Goal: Information Seeking & Learning: Learn about a topic

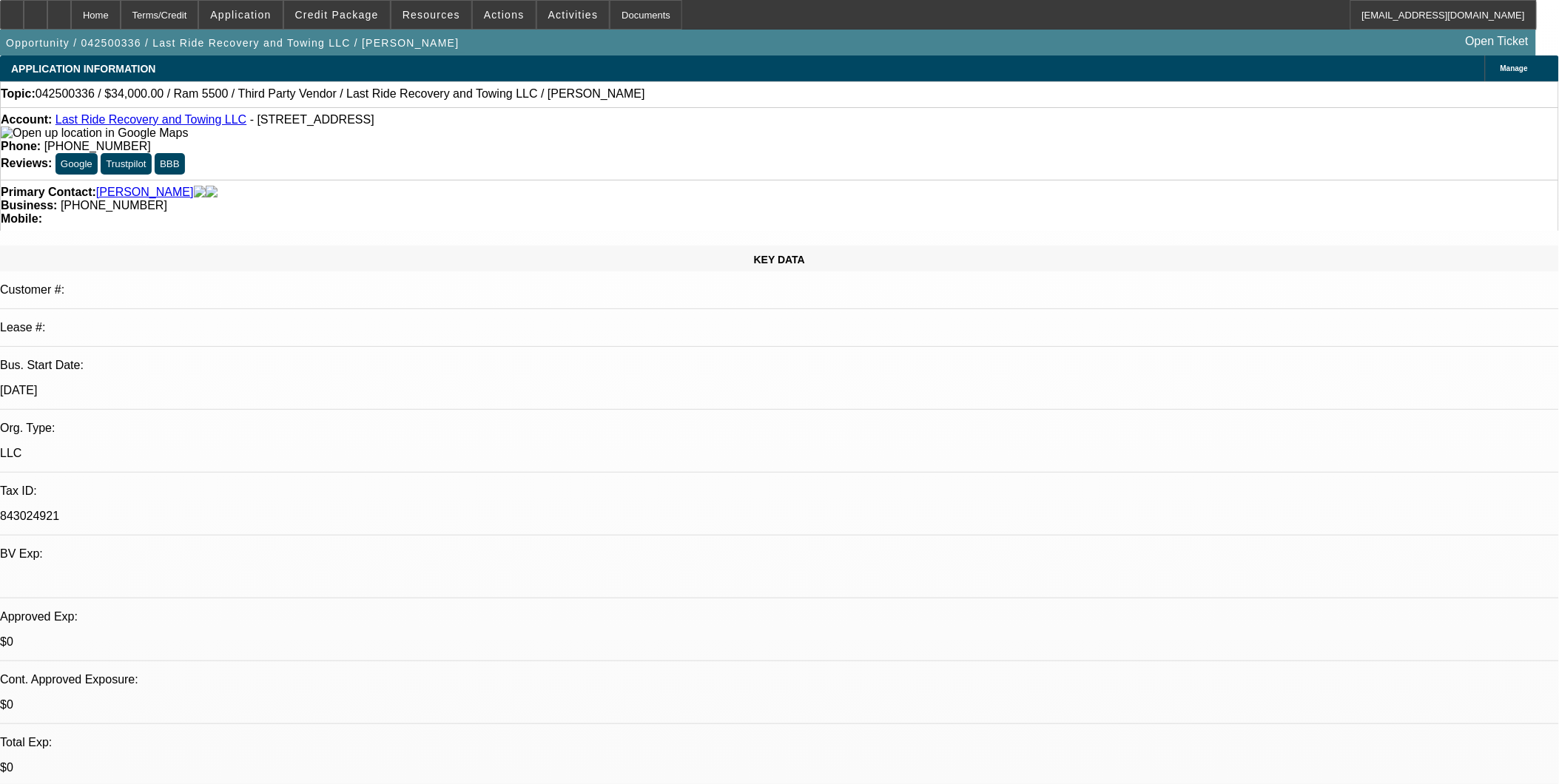
select select "0"
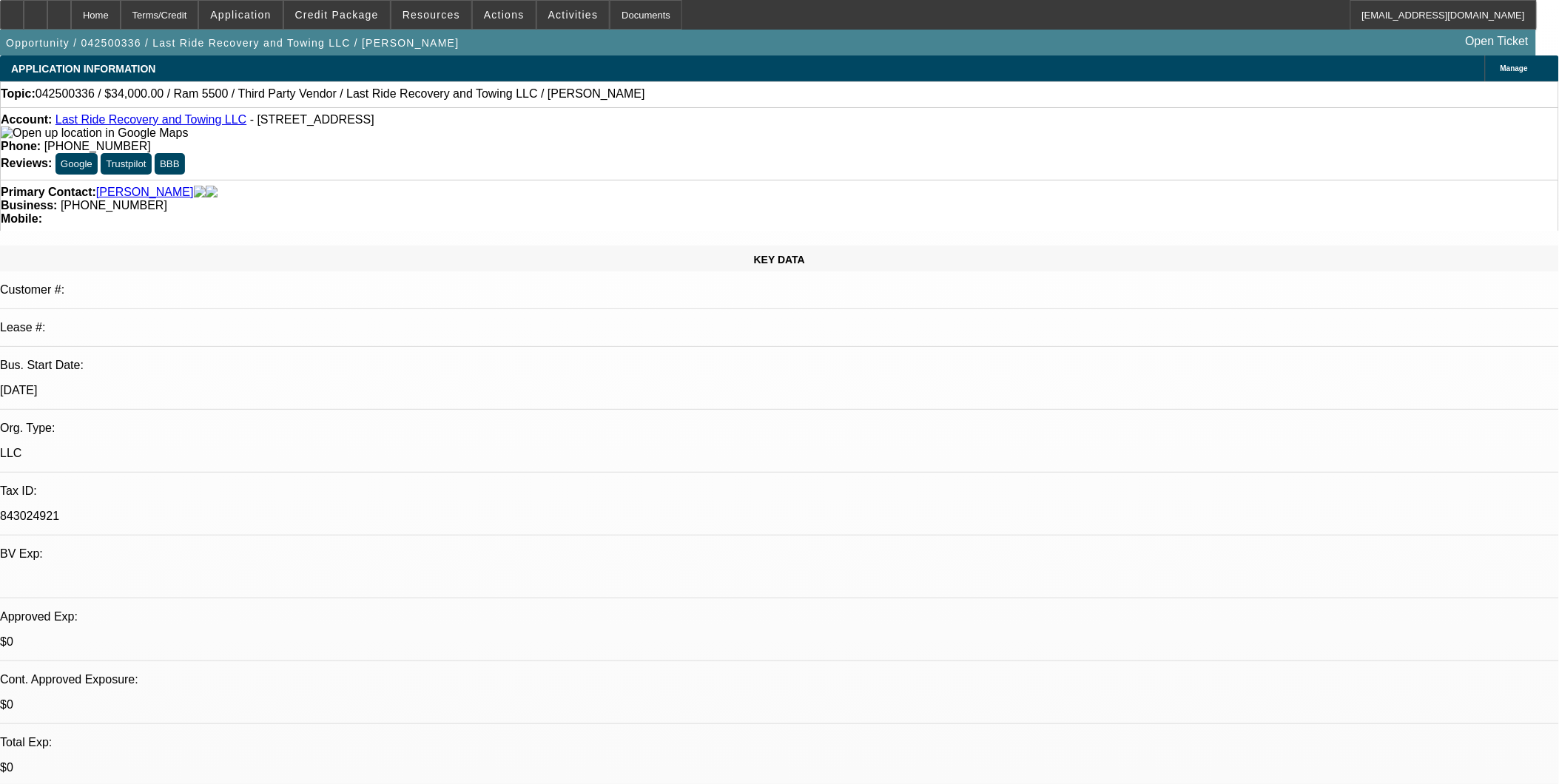
select select "0"
select select "0.15"
select select "0"
select select "0.1"
select select "0.15"
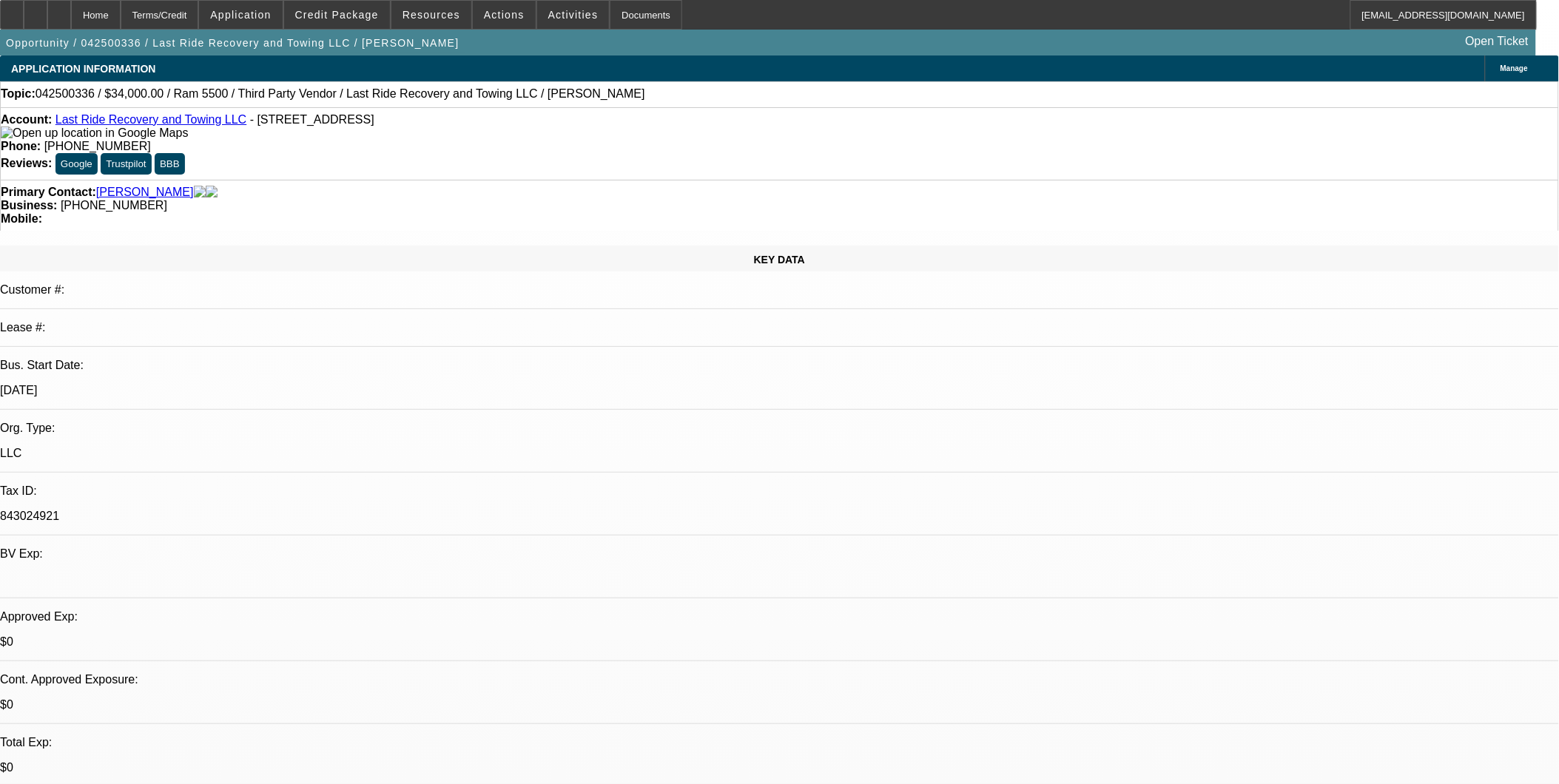
select select "0"
select select "1"
select select "2"
select select "5"
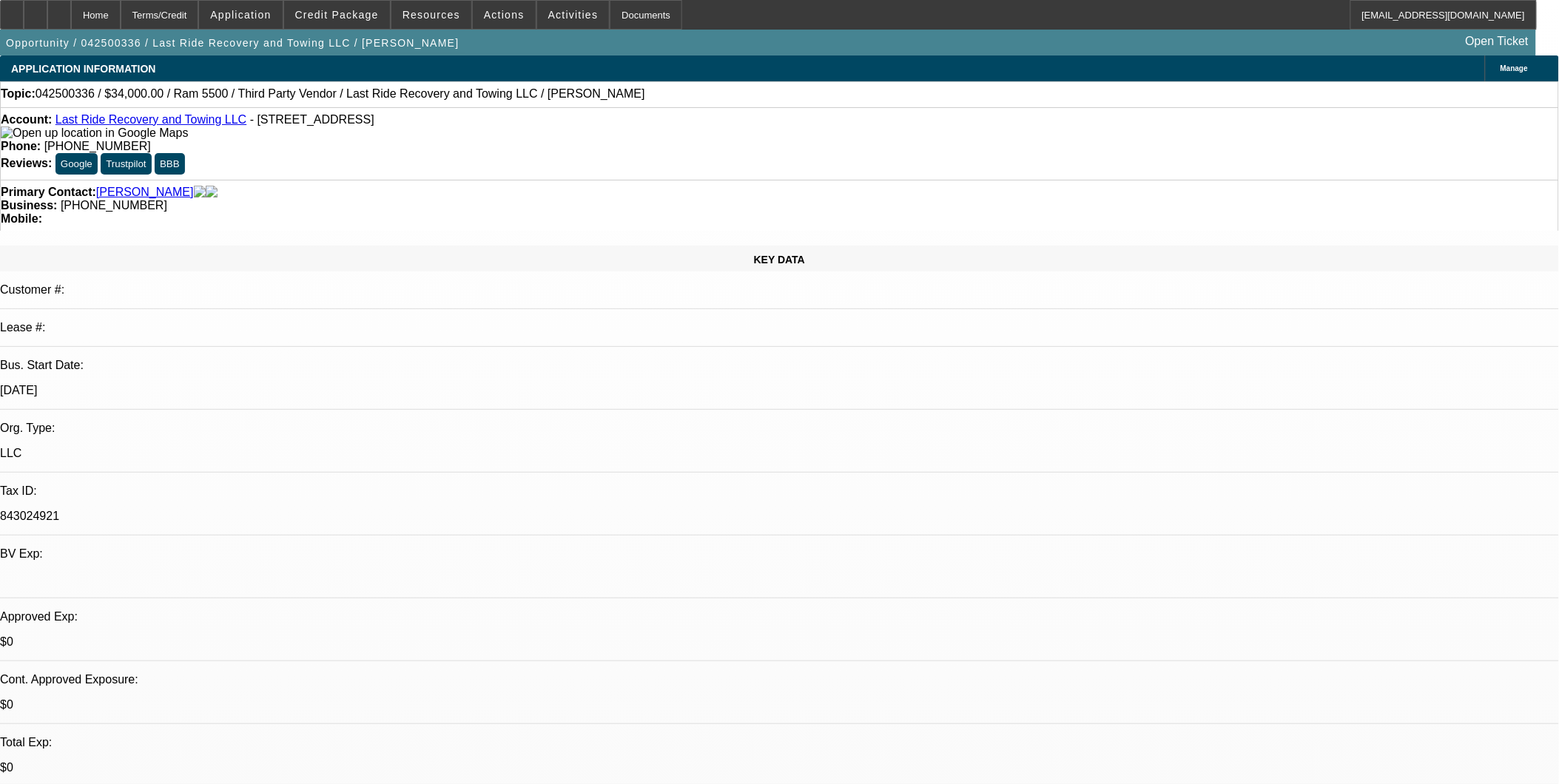
select select "1"
select select "2"
select select "5"
select select "1"
select select "3"
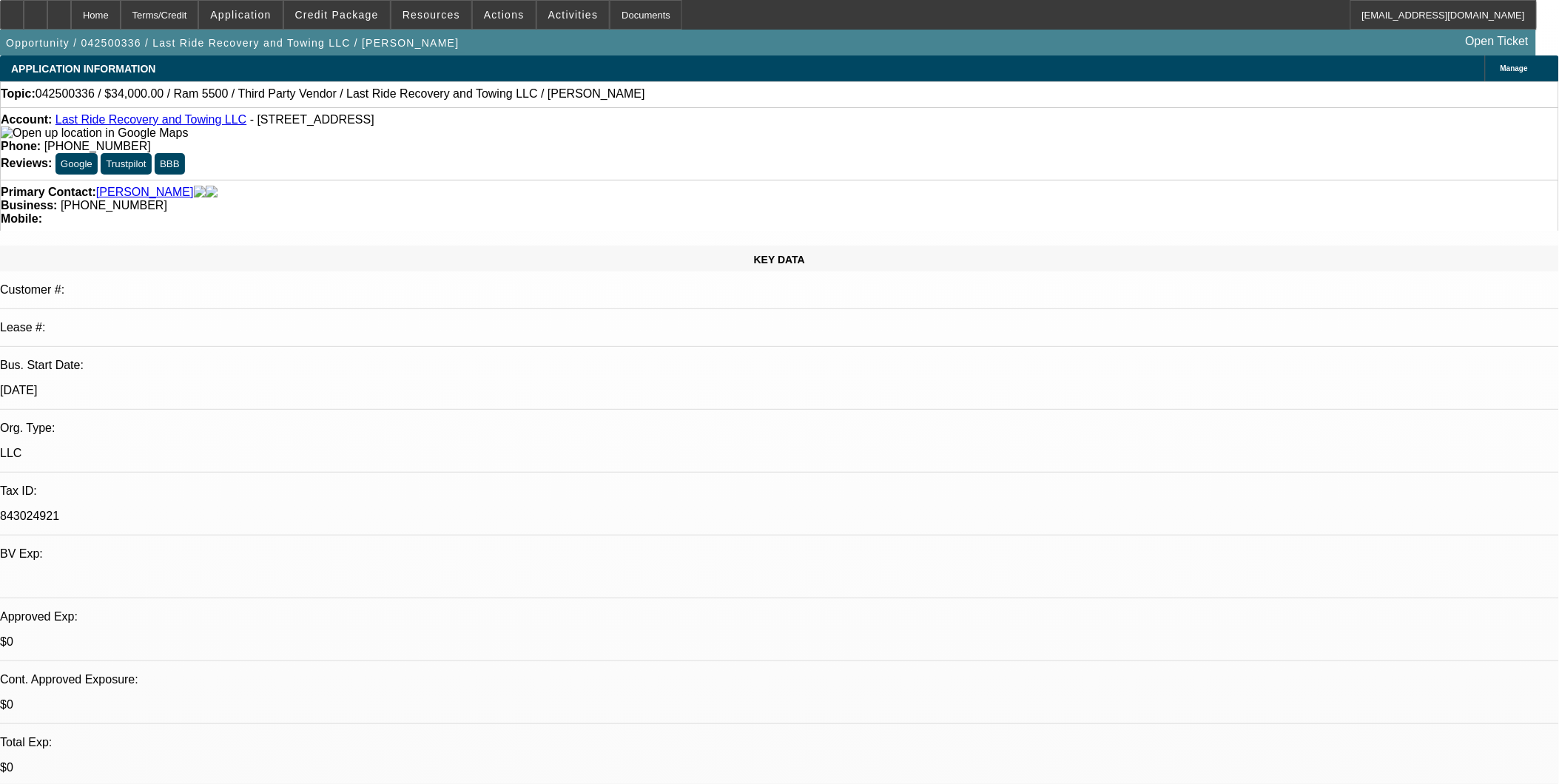
select select "4"
select select "1"
select select "3"
select select "6"
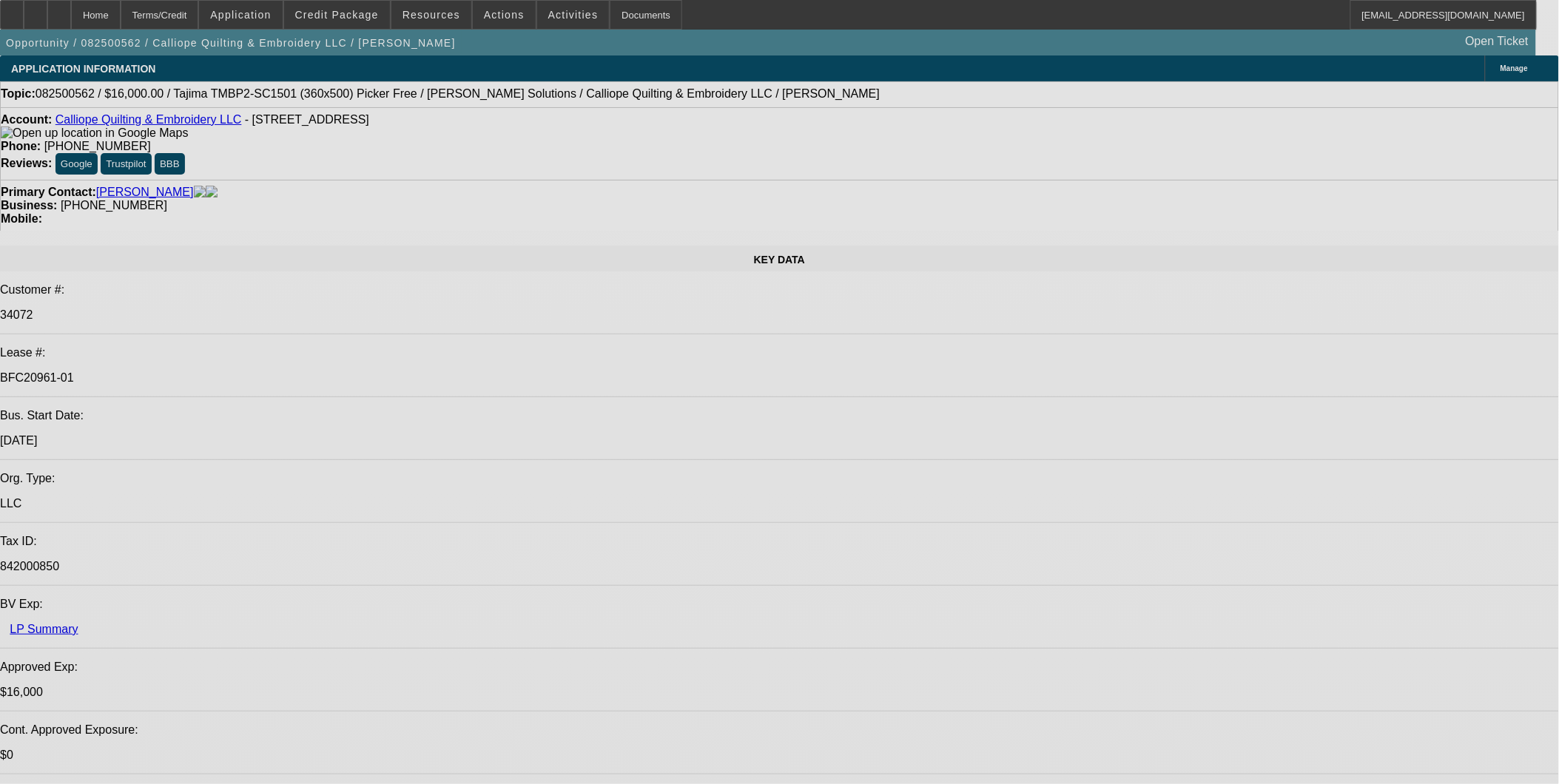
select select "0"
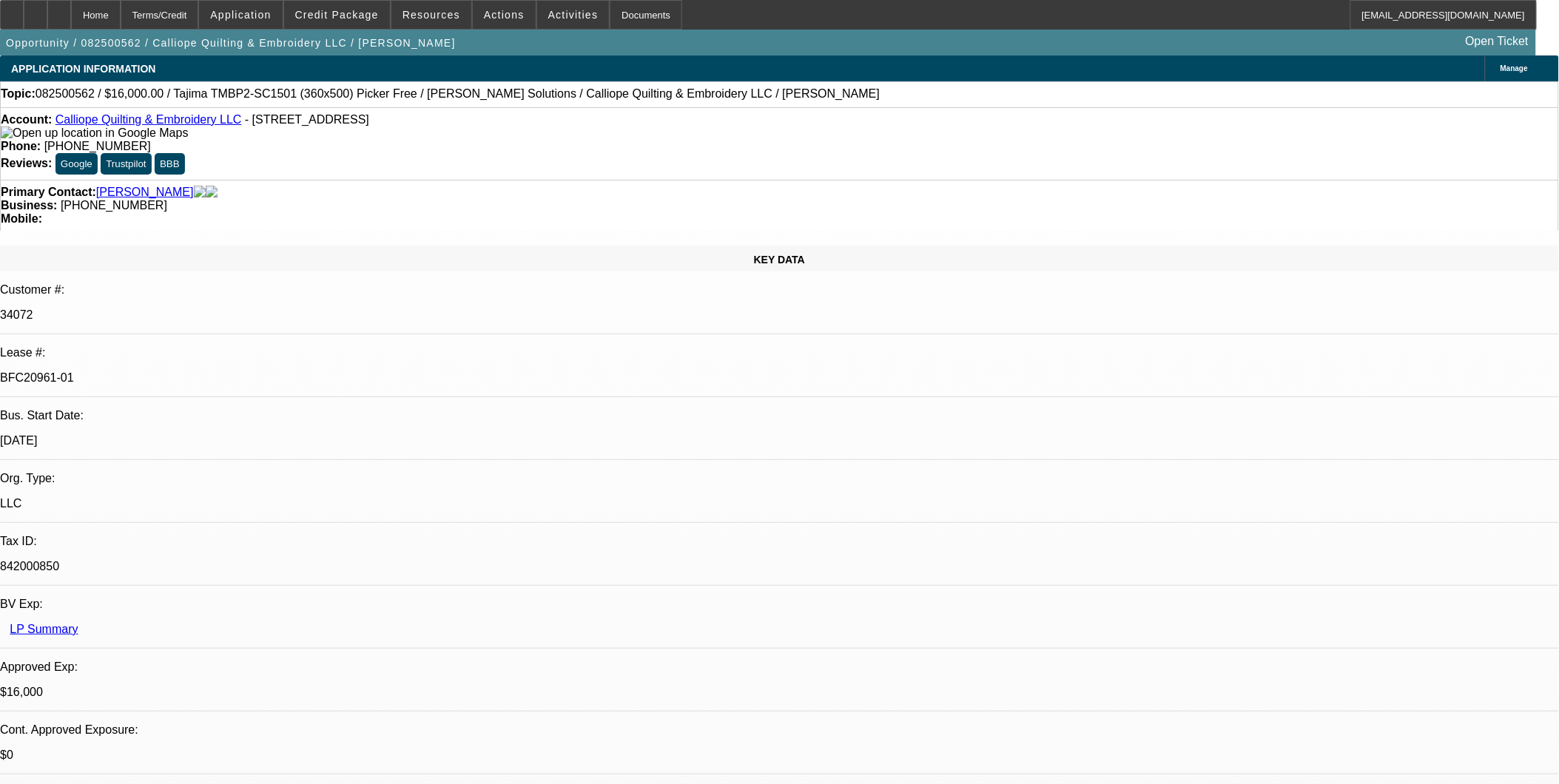
select select "2"
select select "0.1"
select select "0"
select select "2"
select select "0.1"
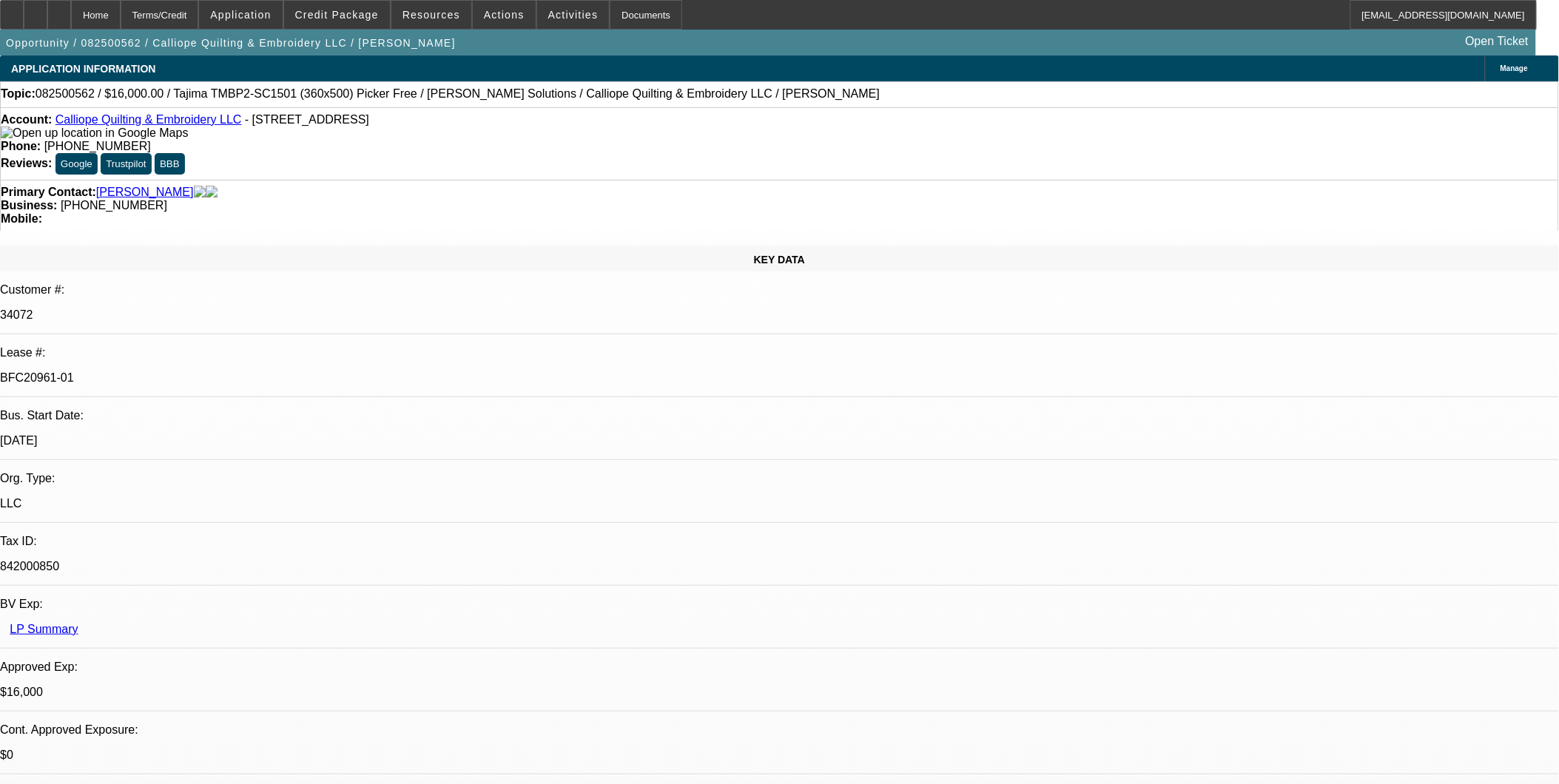
select select "1"
select select "2"
select select "4"
select select "1"
select select "2"
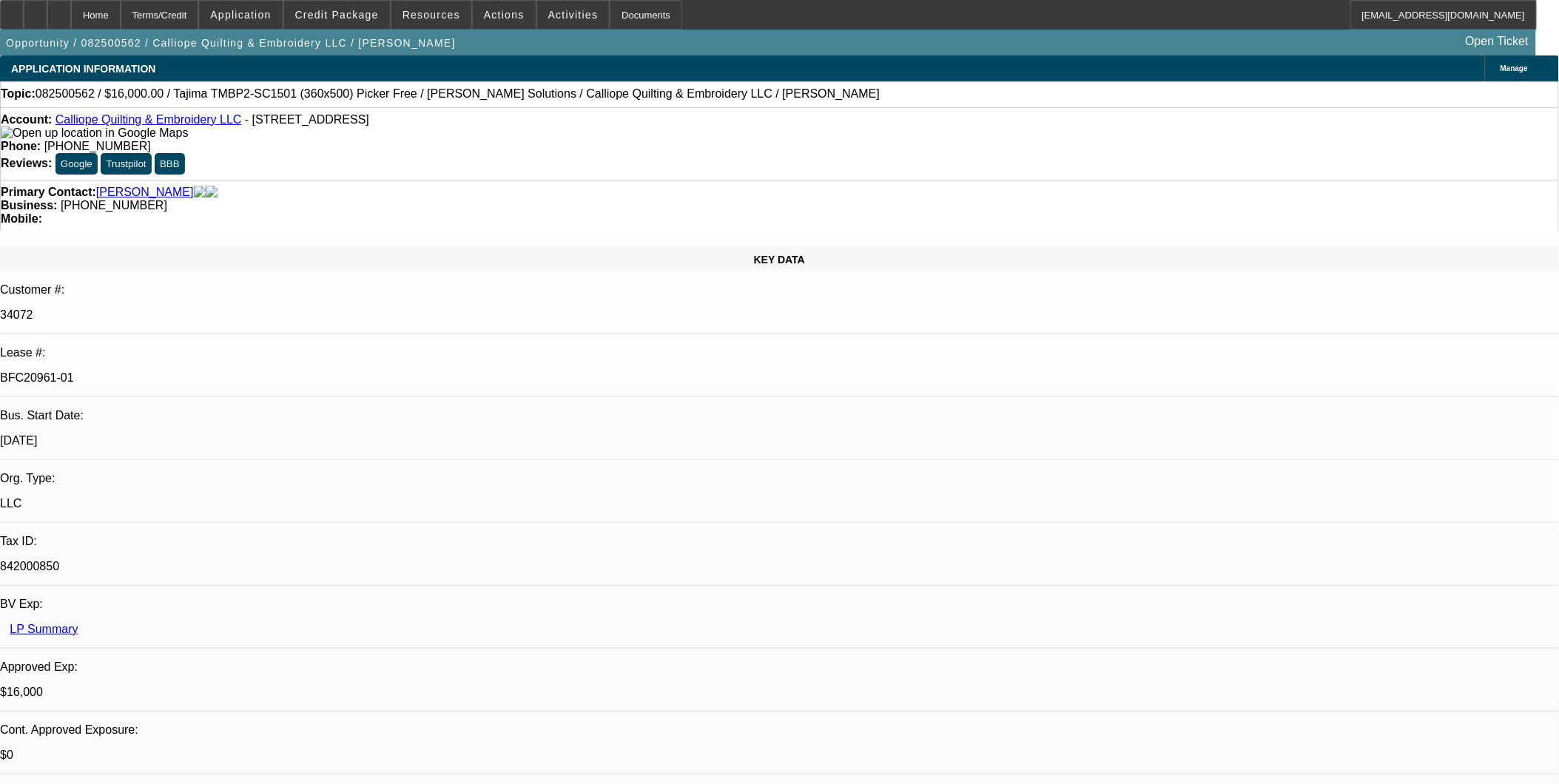
select select "4"
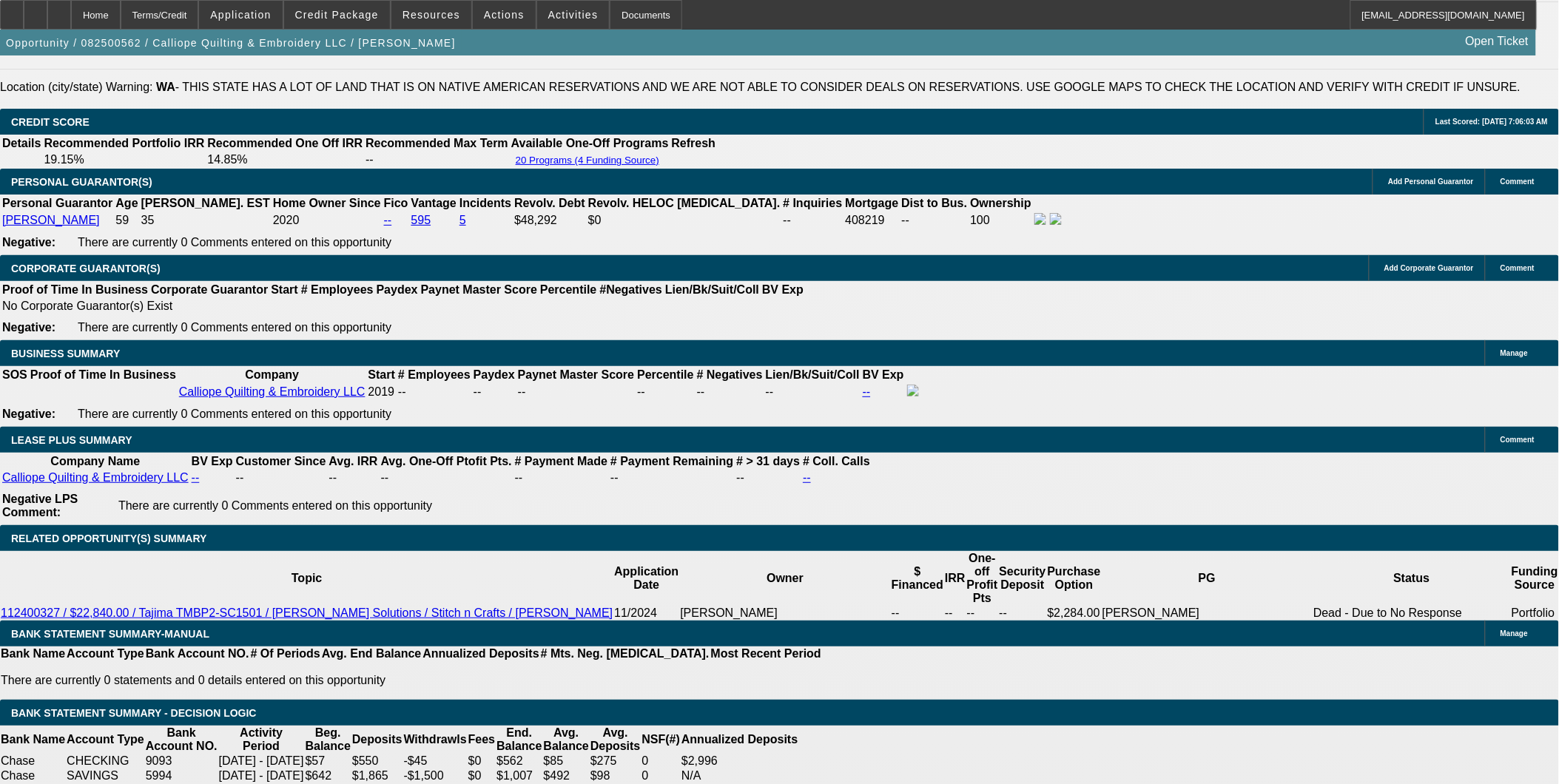
scroll to position [2301, 0]
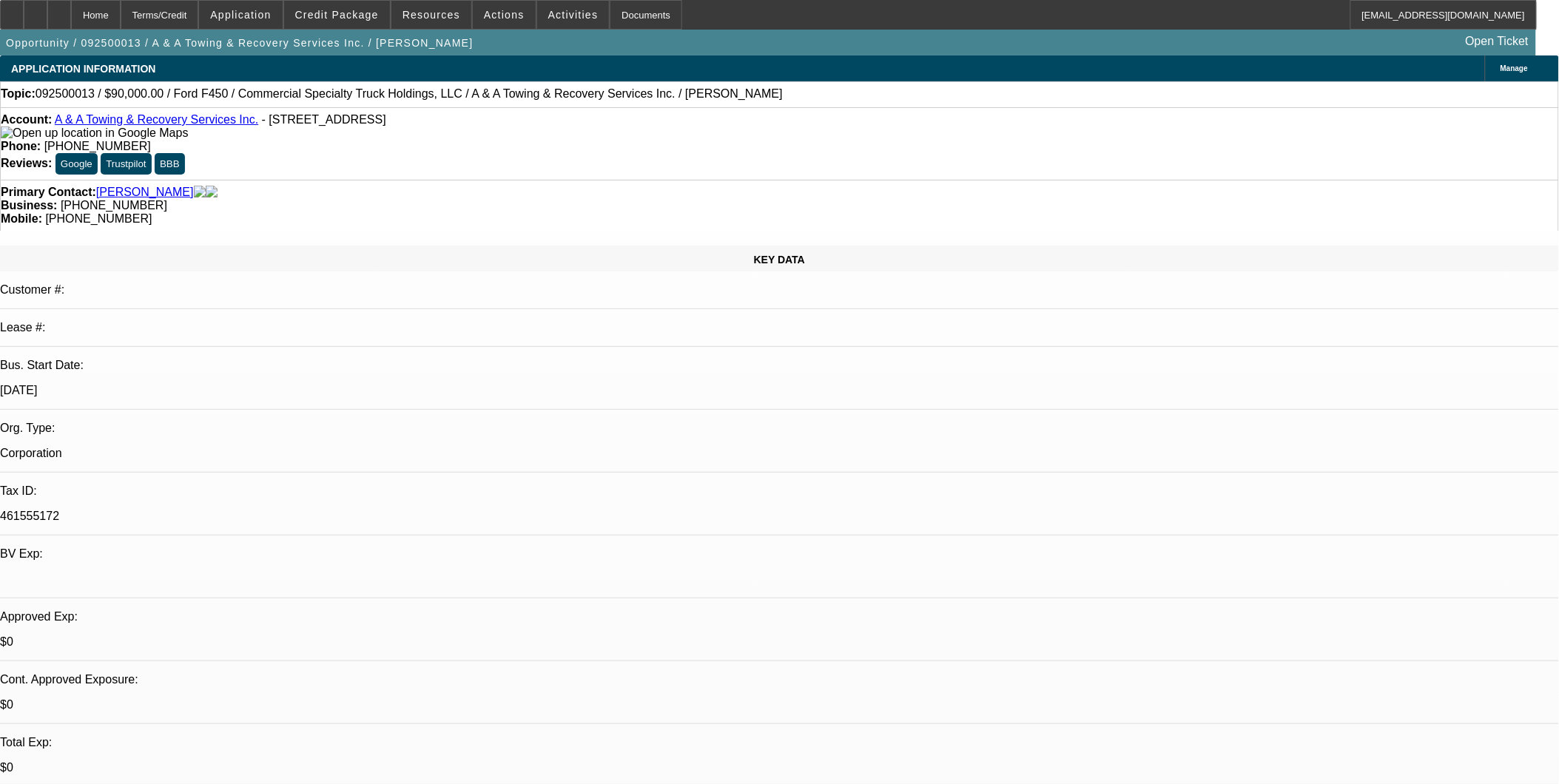
select select "0"
select select "2"
select select "0"
select select "2"
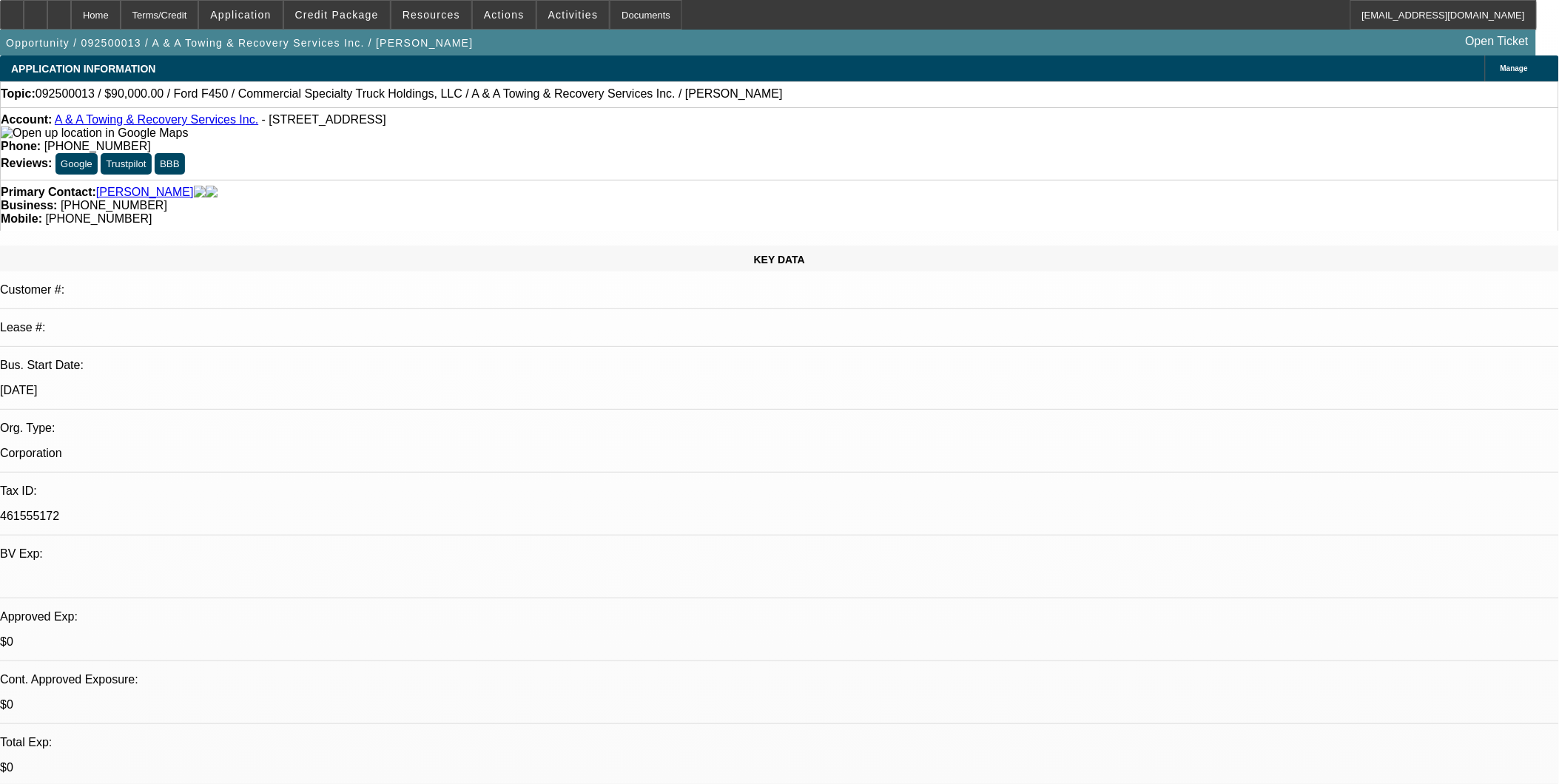
select select "0"
select select "0.1"
select select "2"
select select "0"
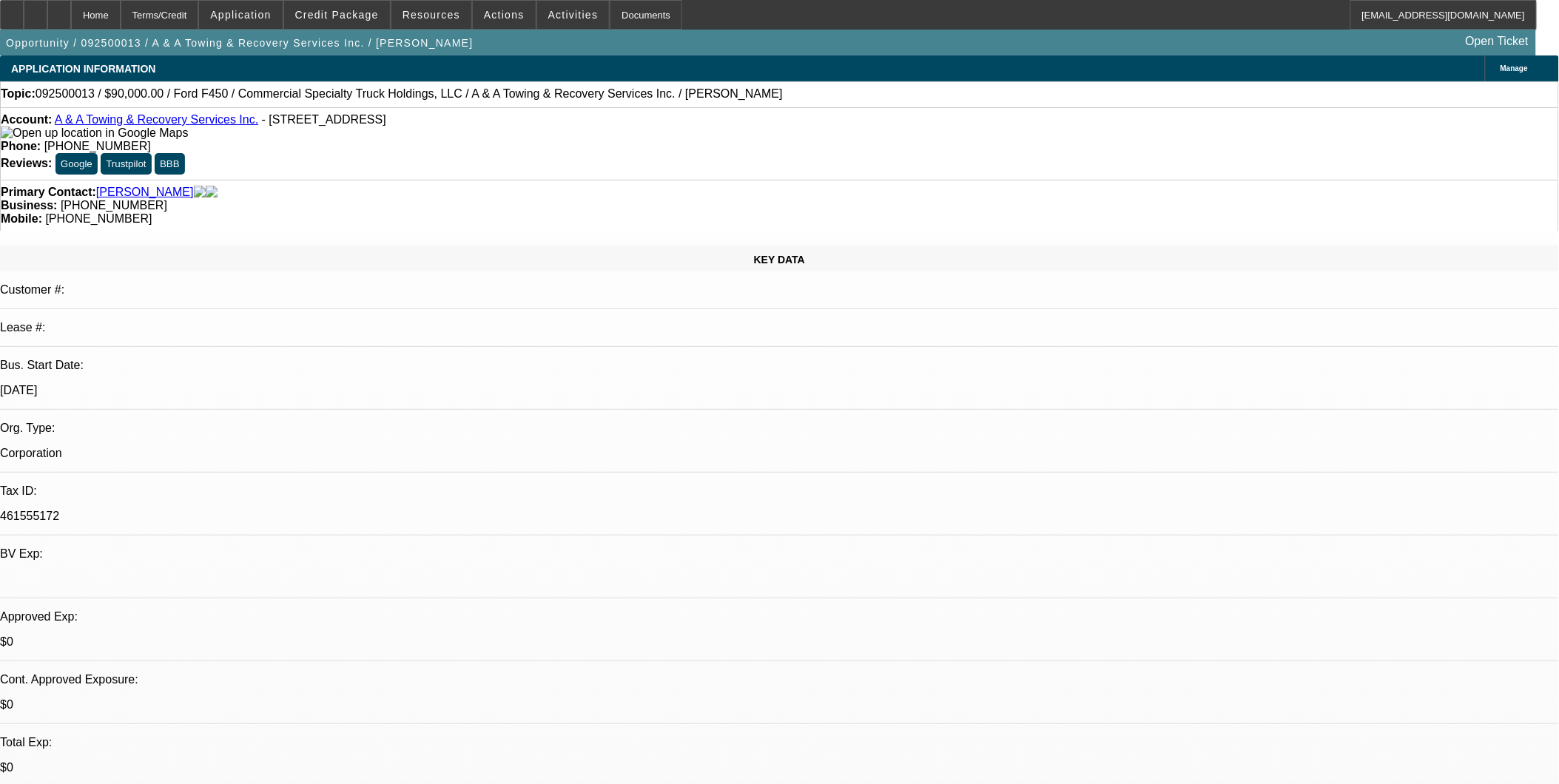
select select "0"
select select "1"
select select "2"
select select "6"
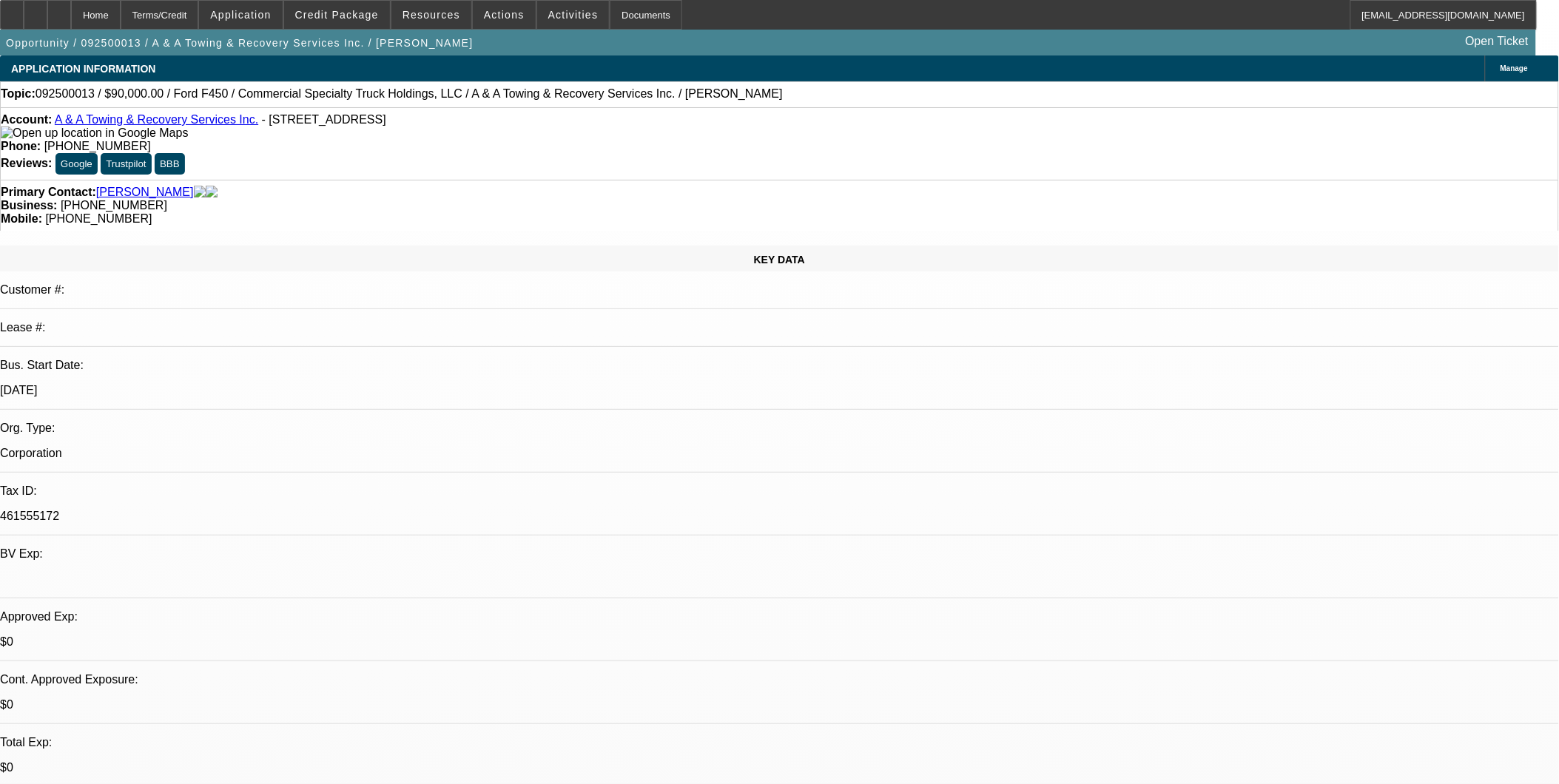
select select "1"
select select "2"
select select "6"
select select "1"
select select "2"
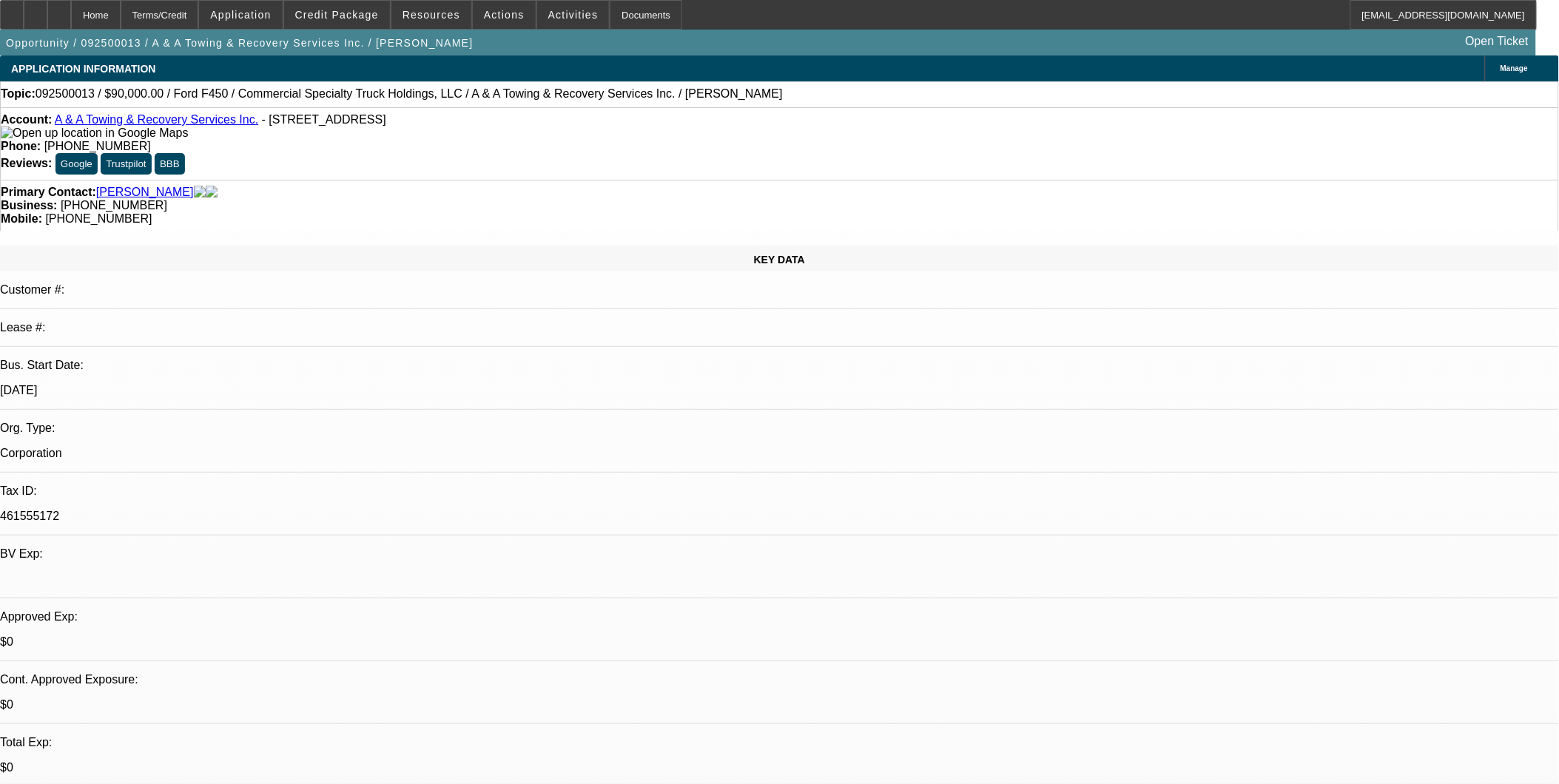
select select "6"
select select "1"
select select "6"
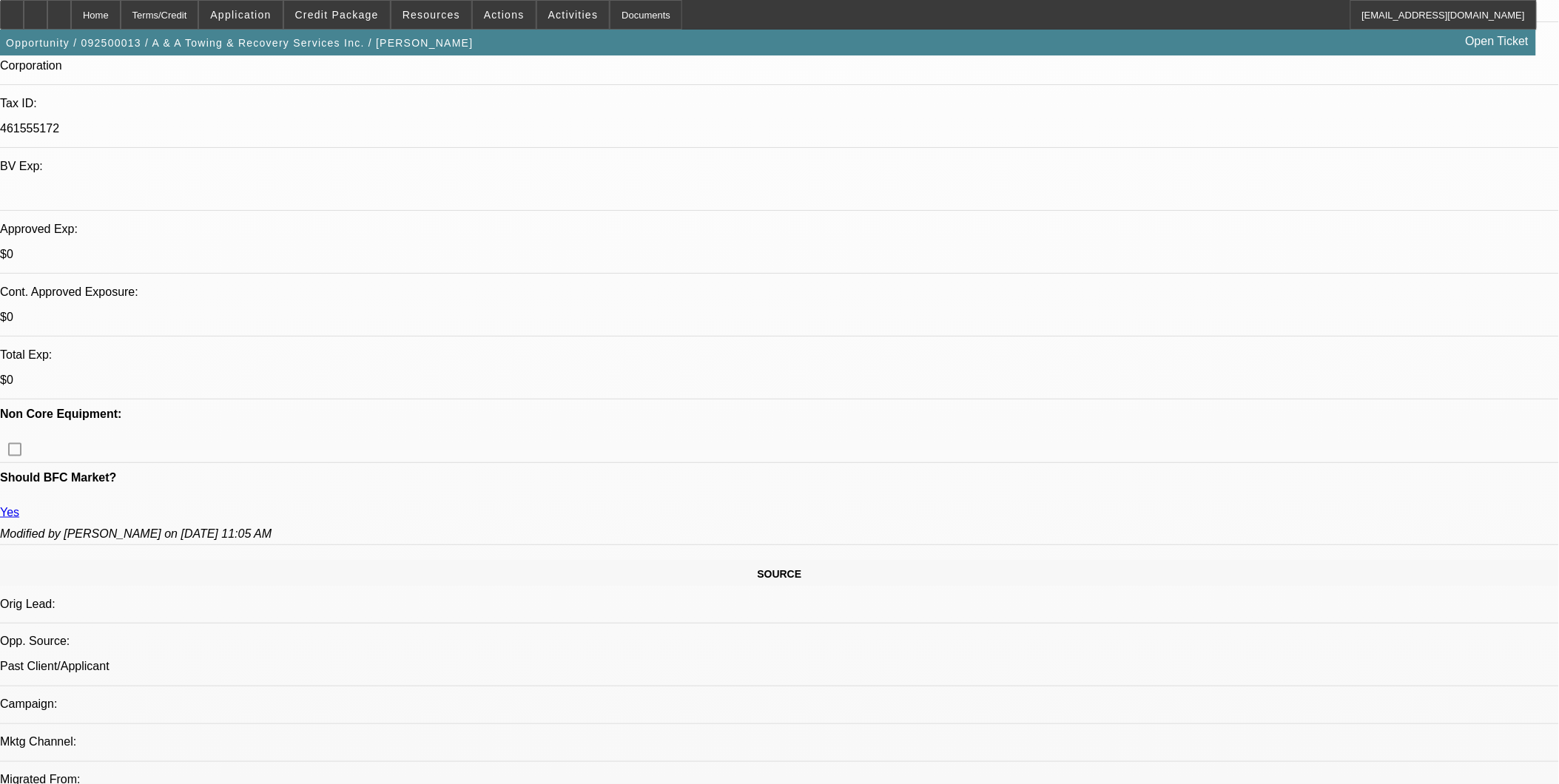
scroll to position [493, 0]
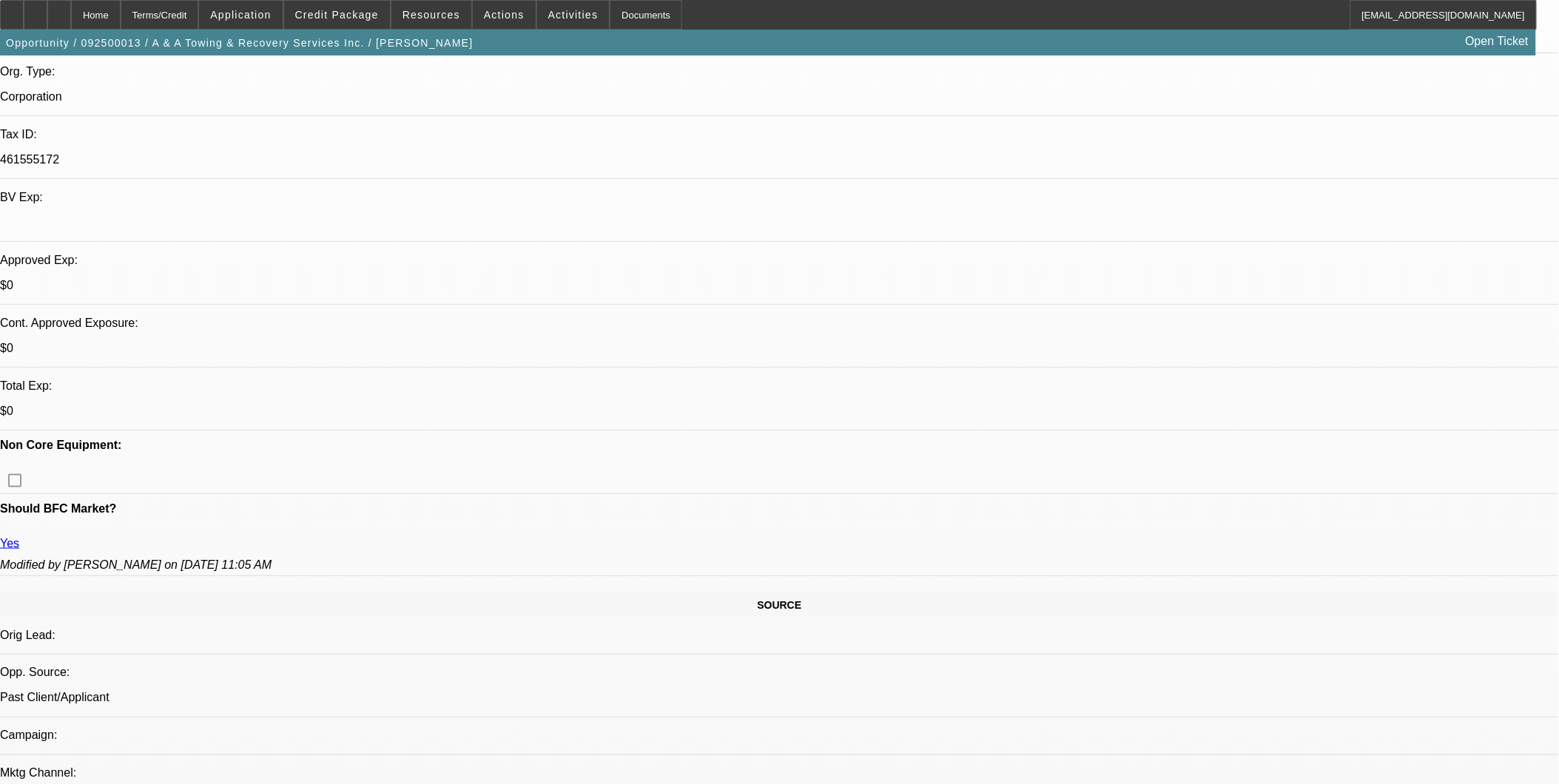
scroll to position [328, 0]
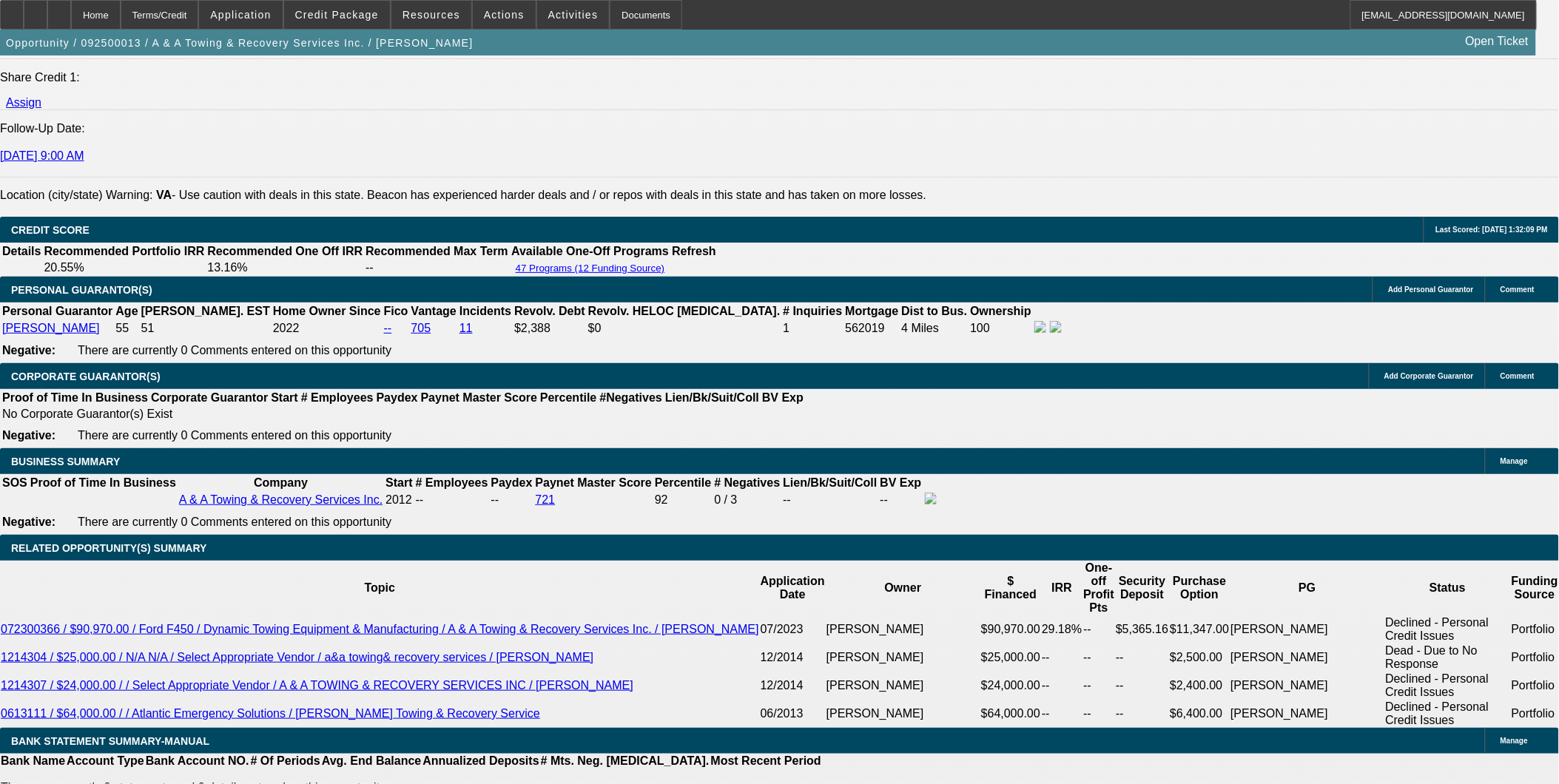
scroll to position [466, 0]
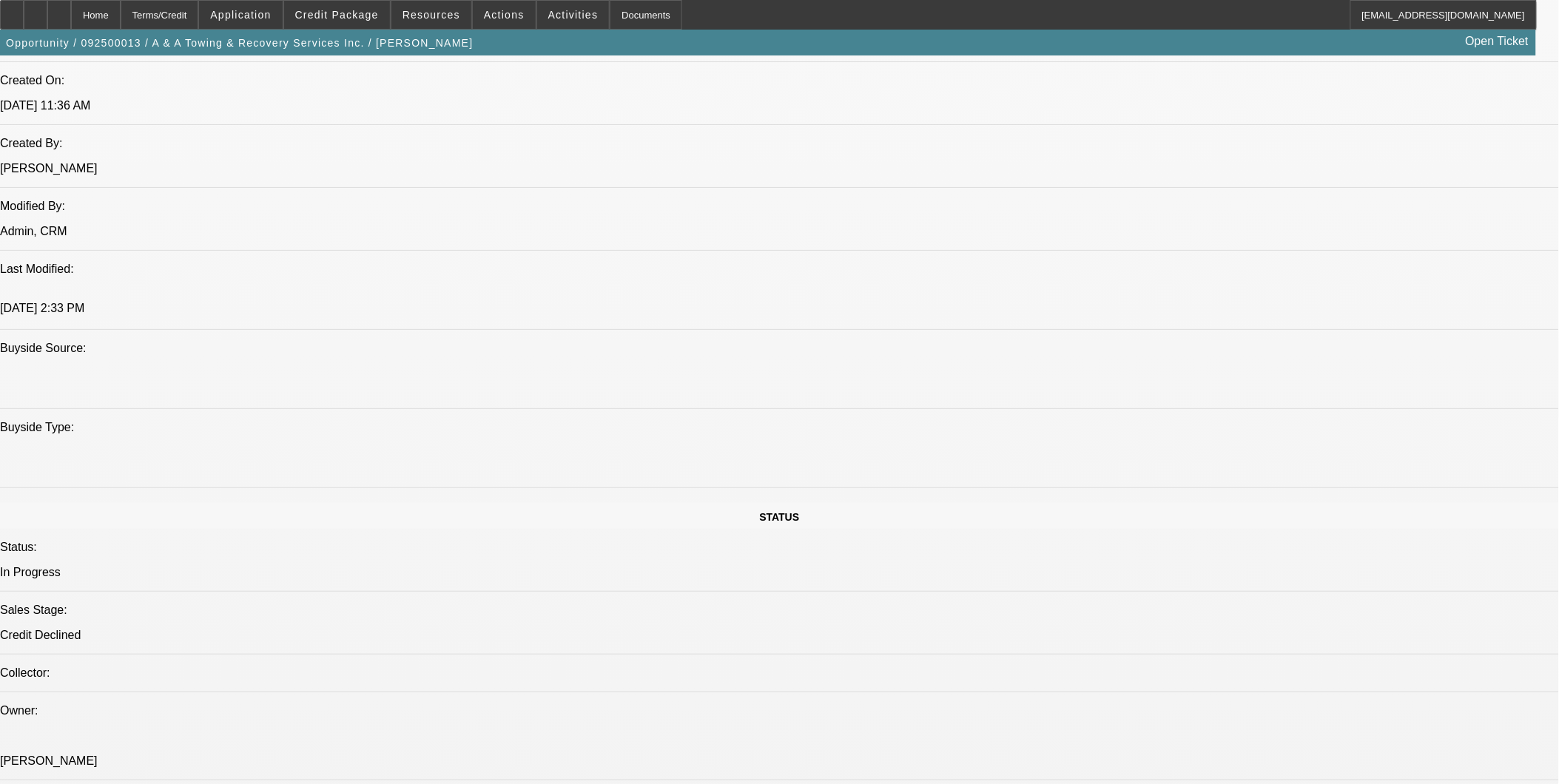
scroll to position [1068, 0]
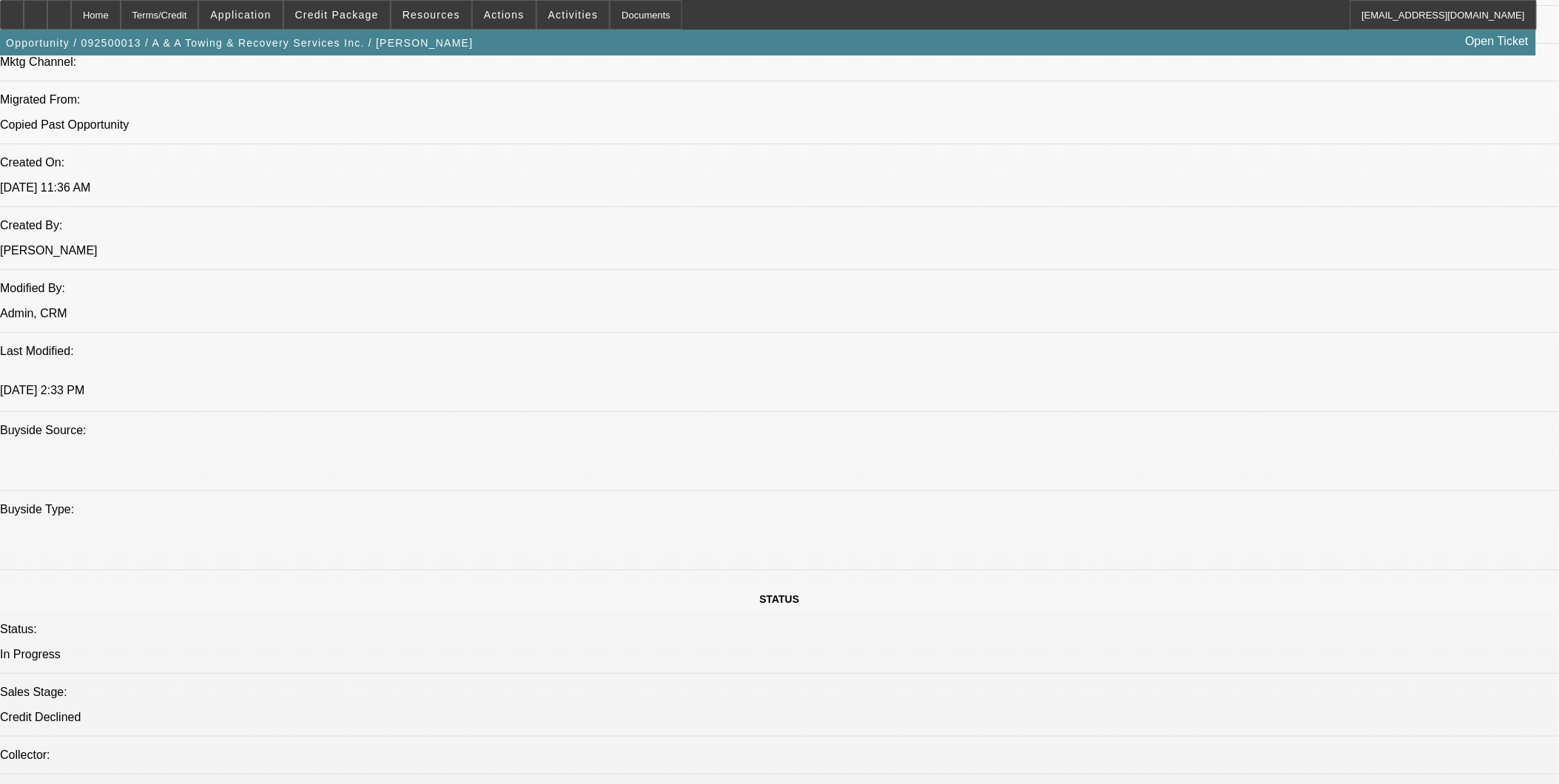
click at [368, 12] on span "Credit Package" at bounding box center [336, 14] width 83 height 12
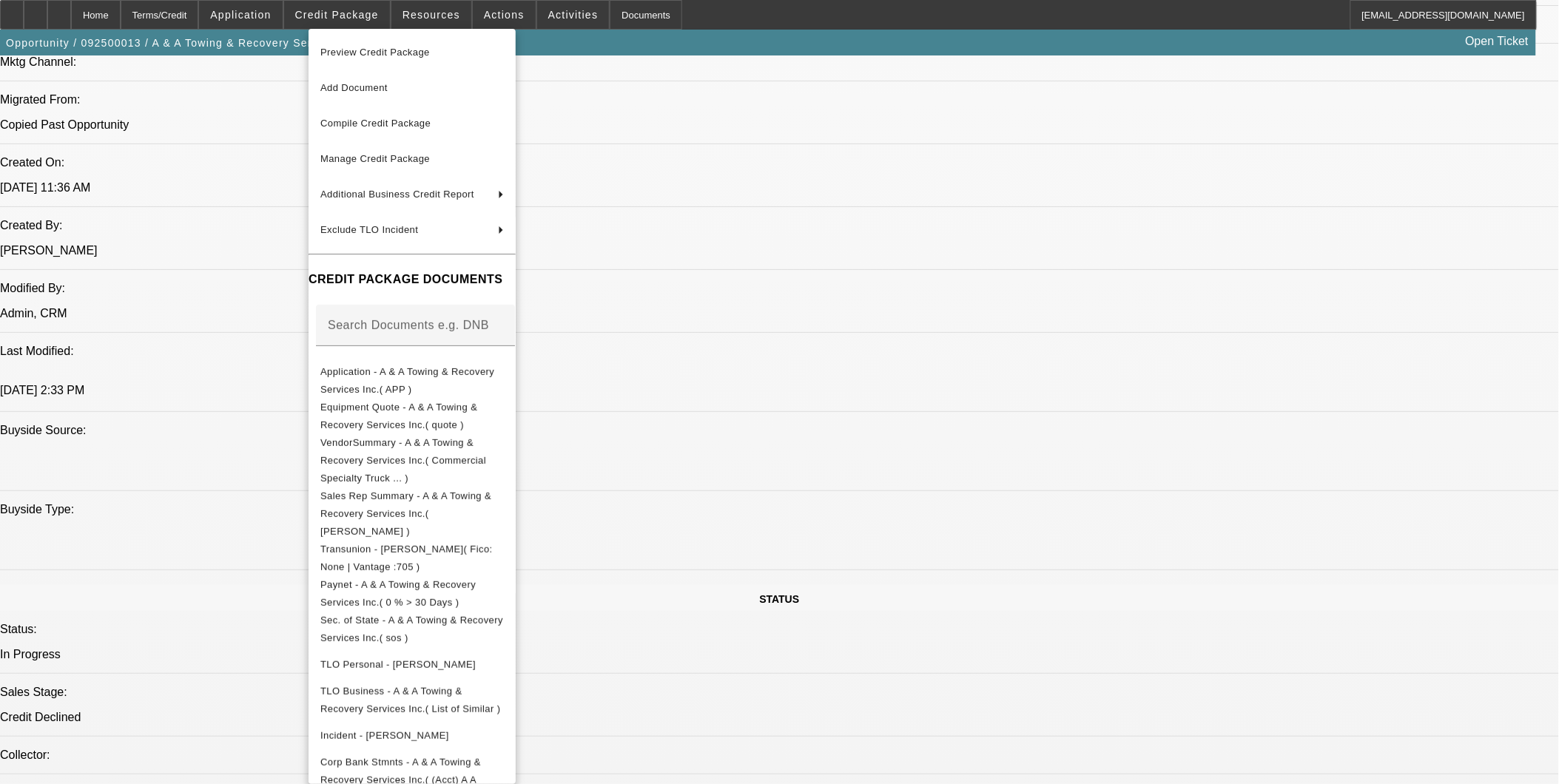
scroll to position [93, 0]
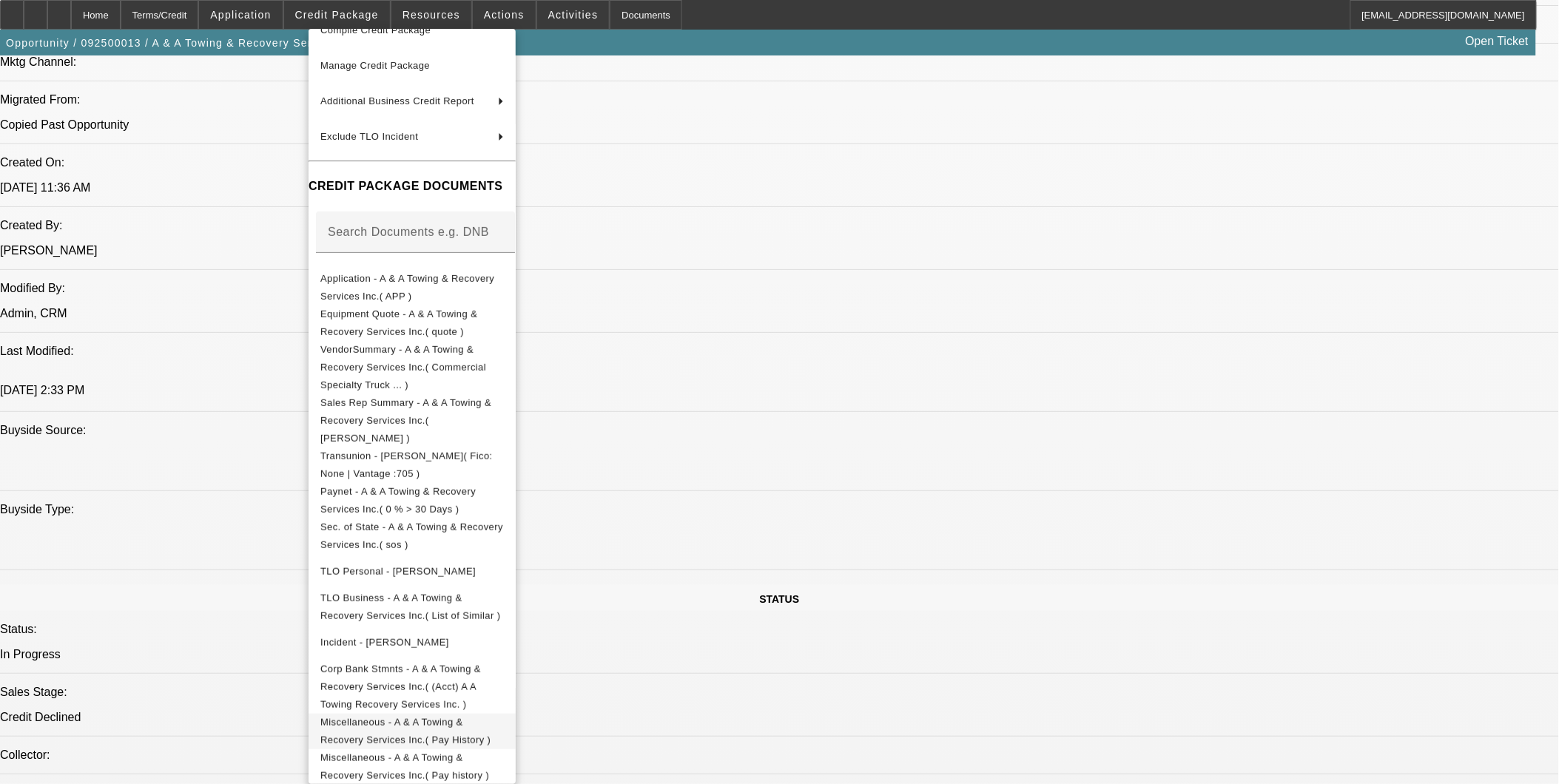
click at [446, 716] on span "Miscellaneous - A & A Towing & Recovery Services Inc.( Pay History )" at bounding box center [405, 730] width 170 height 29
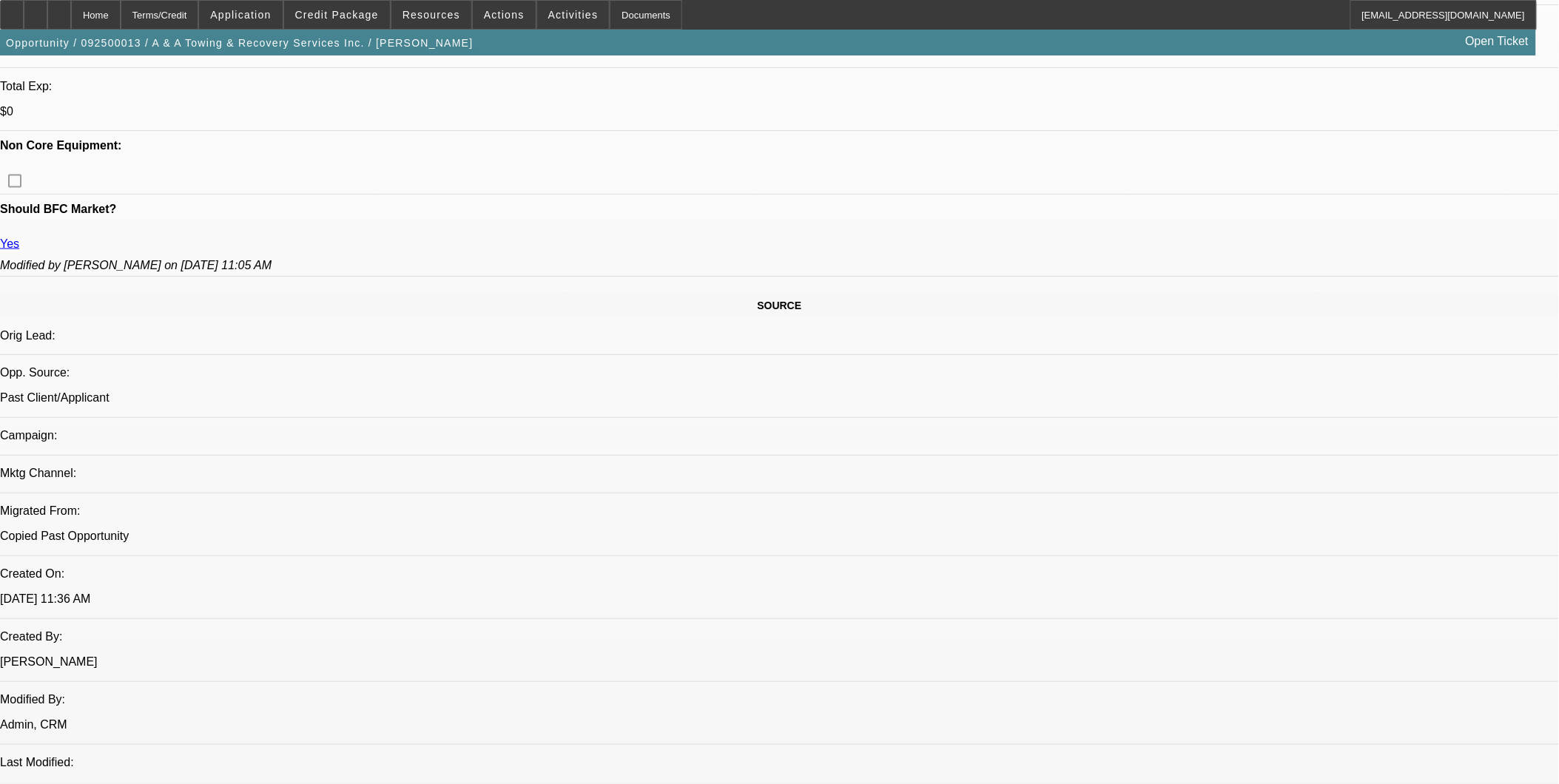
scroll to position [0, 0]
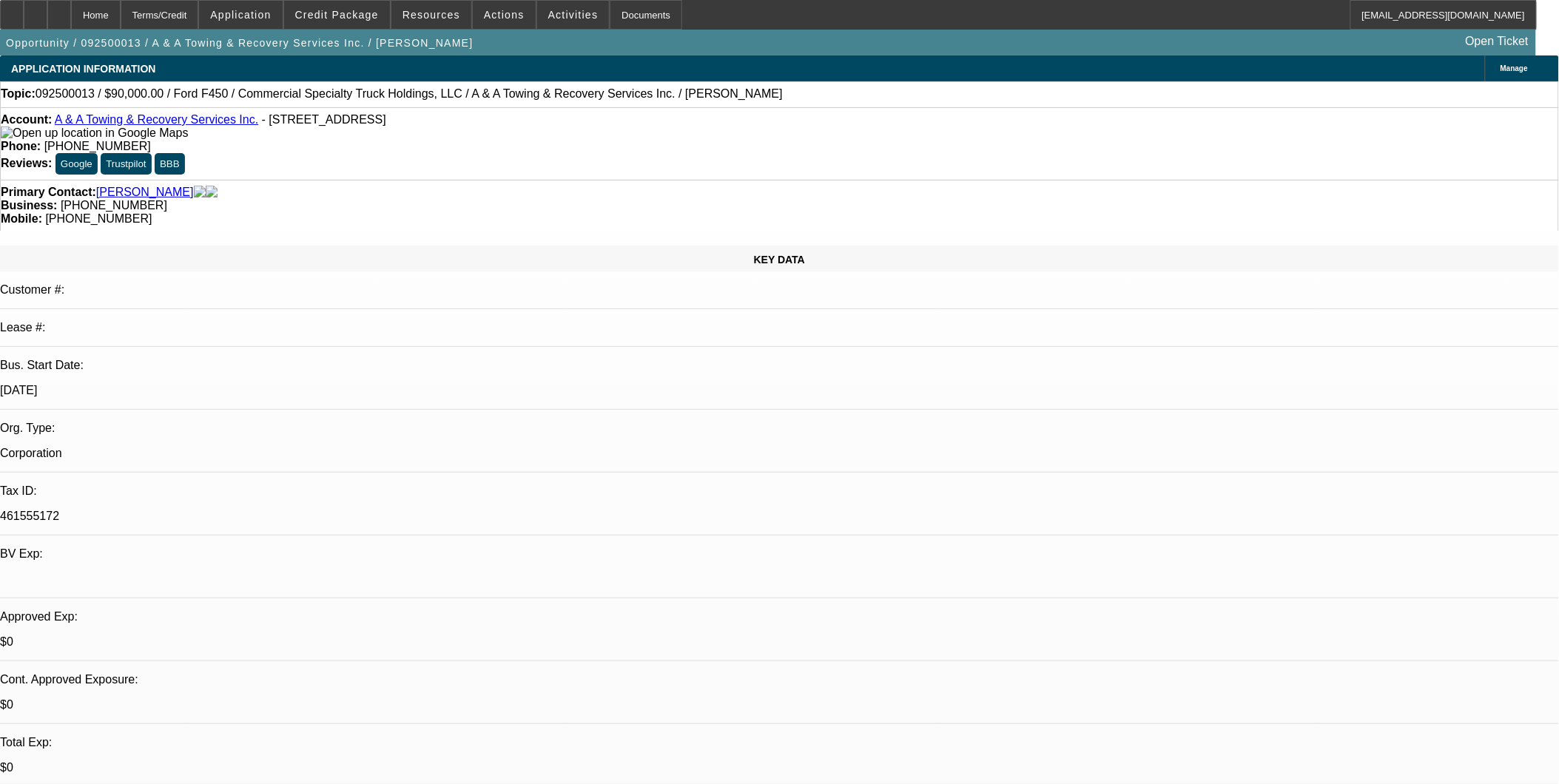
click at [341, 23] on span at bounding box center [337, 15] width 106 height 36
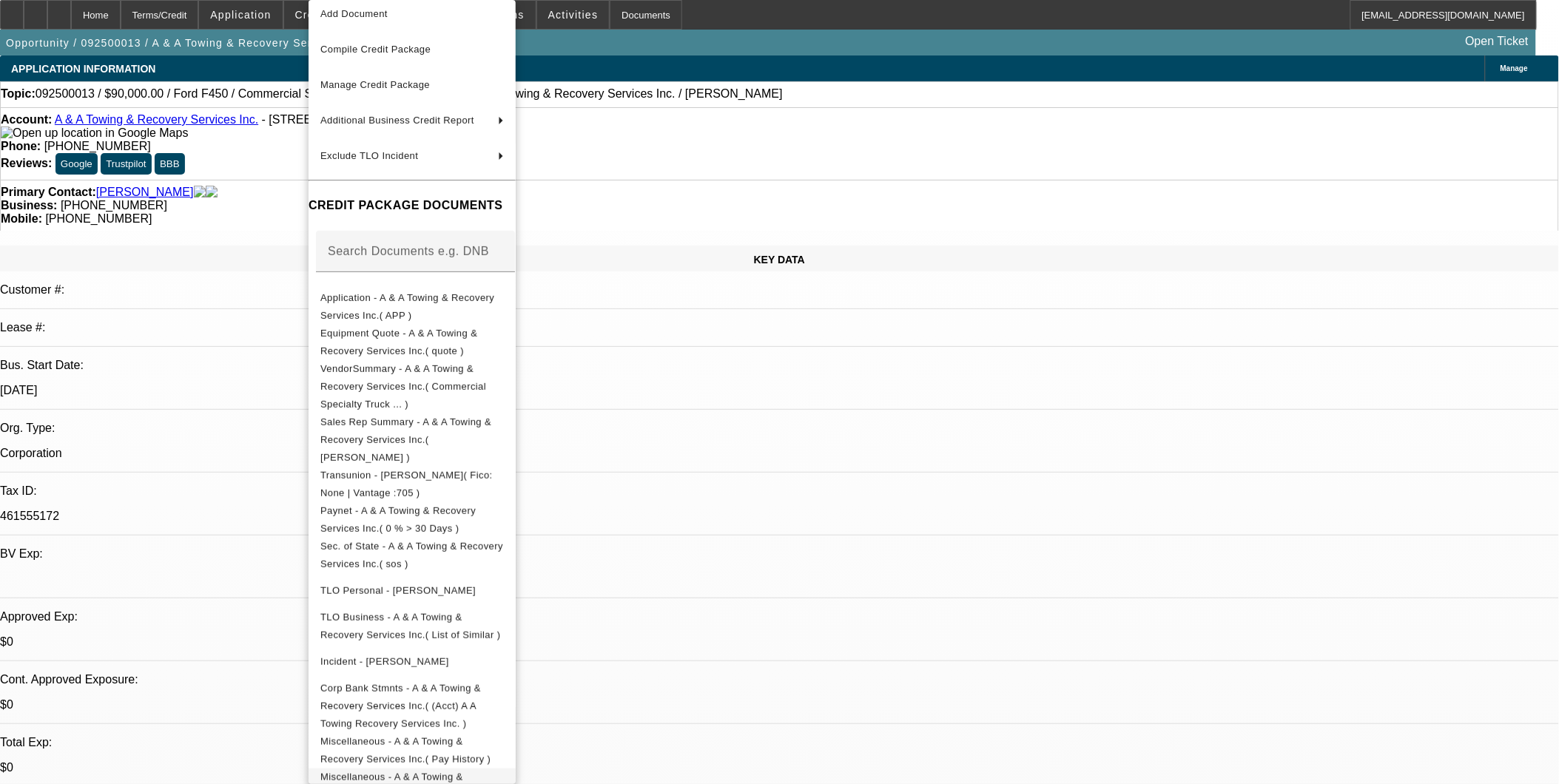
scroll to position [65, 0]
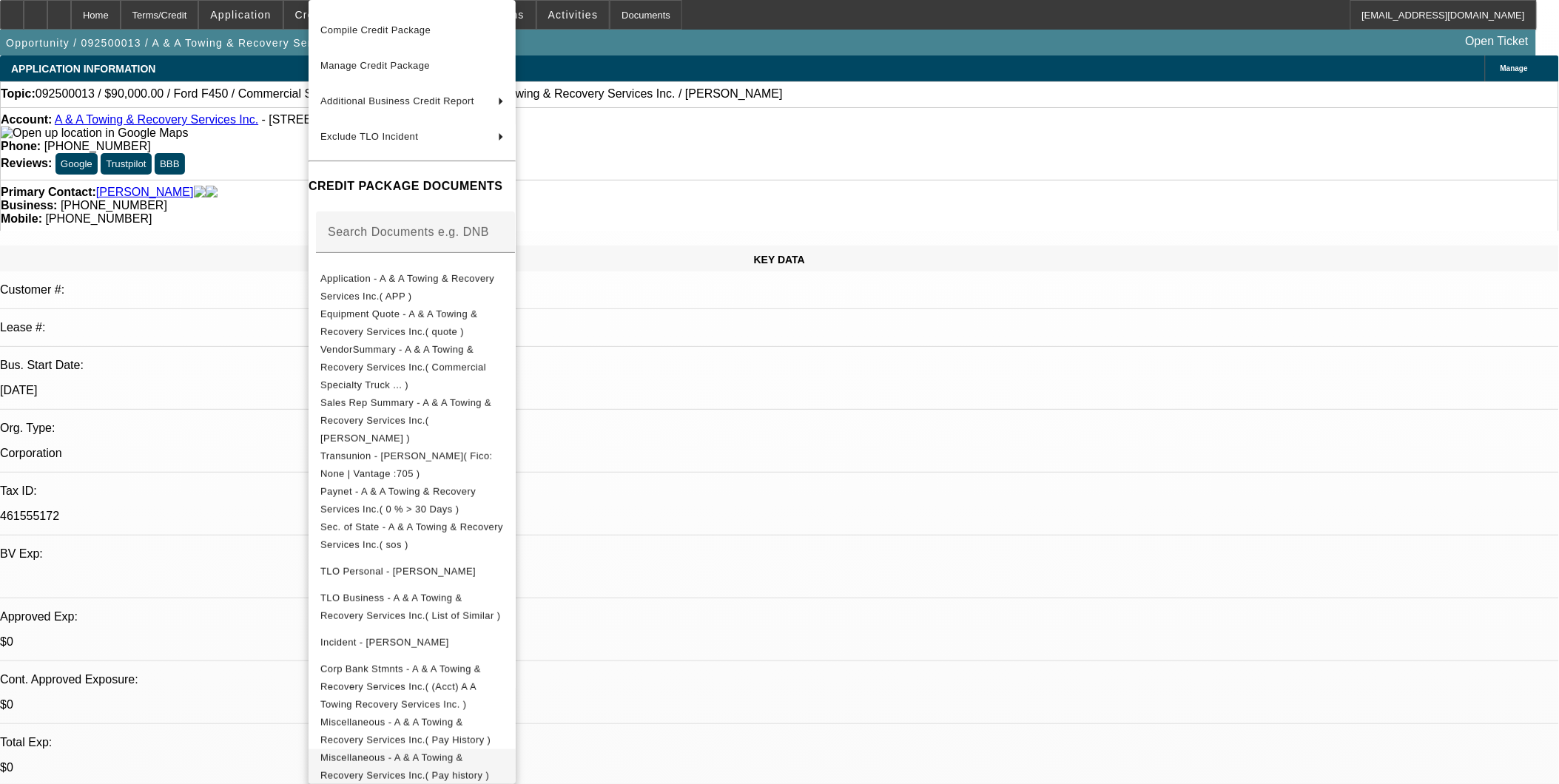
click at [489, 752] on span "Miscellaneous - A & A Towing & Recovery Services Inc.( Pay history )" at bounding box center [404, 766] width 169 height 29
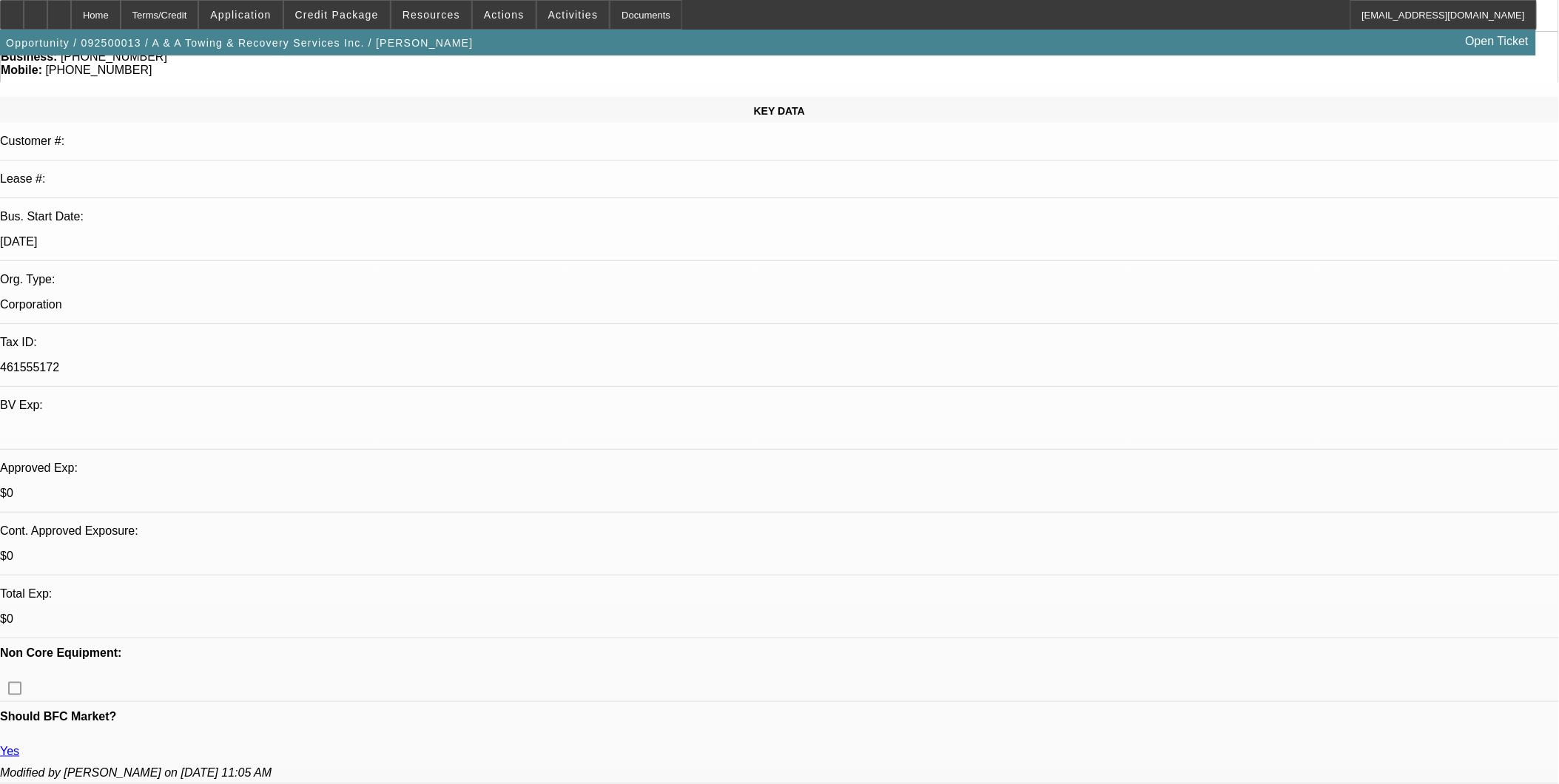
scroll to position [246, 0]
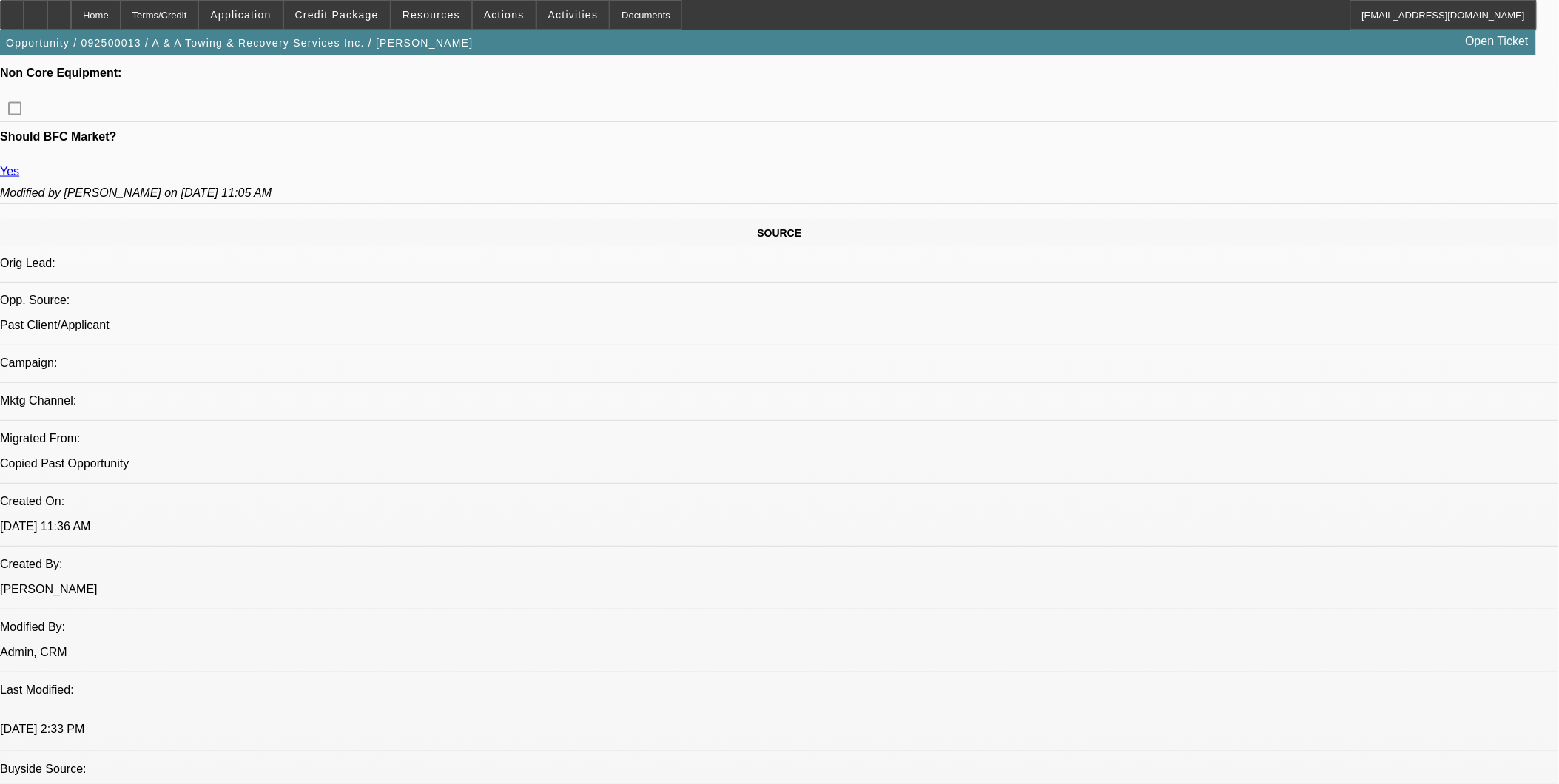
scroll to position [739, 0]
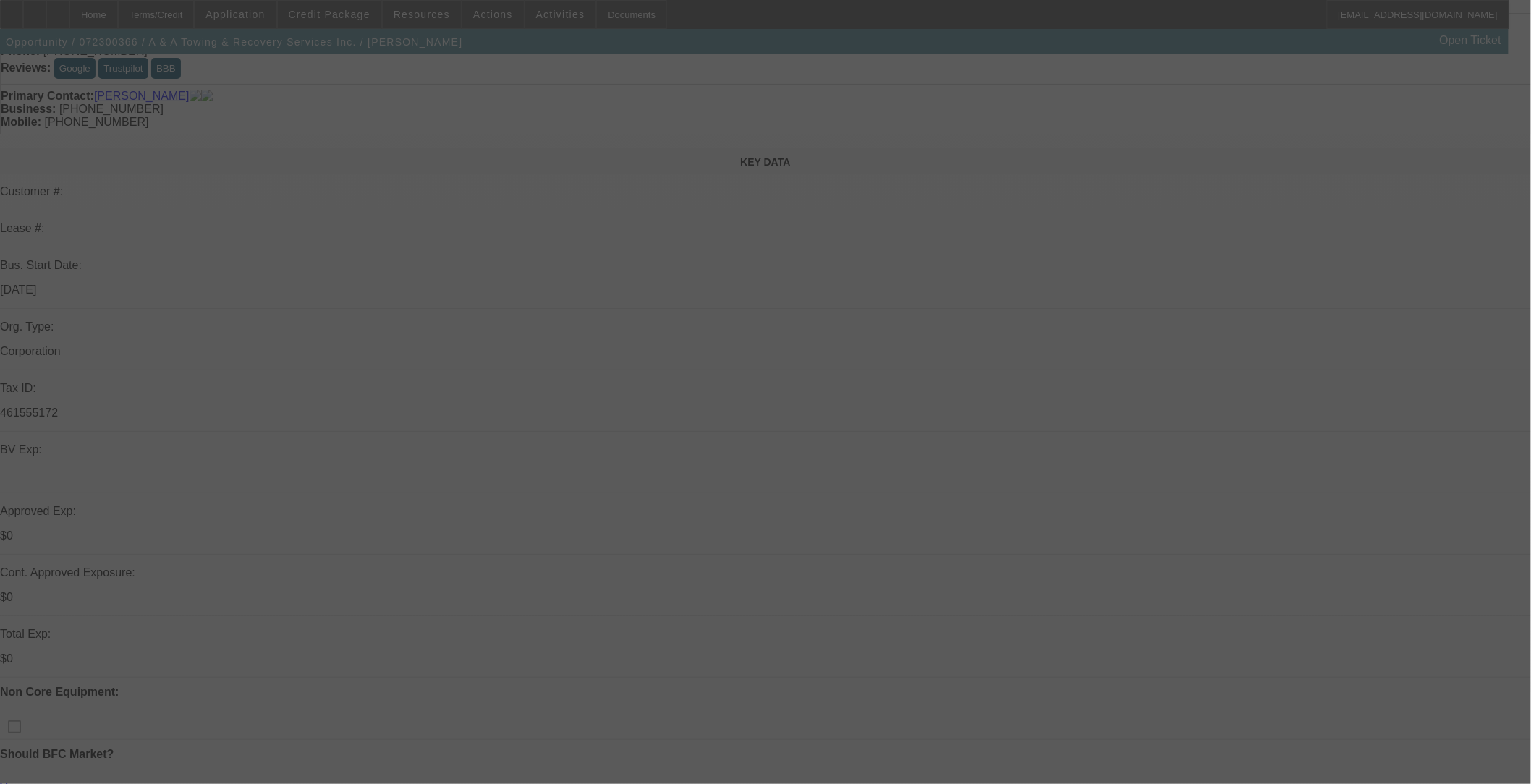
scroll to position [482, 0]
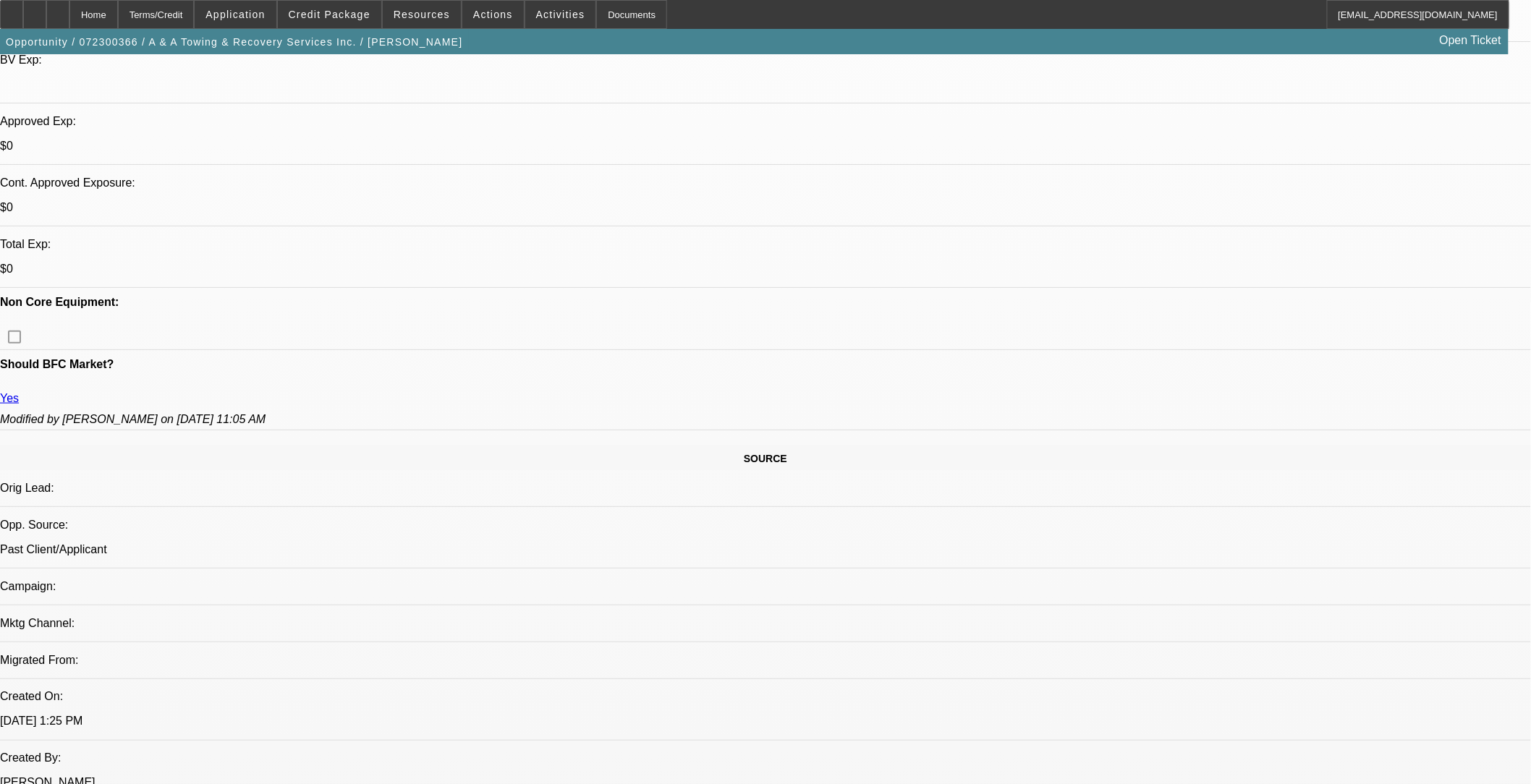
select select "0"
select select "2"
select select "0.1"
select select "0"
select select "2"
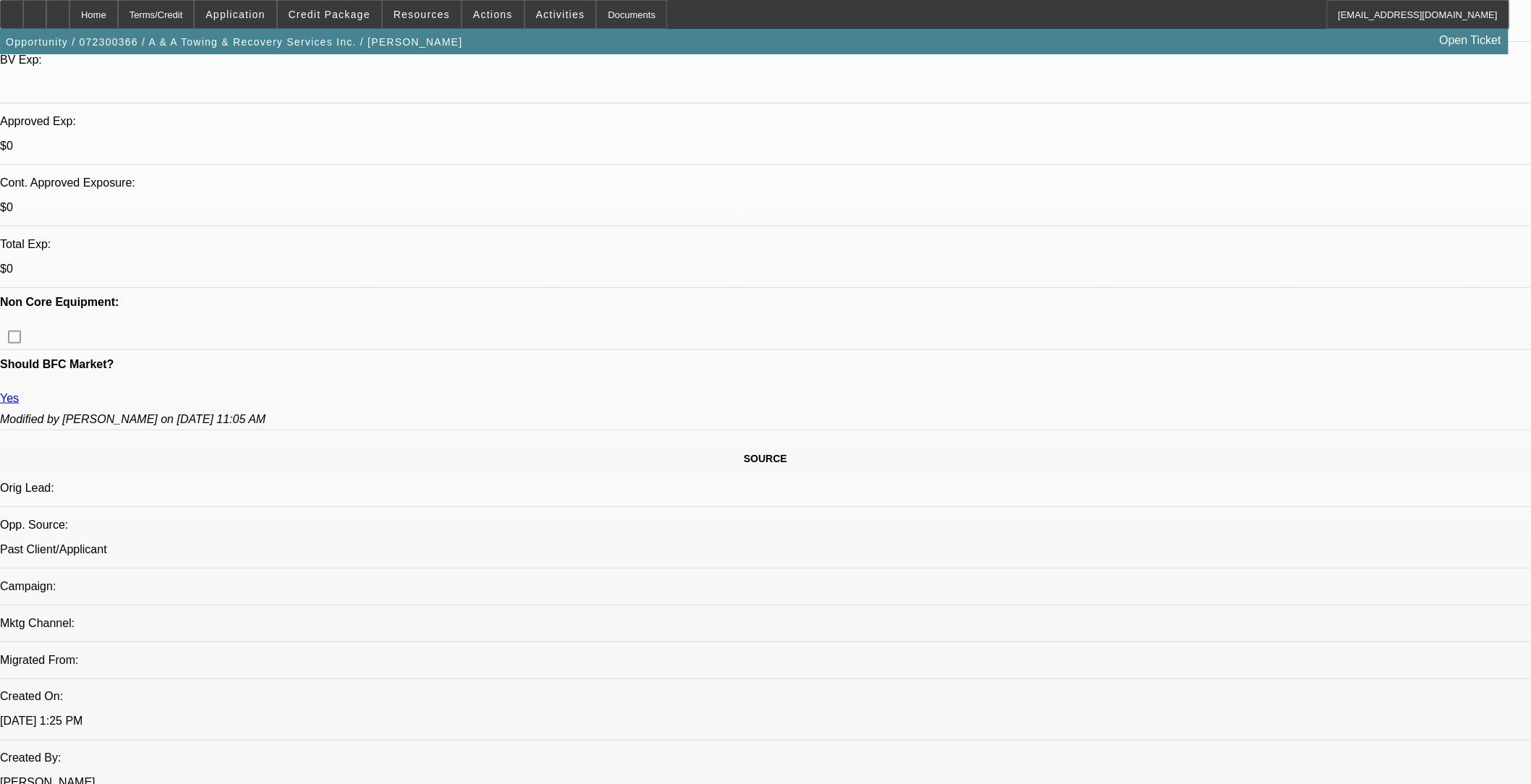
select select "0.1"
select select "0"
select select "2"
select select "0.1"
select select "0"
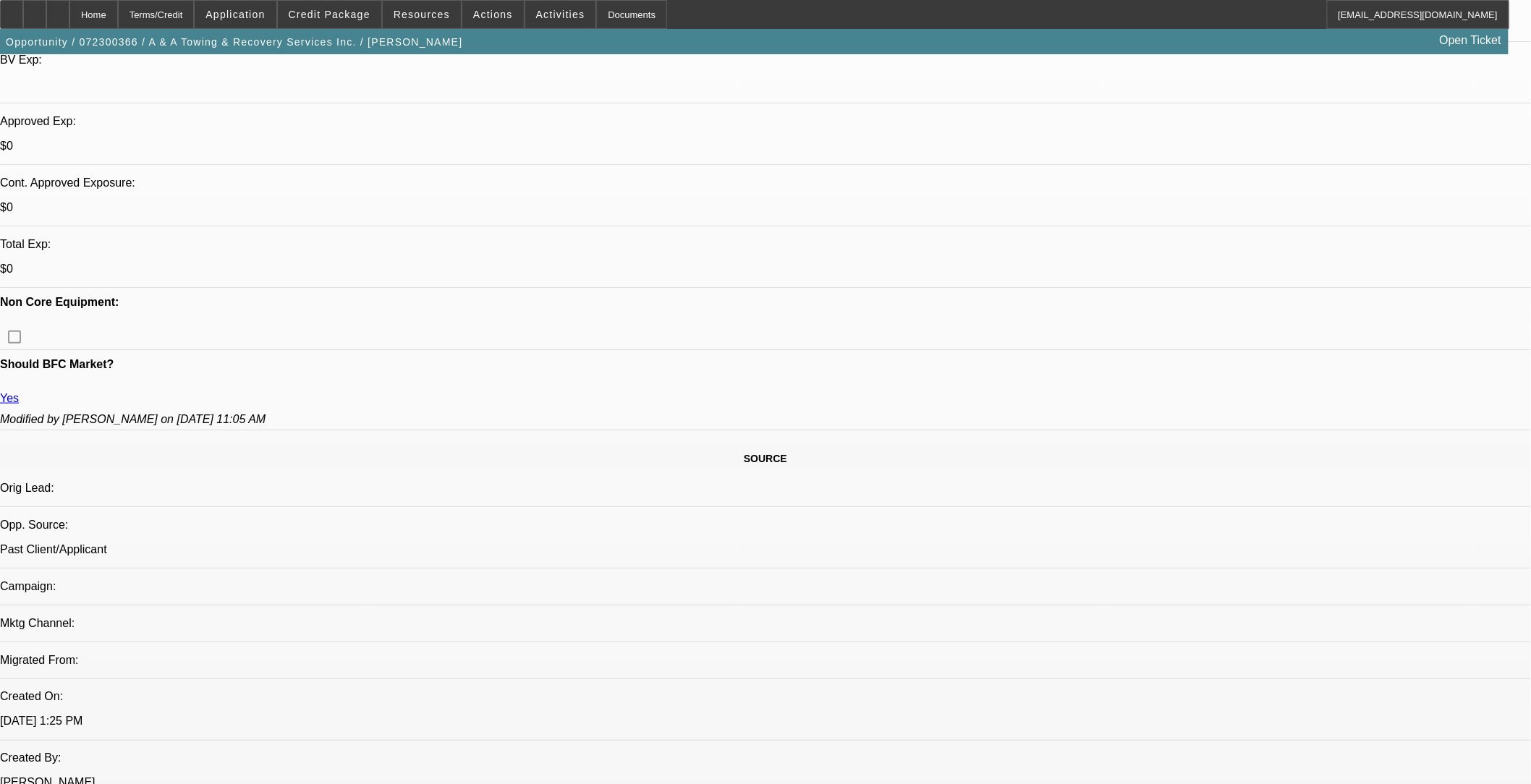
select select "2"
select select "0.1"
select select "1"
select select "2"
select select "4"
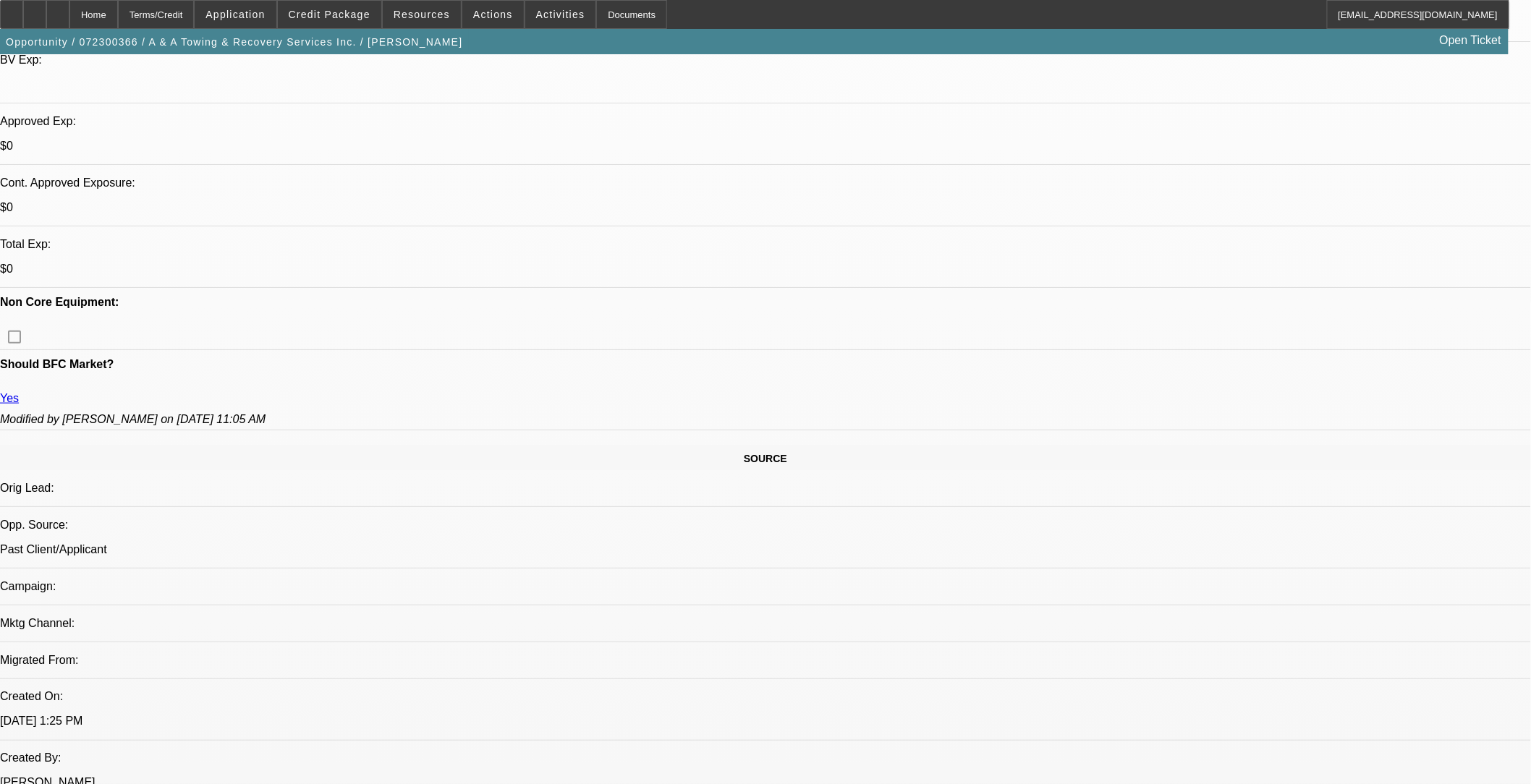
select select "1"
select select "2"
select select "4"
select select "1"
select select "2"
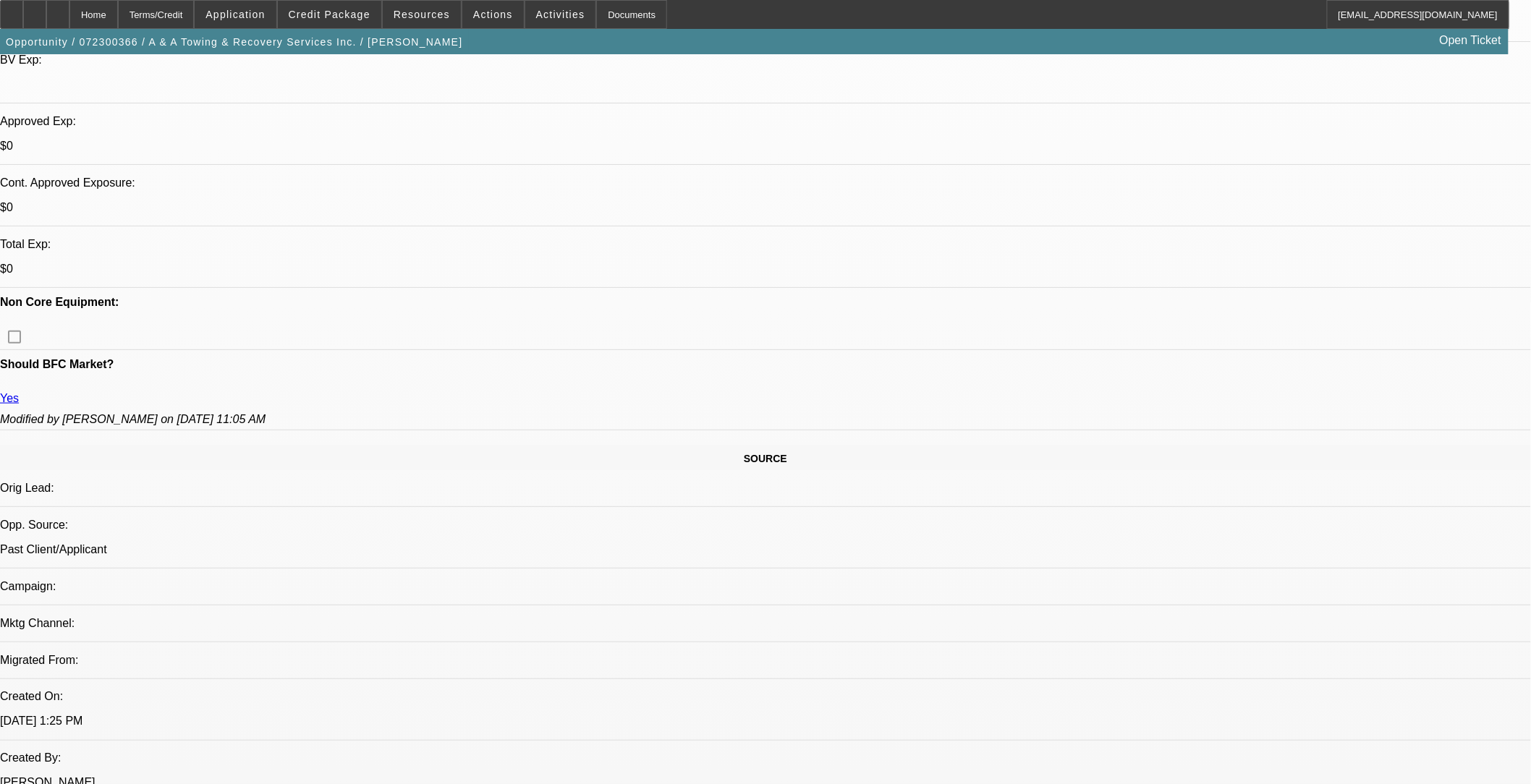
select select "4"
select select "1"
select select "2"
select select "4"
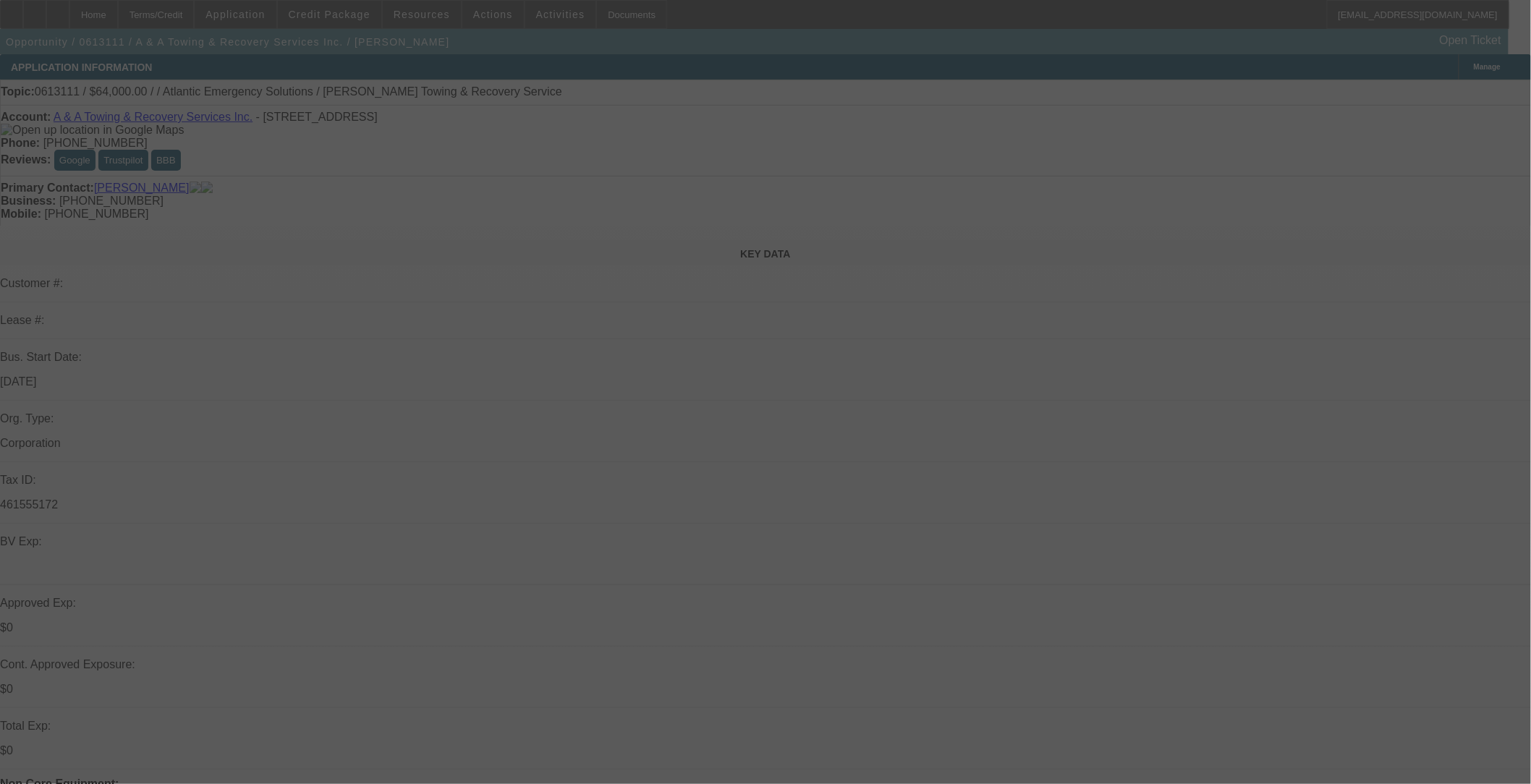
select select "0"
select select "2"
select select "0.1"
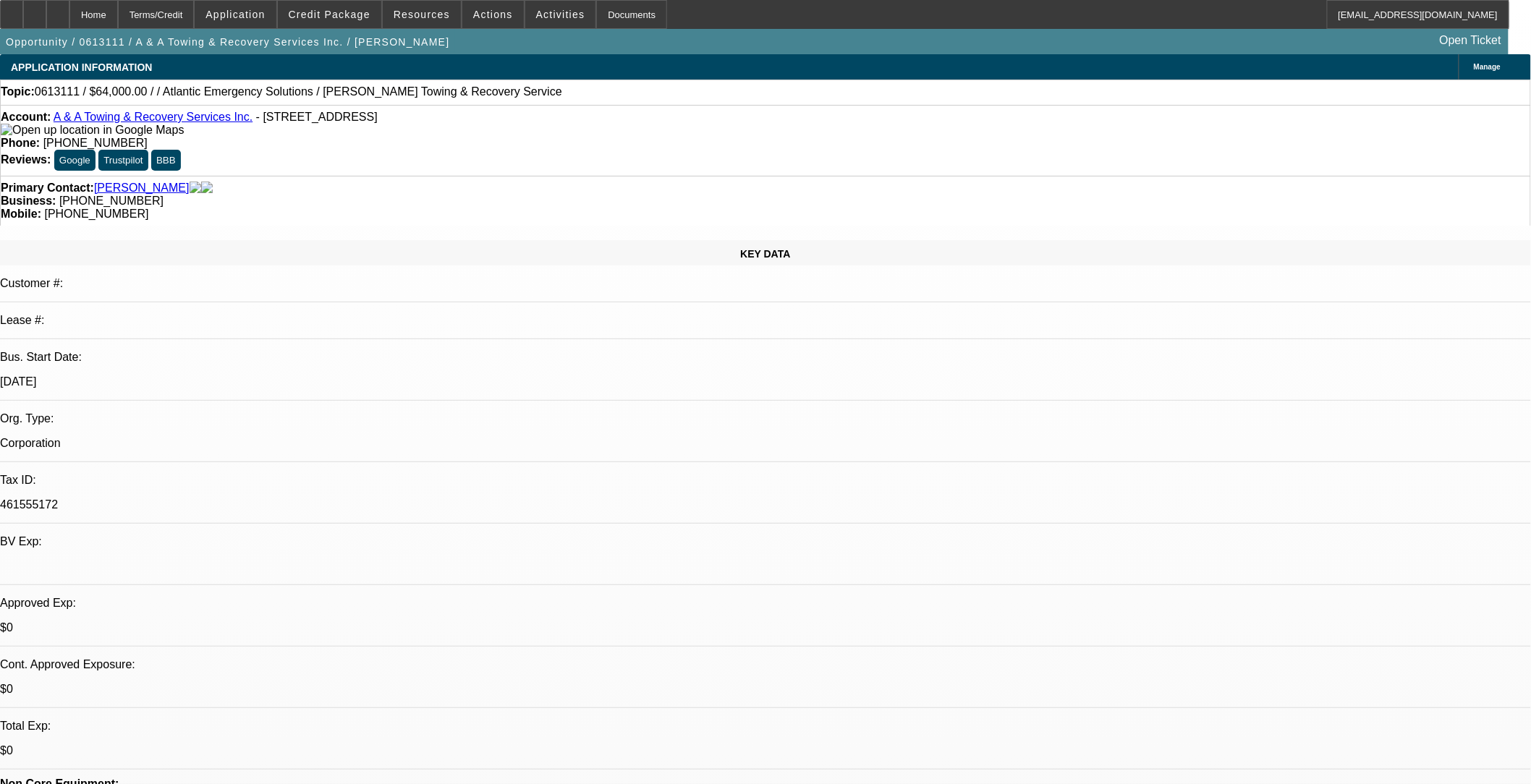
select select "1"
select select "2"
select select
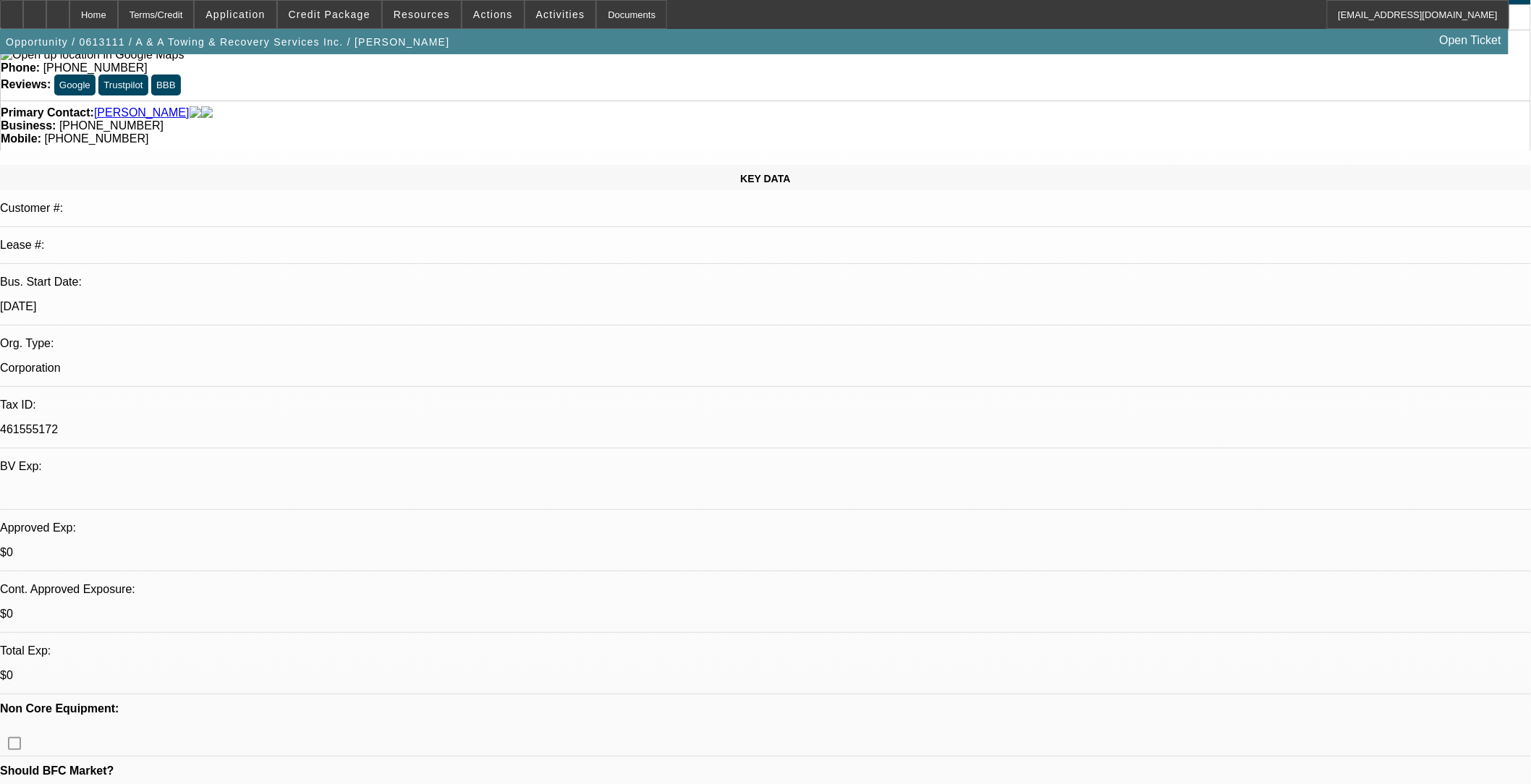
scroll to position [401, 0]
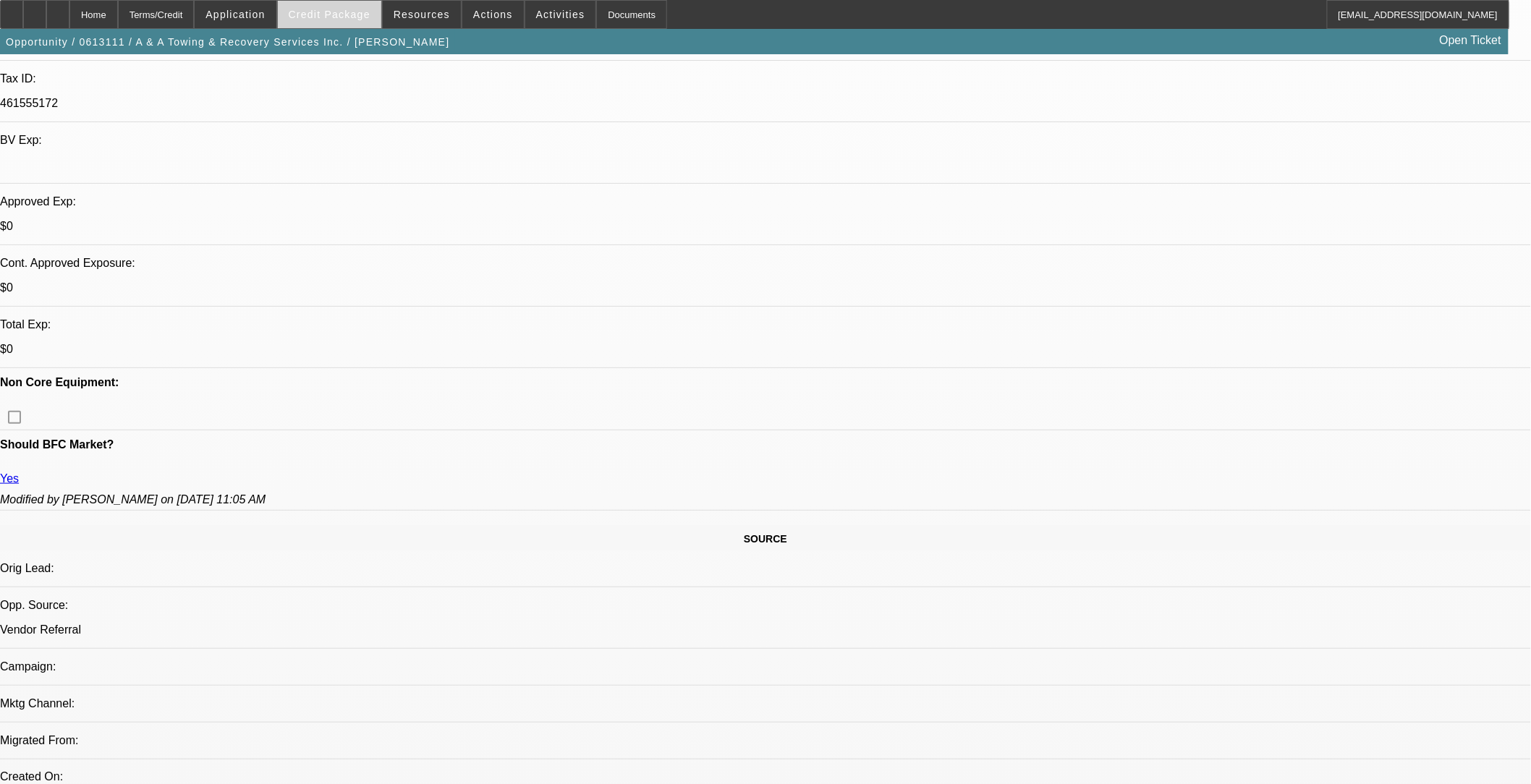
click at [346, 11] on span "Credit Package" at bounding box center [329, 14] width 82 height 11
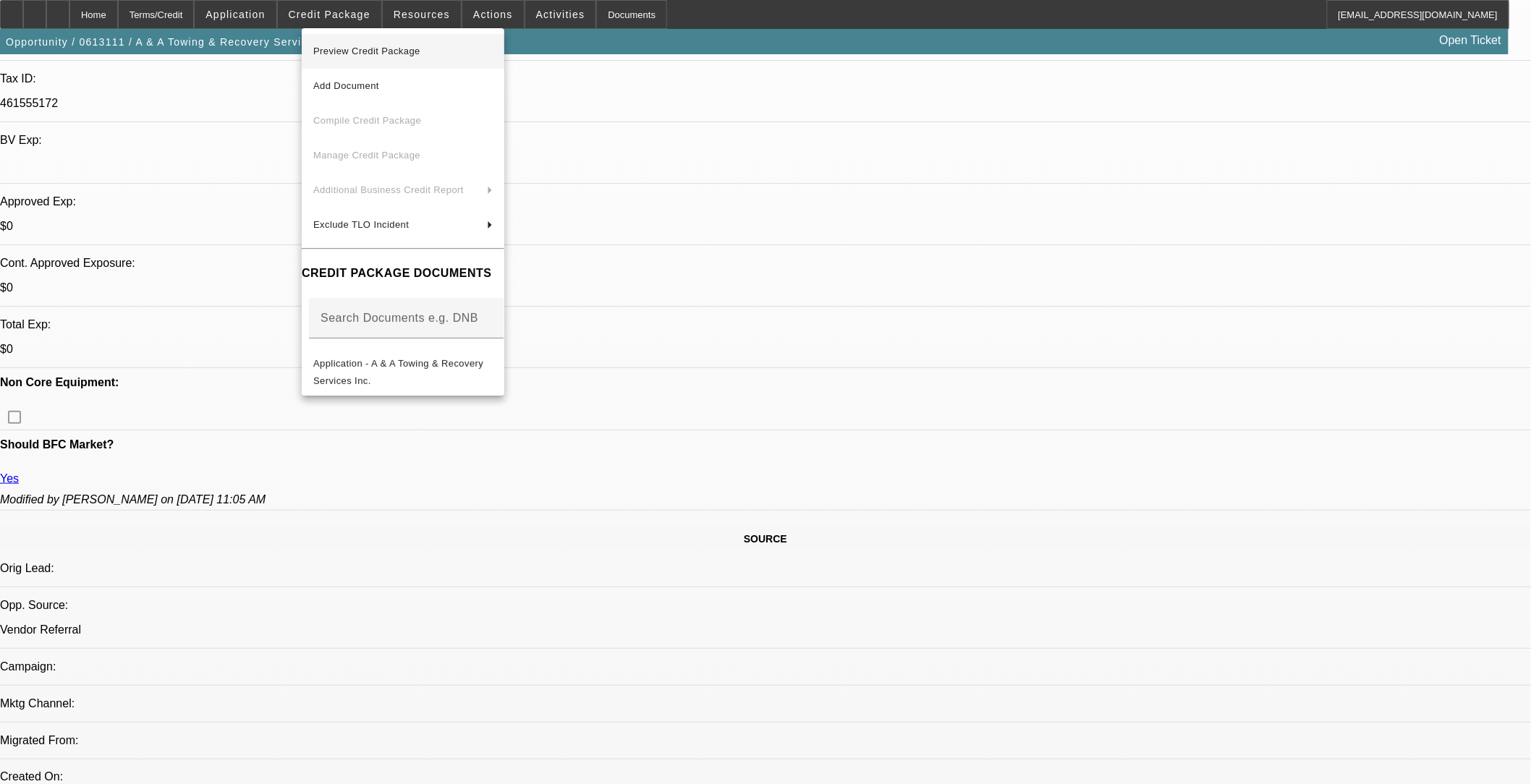
click at [408, 44] on span "Preview Credit Package" at bounding box center [402, 52] width 180 height 18
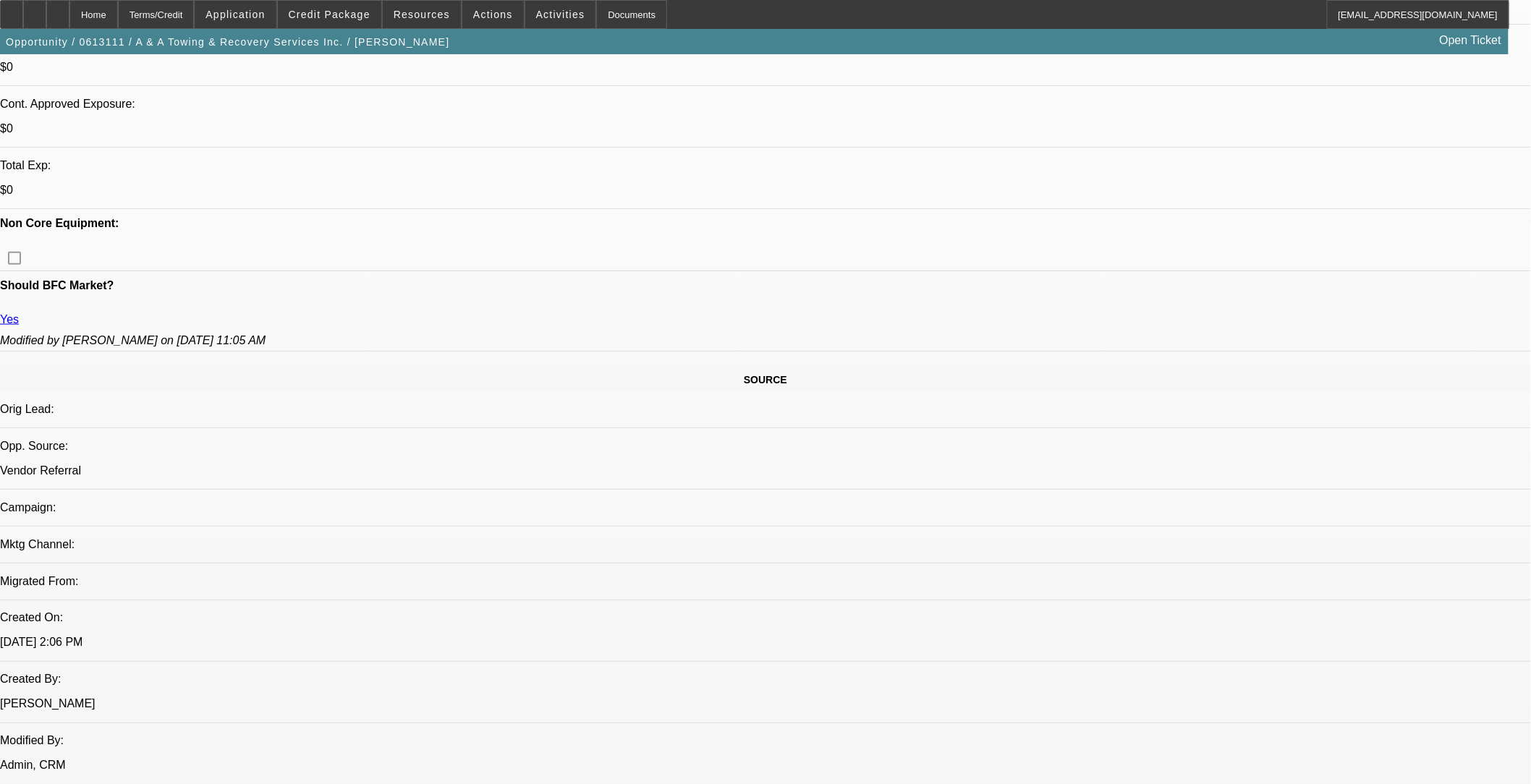
scroll to position [562, 0]
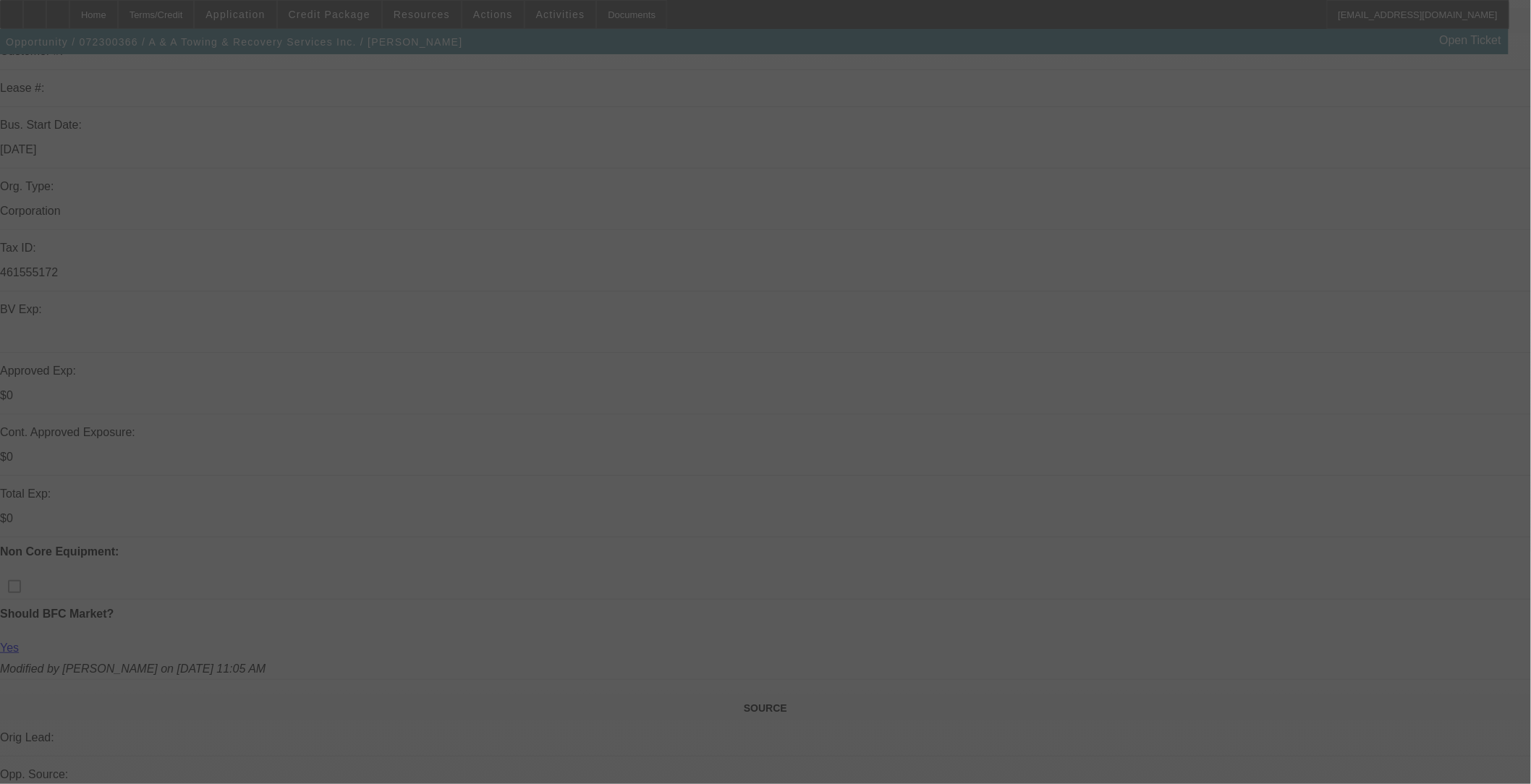
scroll to position [241, 0]
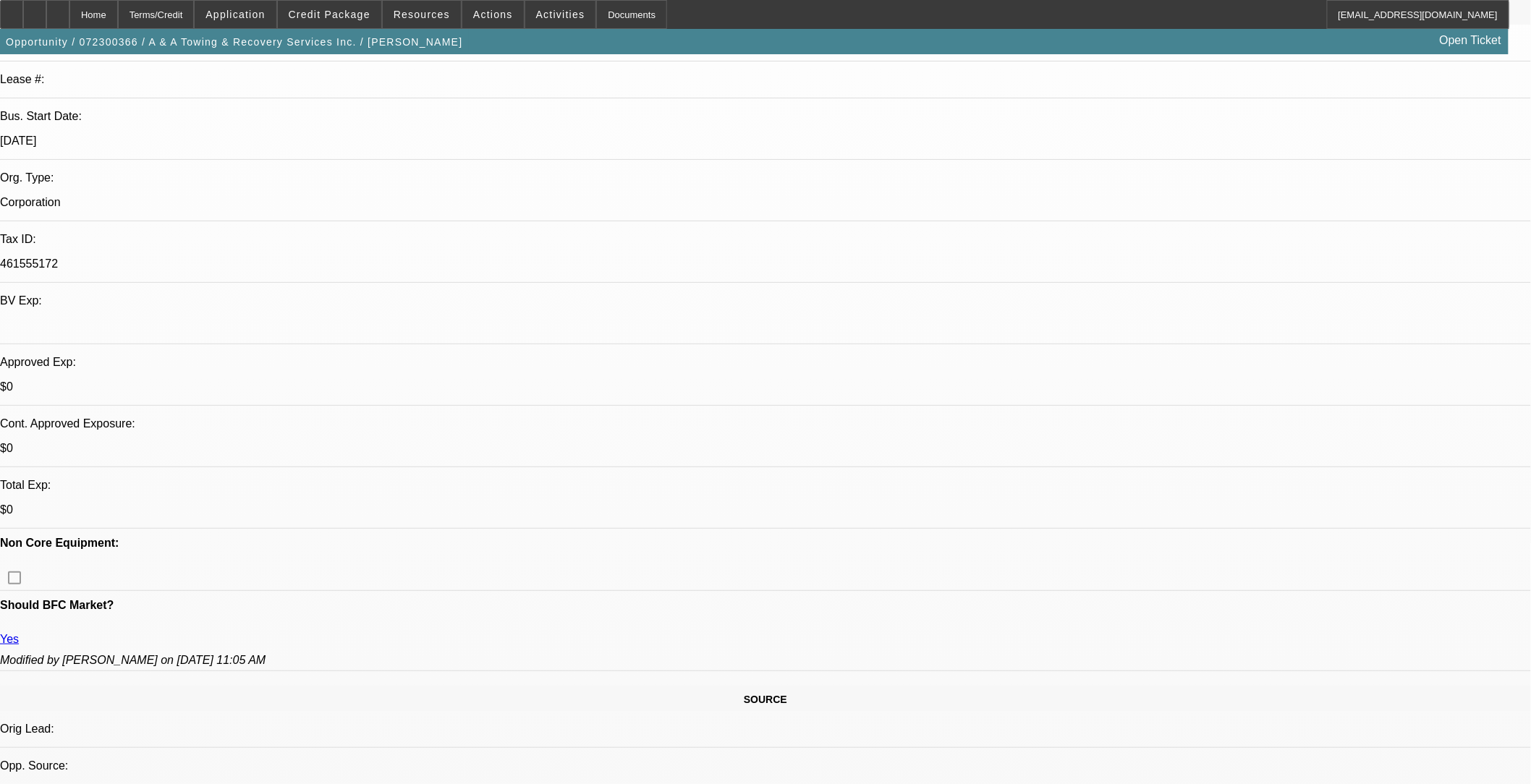
select select "0"
select select "2"
select select "0.1"
select select "0"
select select "2"
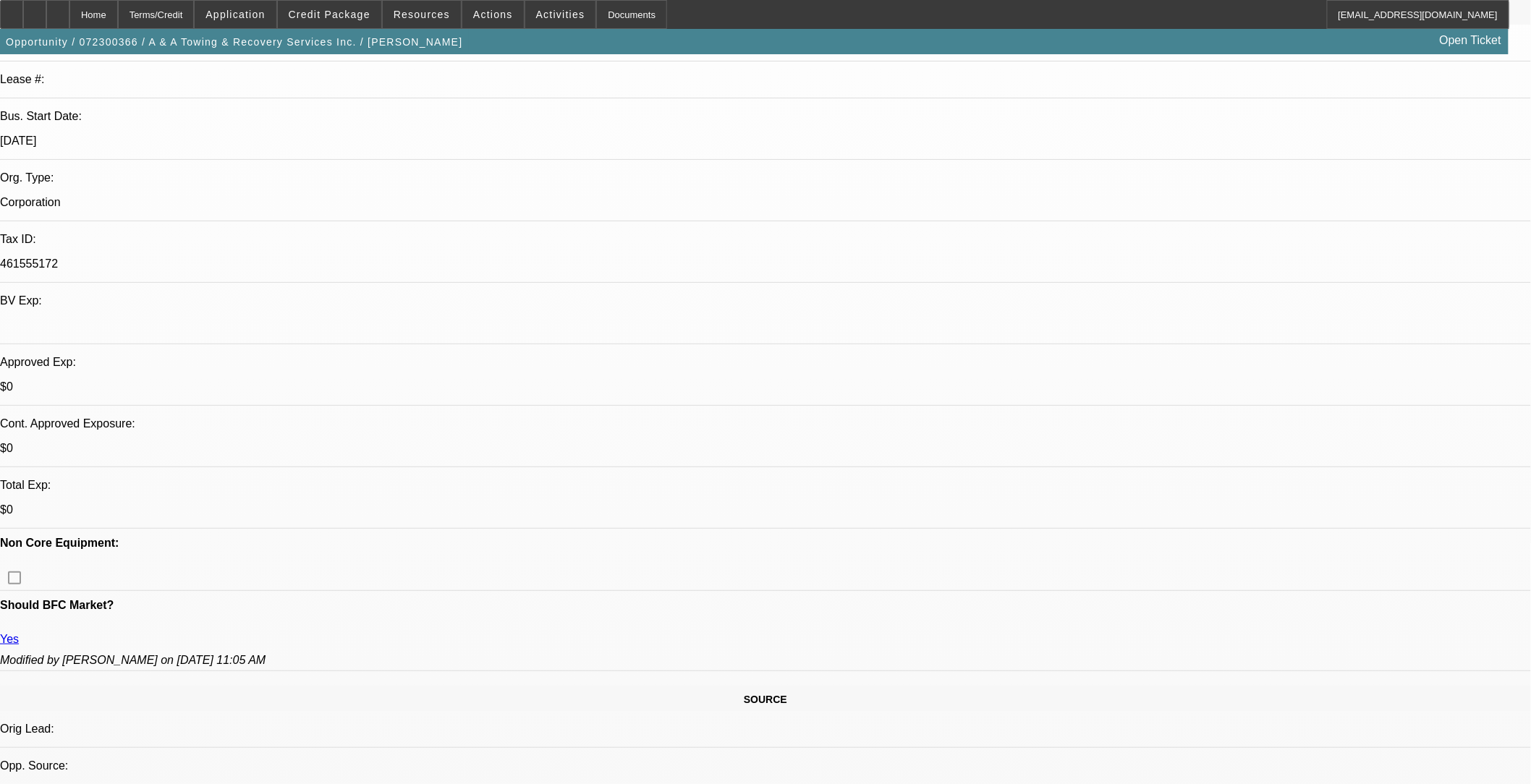
select select "0.1"
select select "0"
select select "2"
select select "0.1"
select select "0"
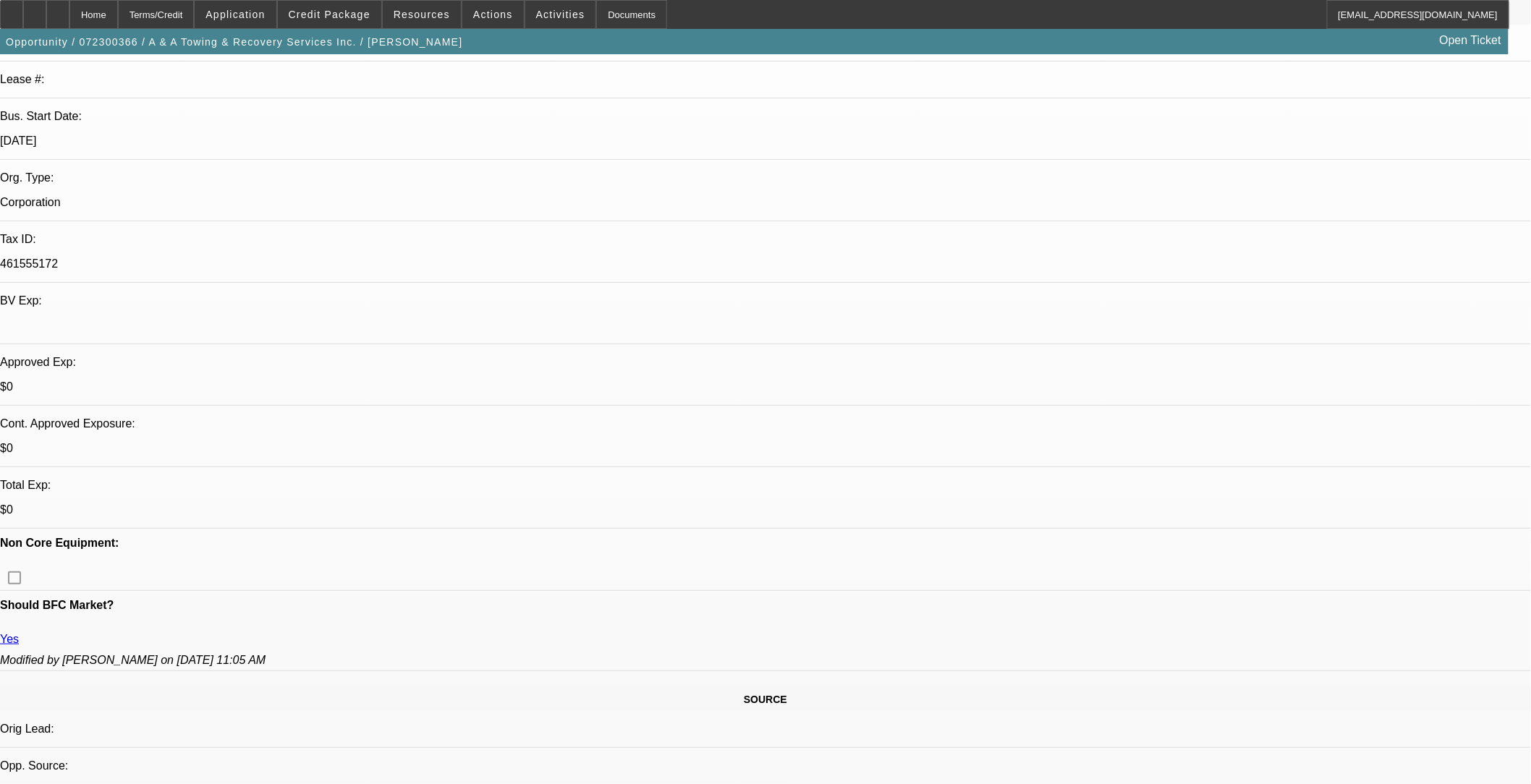
select select "2"
select select "0.1"
select select "1"
select select "2"
select select "4"
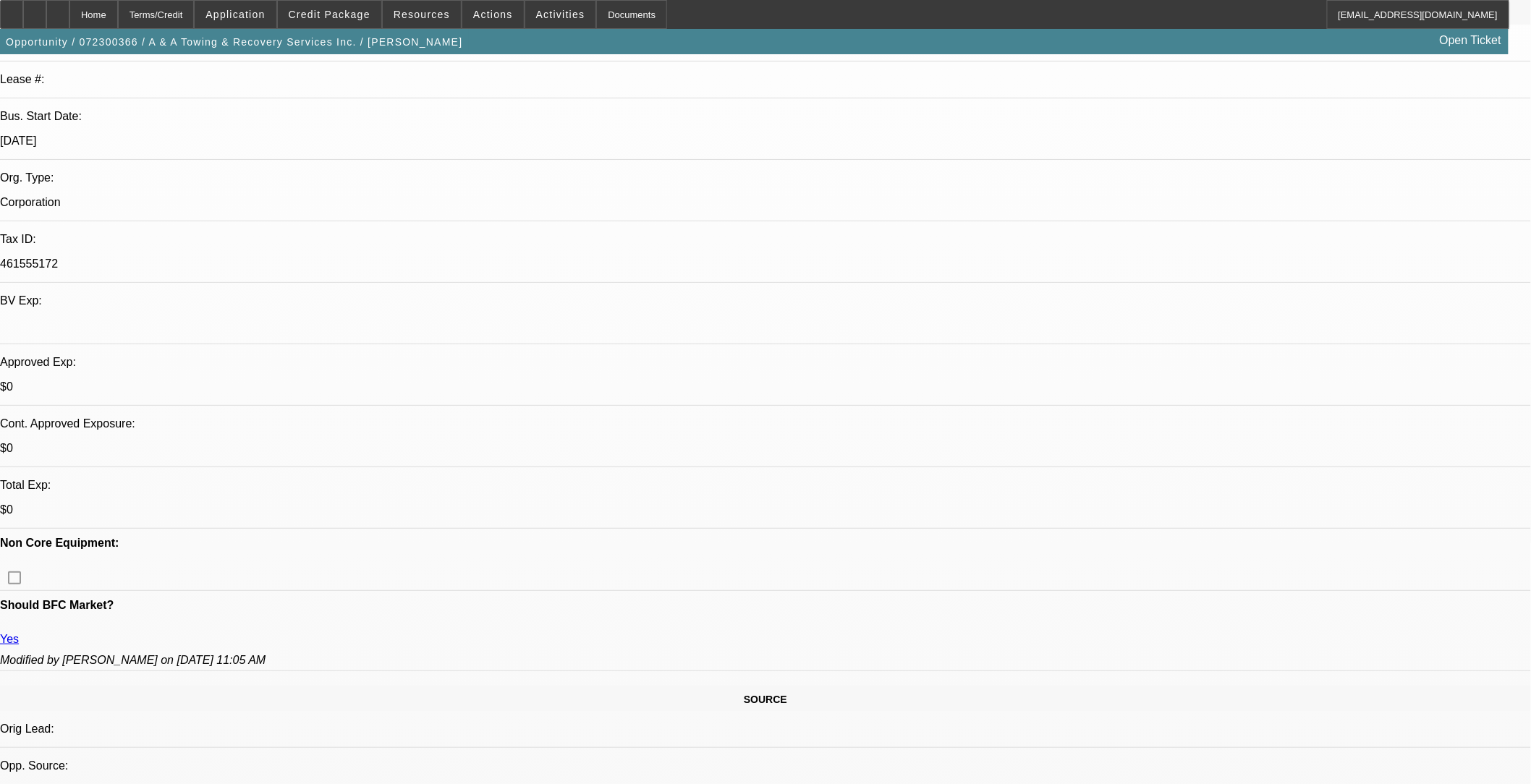
select select "1"
select select "2"
select select "4"
select select "1"
select select "2"
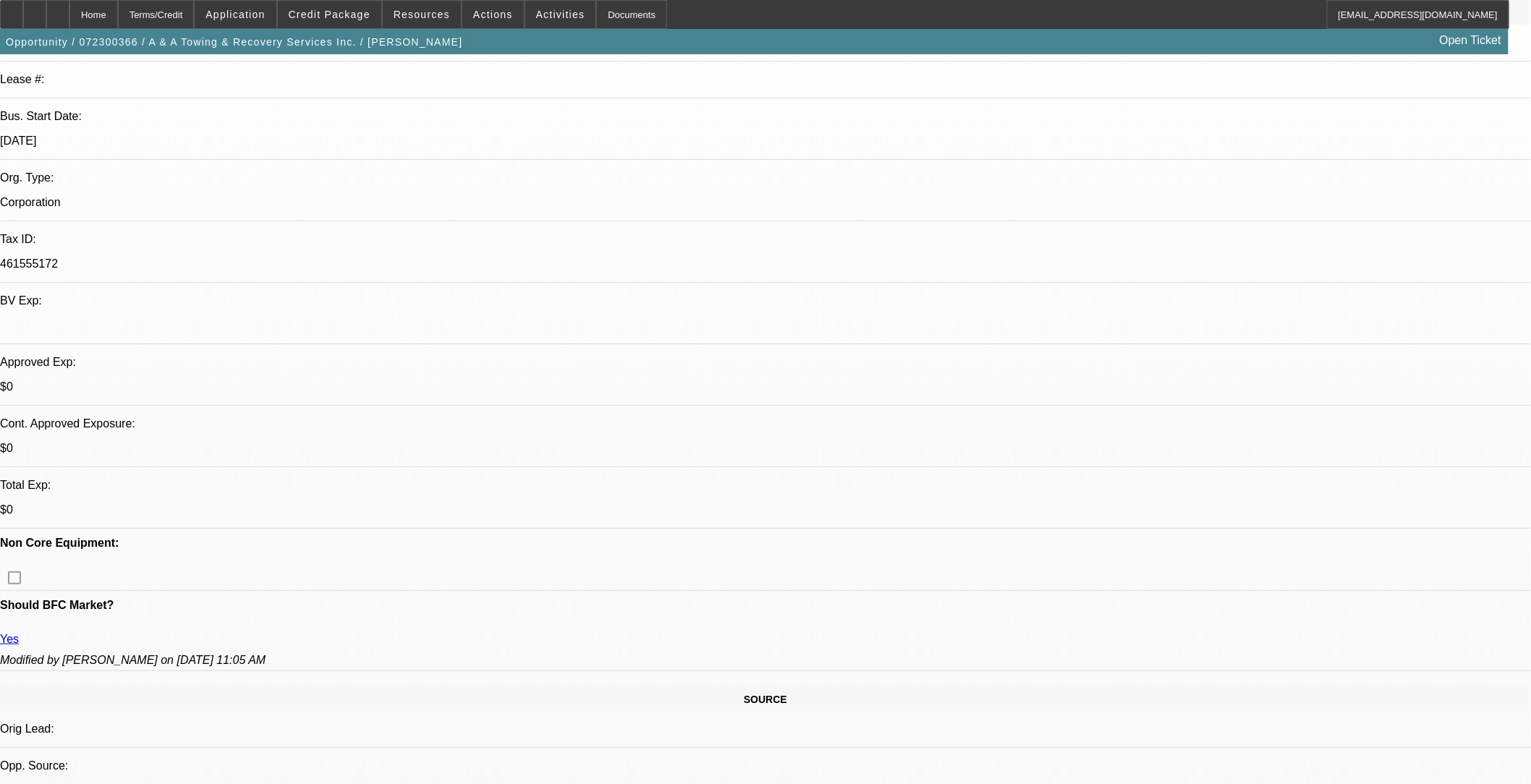
select select "4"
select select "1"
select select "2"
select select "4"
click at [351, 11] on span "Credit Package" at bounding box center [329, 14] width 82 height 11
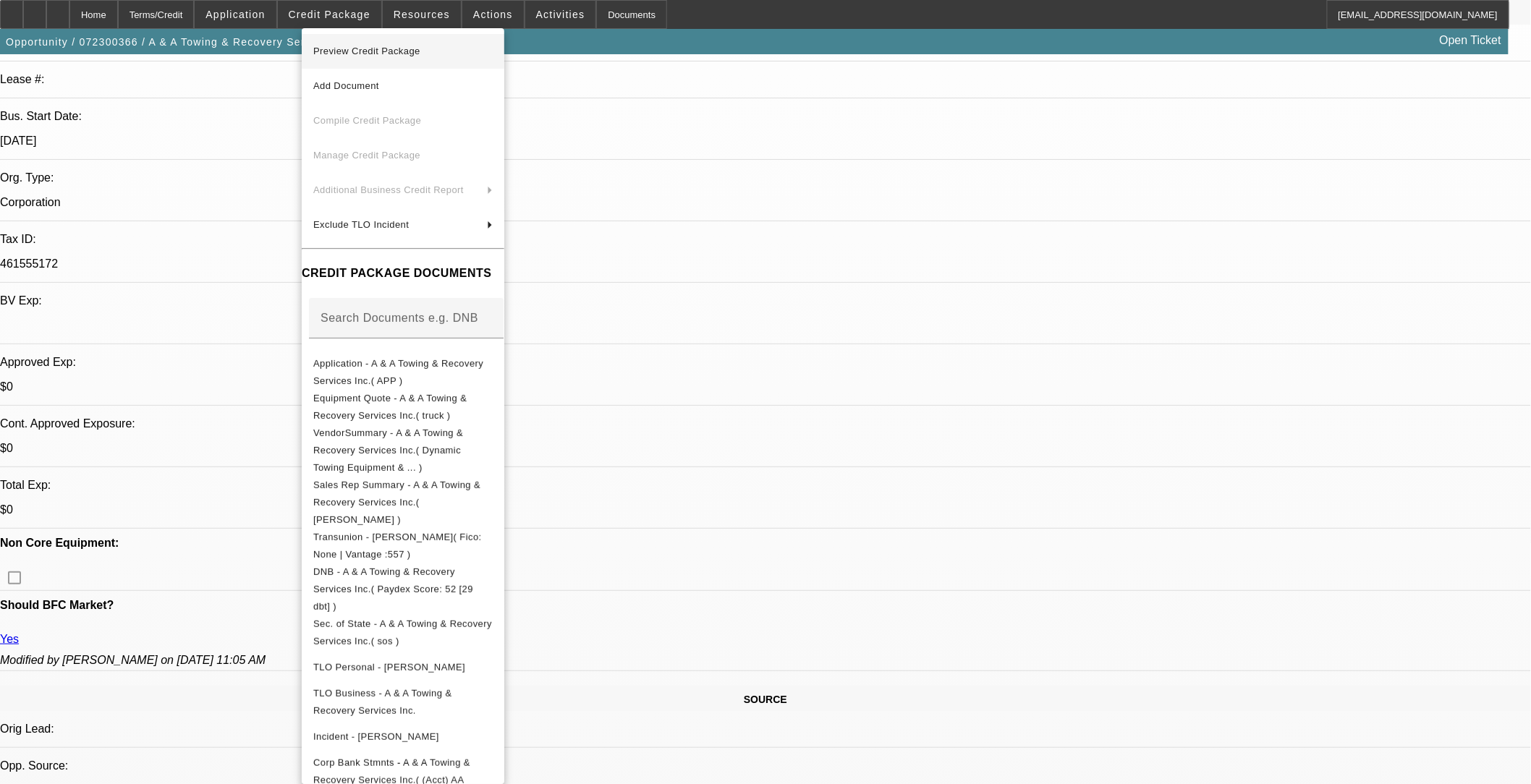
click at [421, 53] on span "Preview Credit Package" at bounding box center [366, 51] width 107 height 11
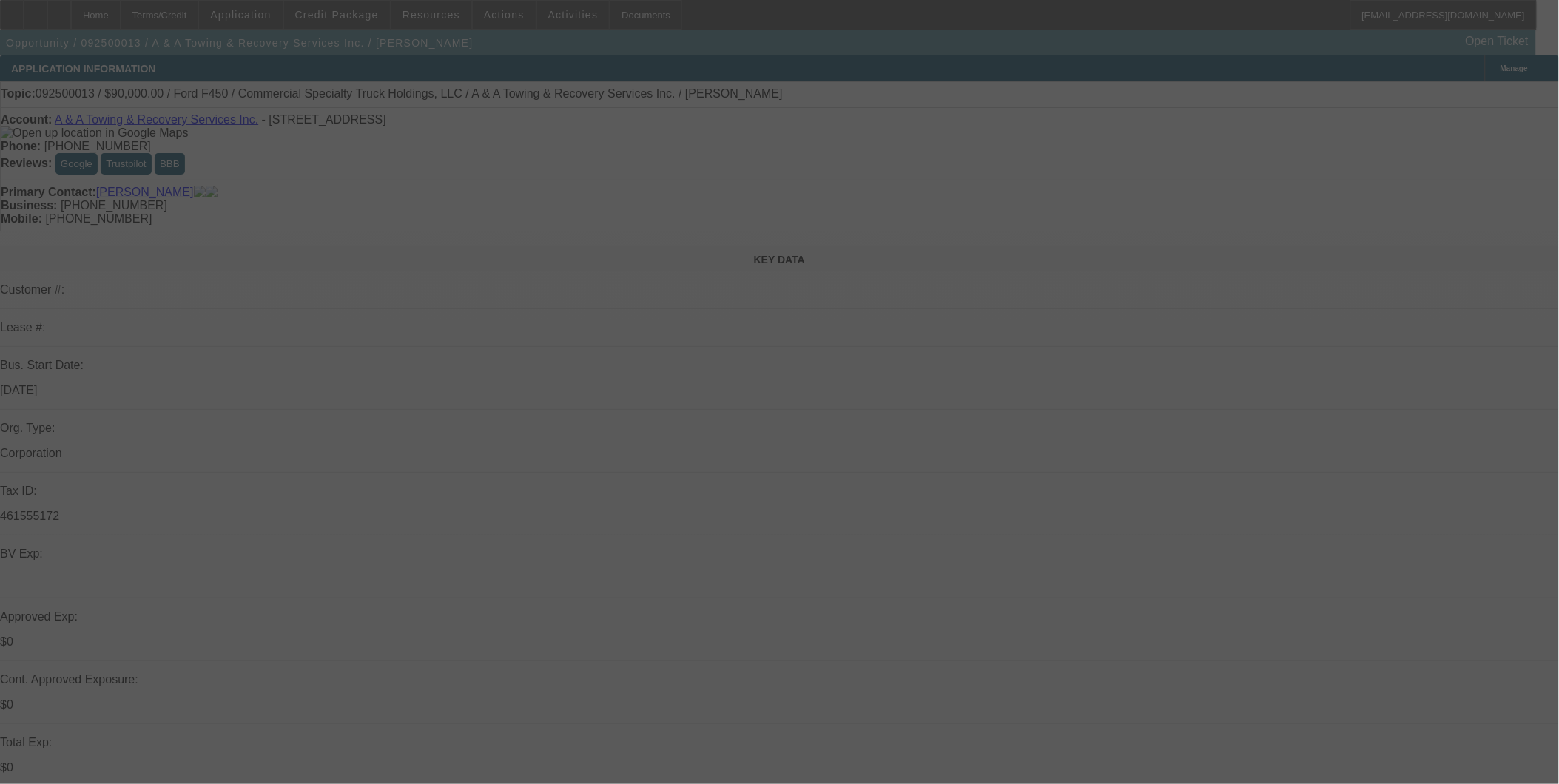
scroll to position [246, 0]
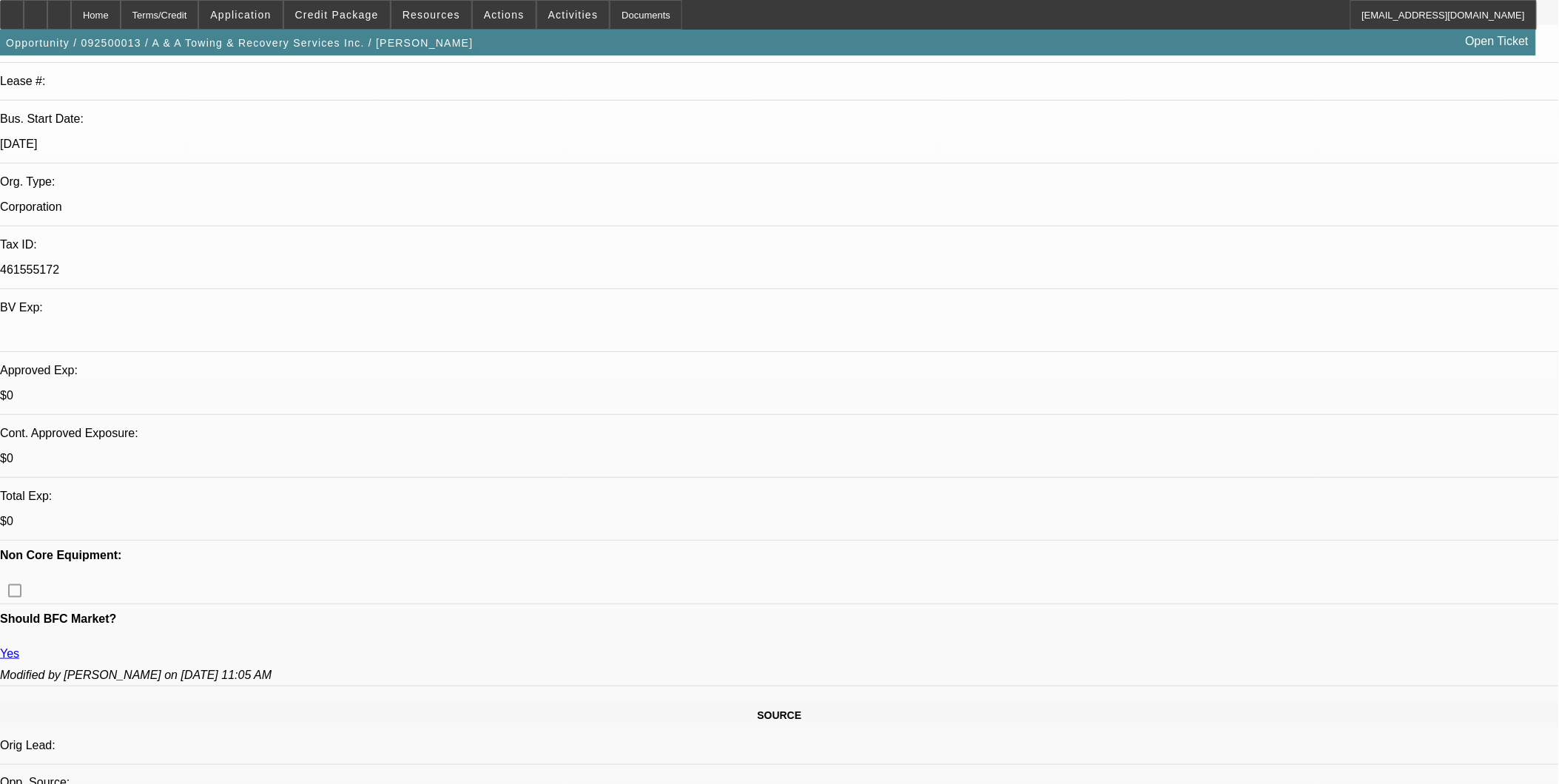
select select "0"
select select "2"
select select "0"
select select "2"
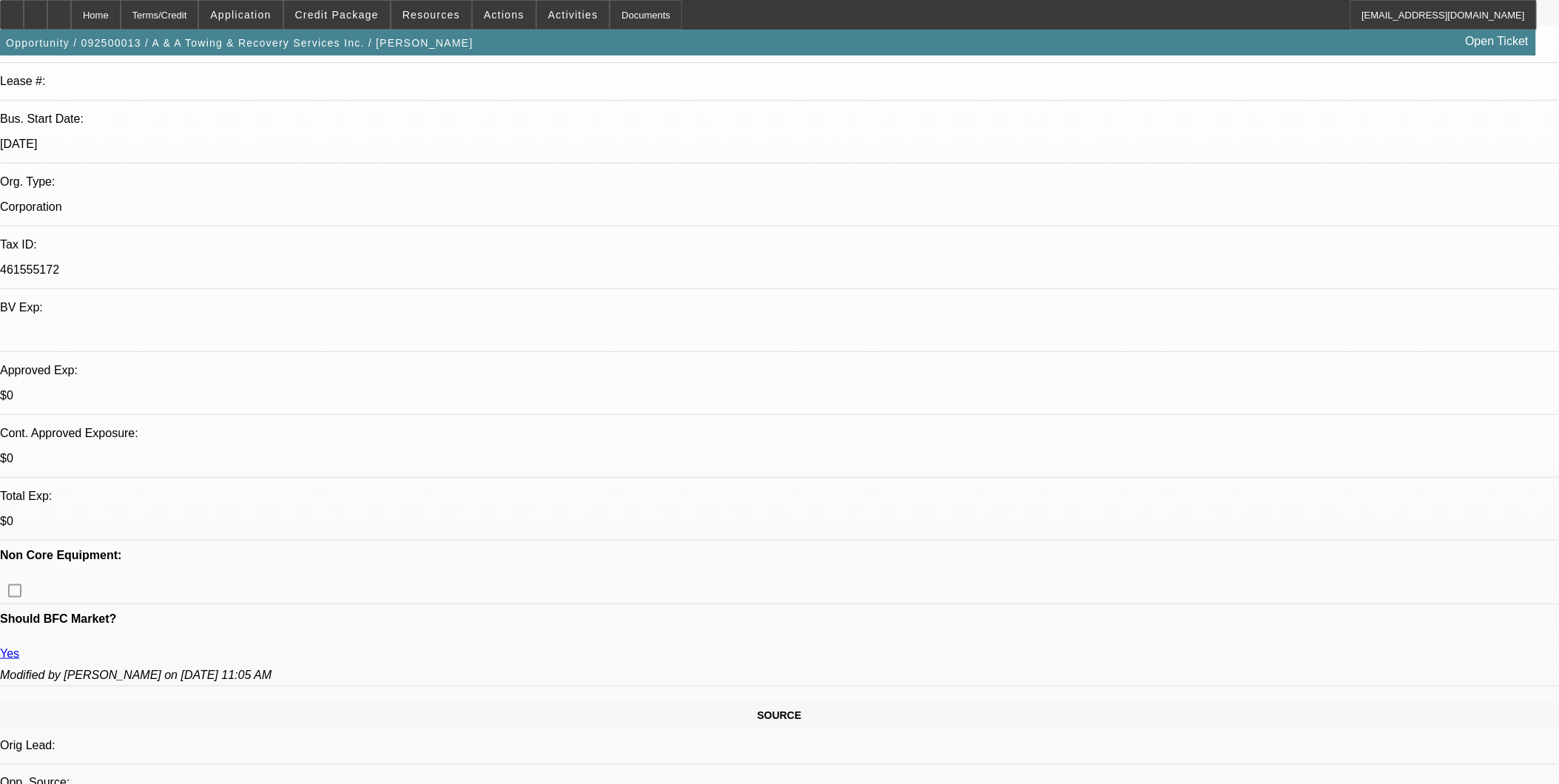
select select "0"
select select "0.1"
select select "2"
select select "0"
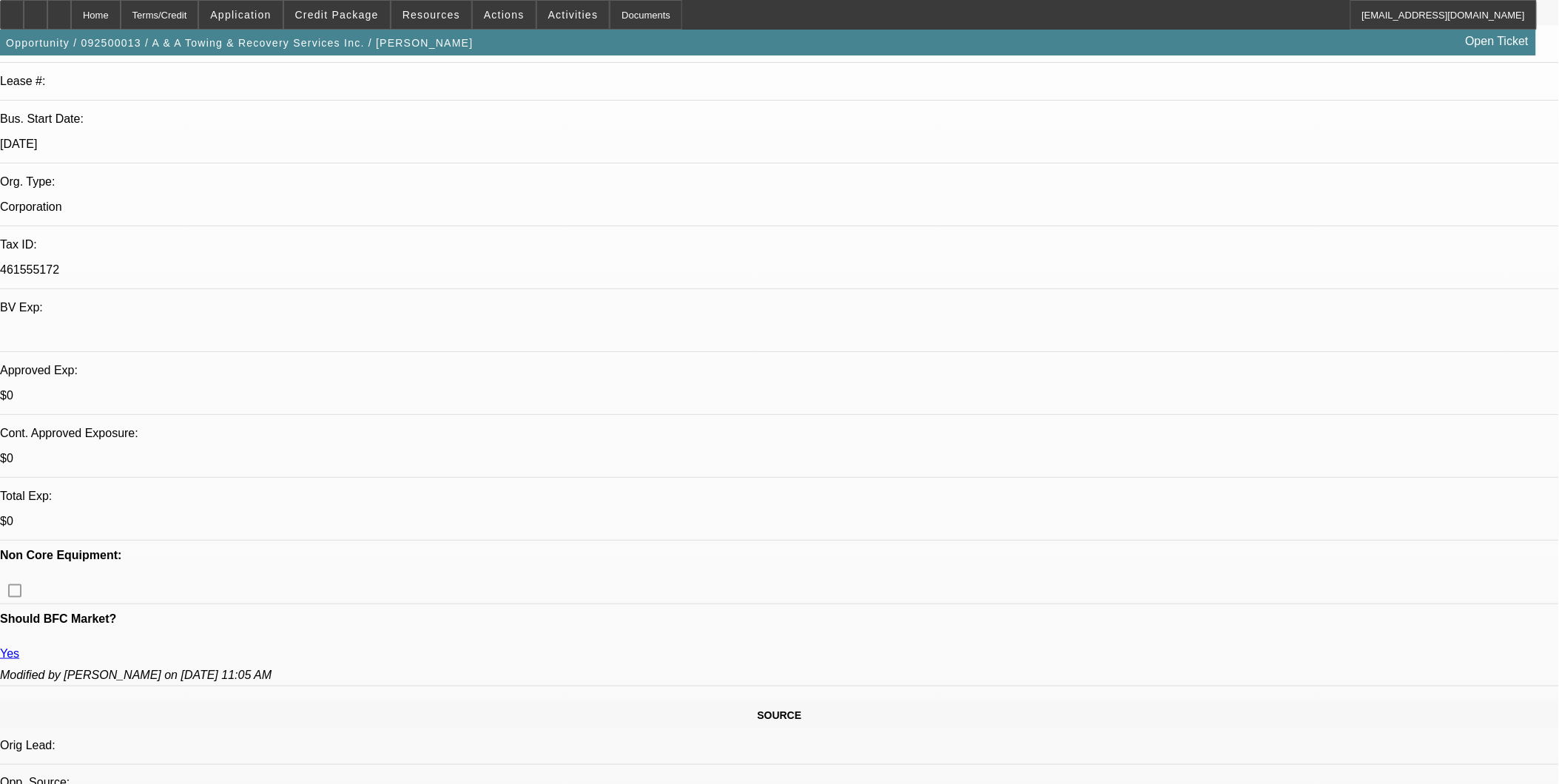
select select "0"
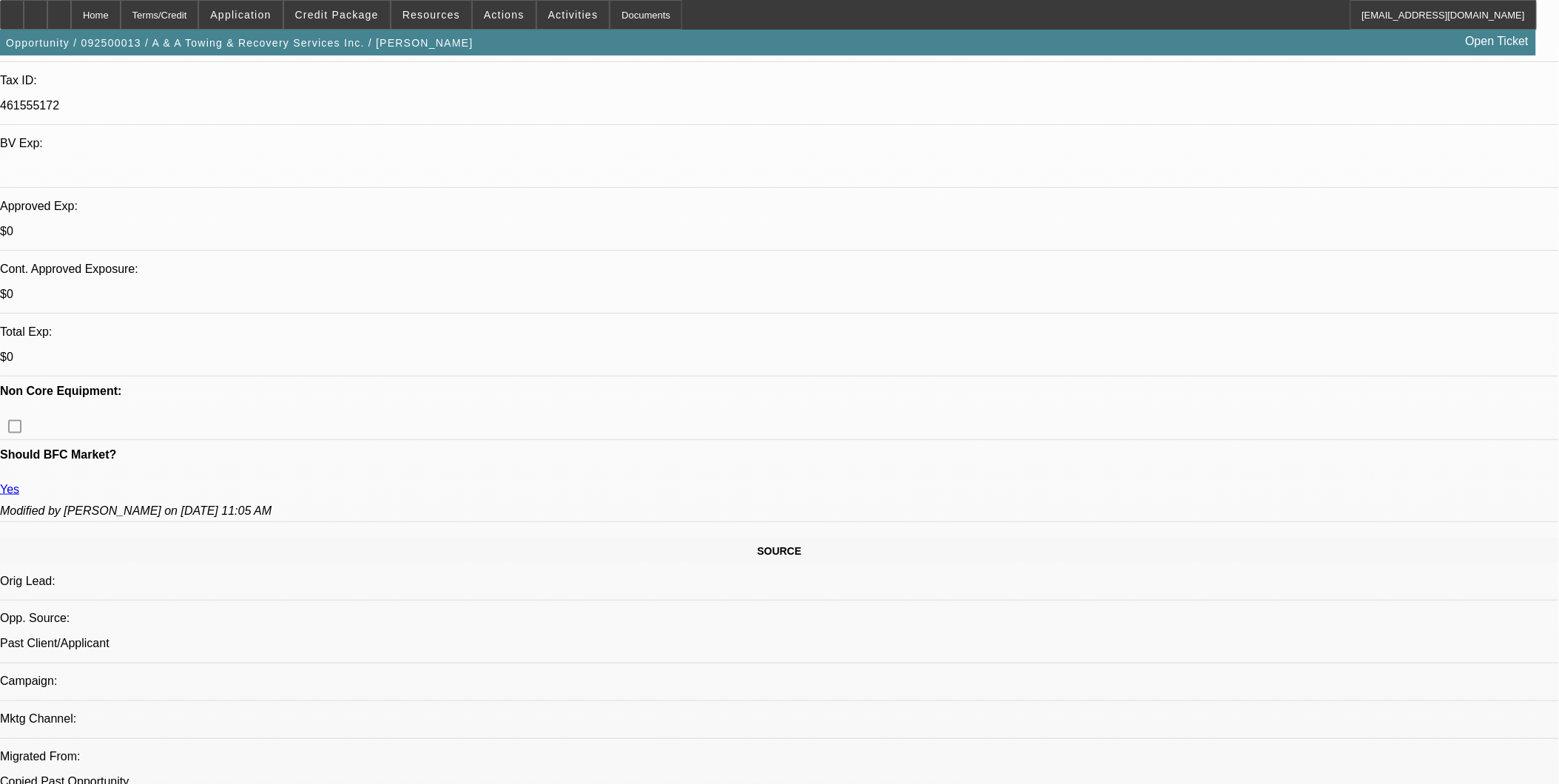
select select "1"
select select "2"
select select "6"
select select "1"
select select "2"
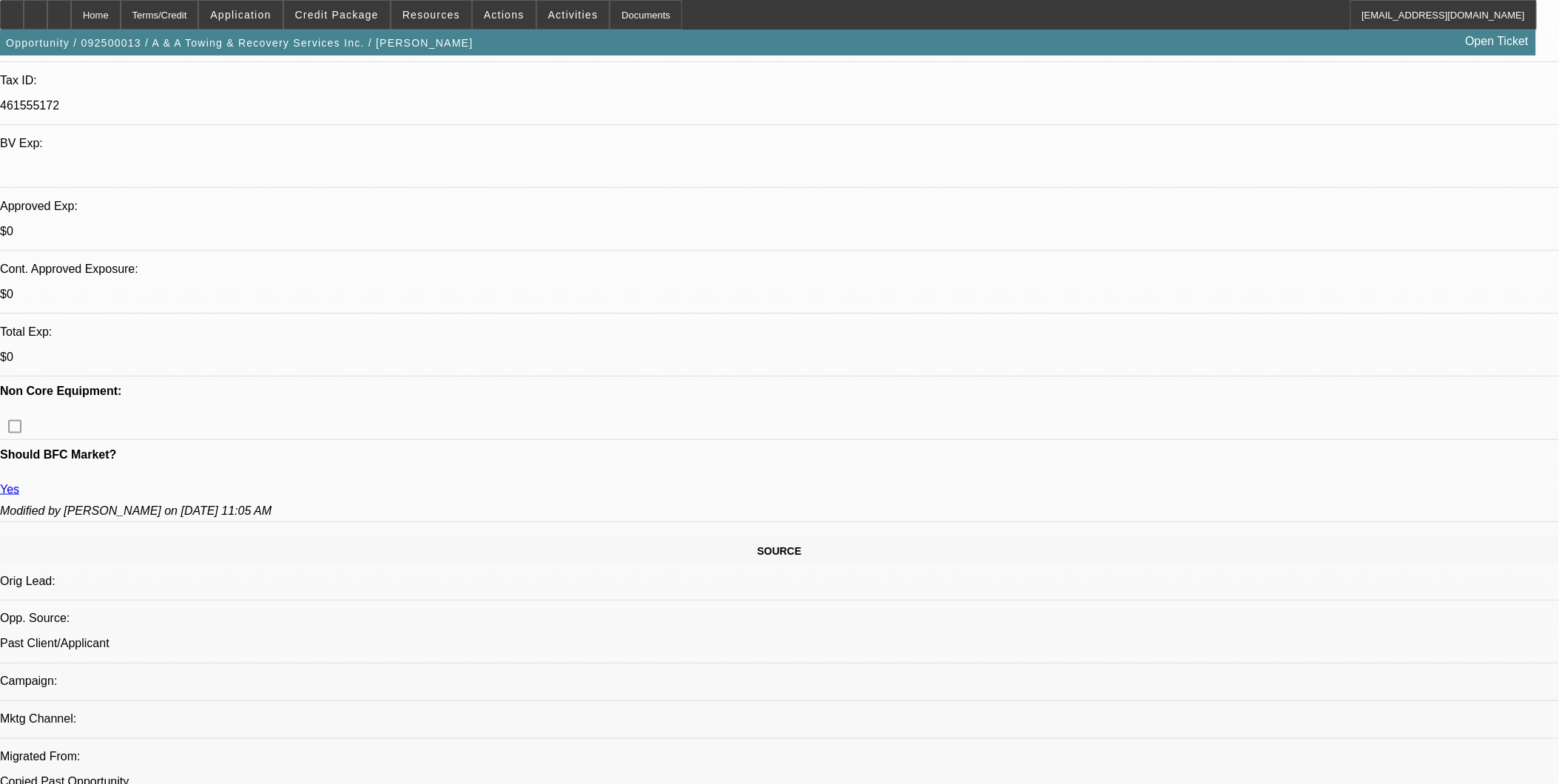
select select "6"
select select "1"
select select "2"
select select "6"
select select "1"
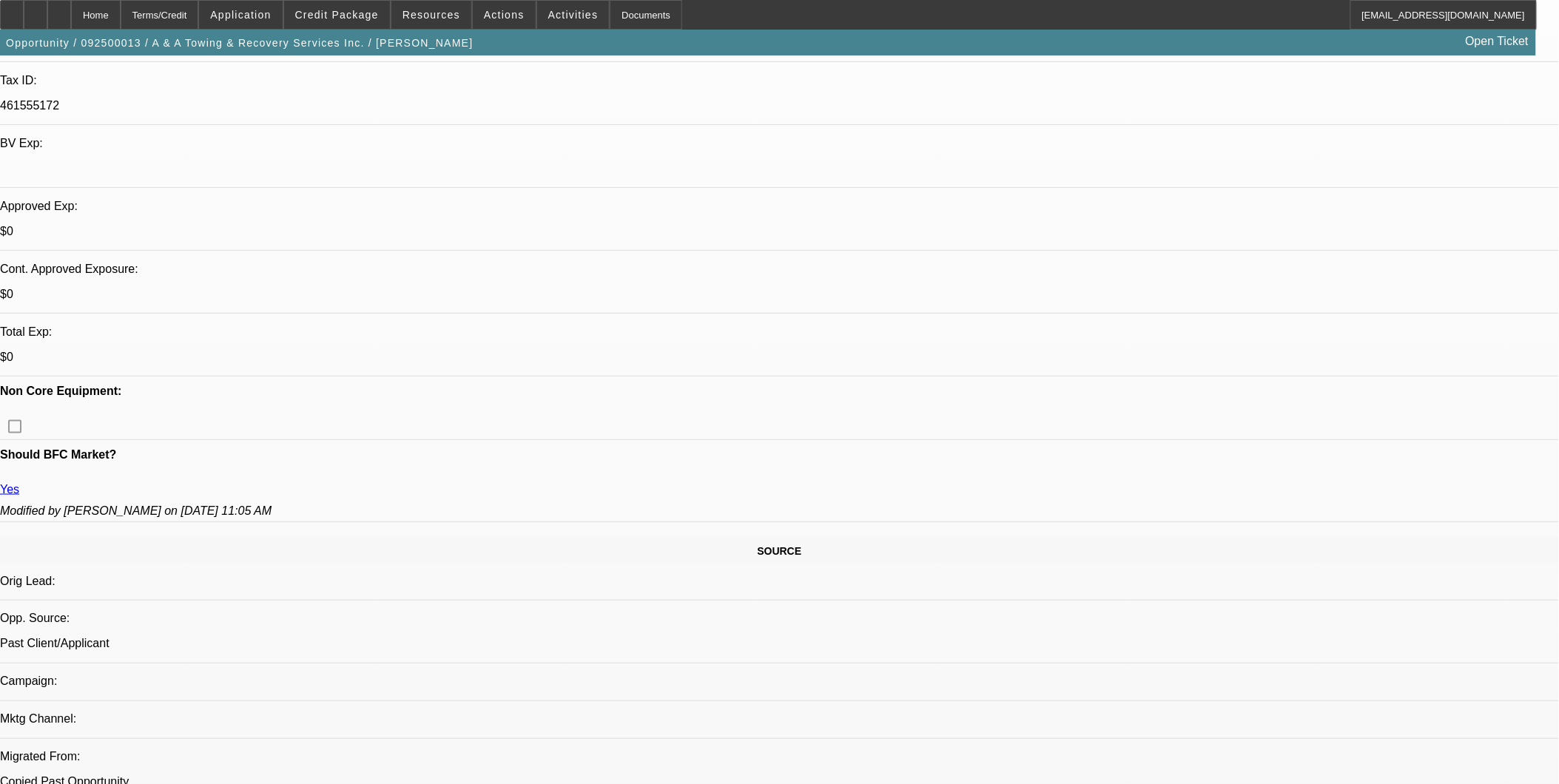
select select "1"
select select "6"
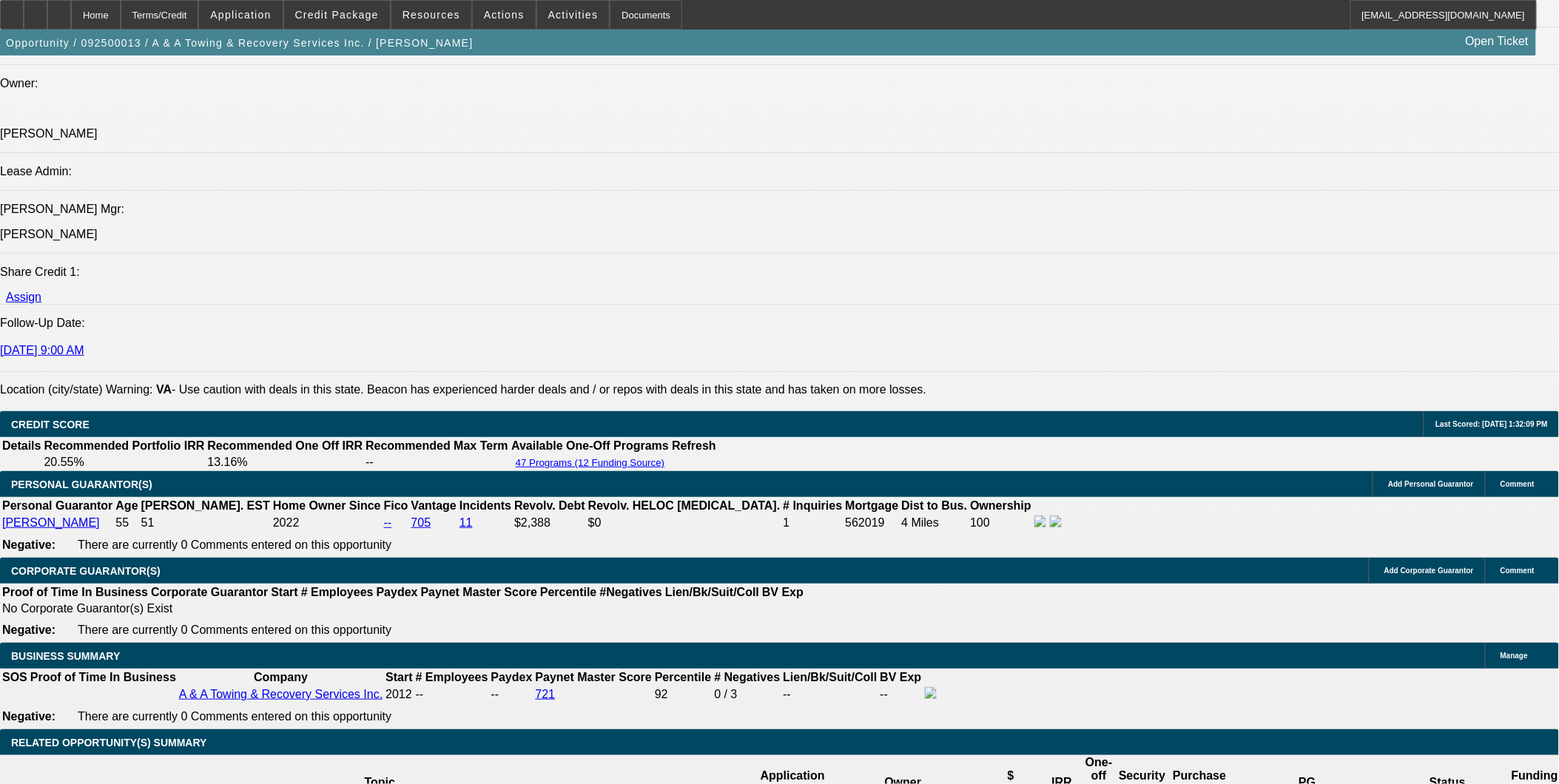
scroll to position [1726, 0]
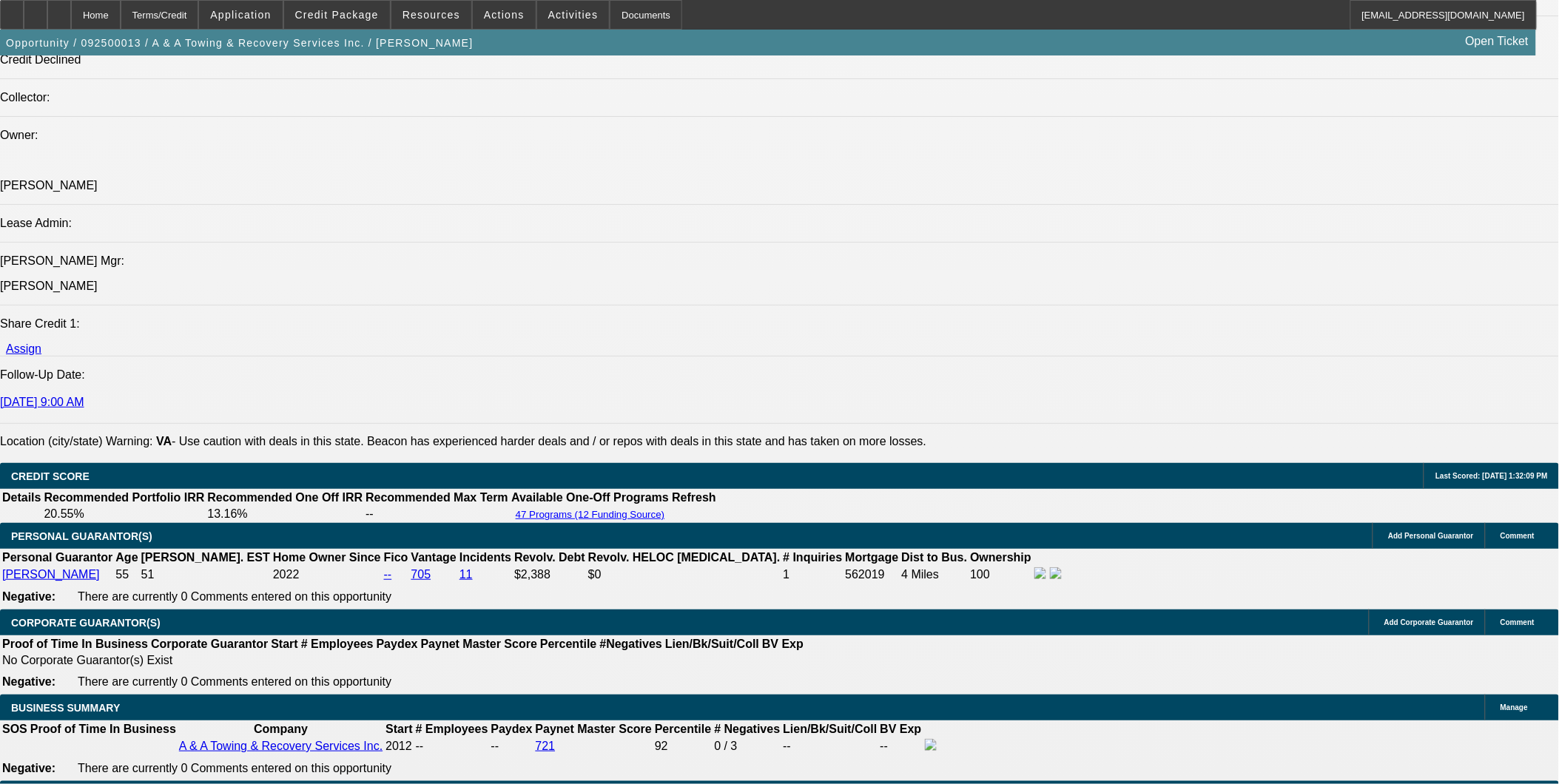
drag, startPoint x: 210, startPoint y: 337, endPoint x: 704, endPoint y: 374, distance: 495.4
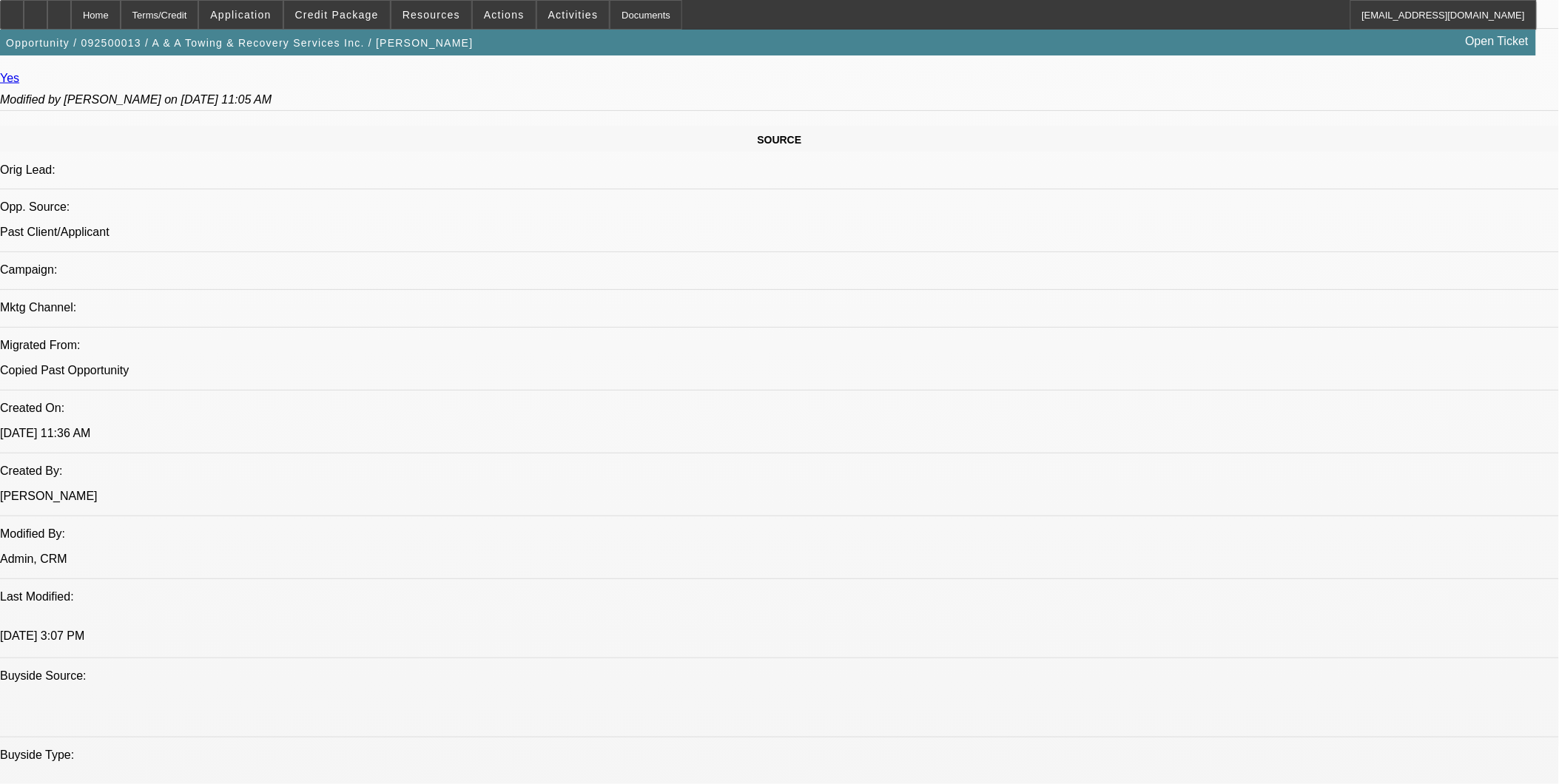
scroll to position [1068, 0]
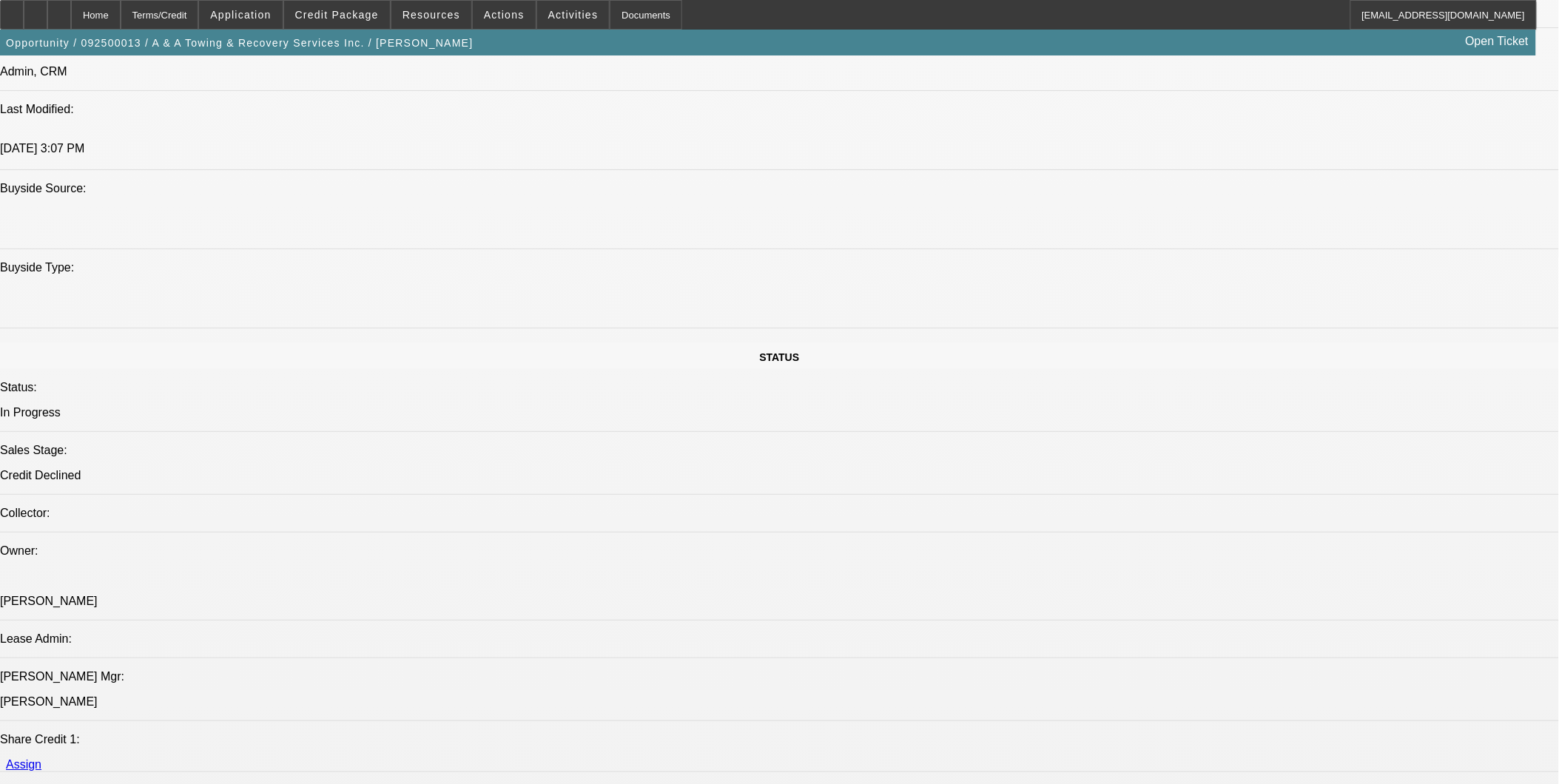
scroll to position [1314, 0]
click at [359, 19] on span "Credit Package" at bounding box center [336, 14] width 83 height 12
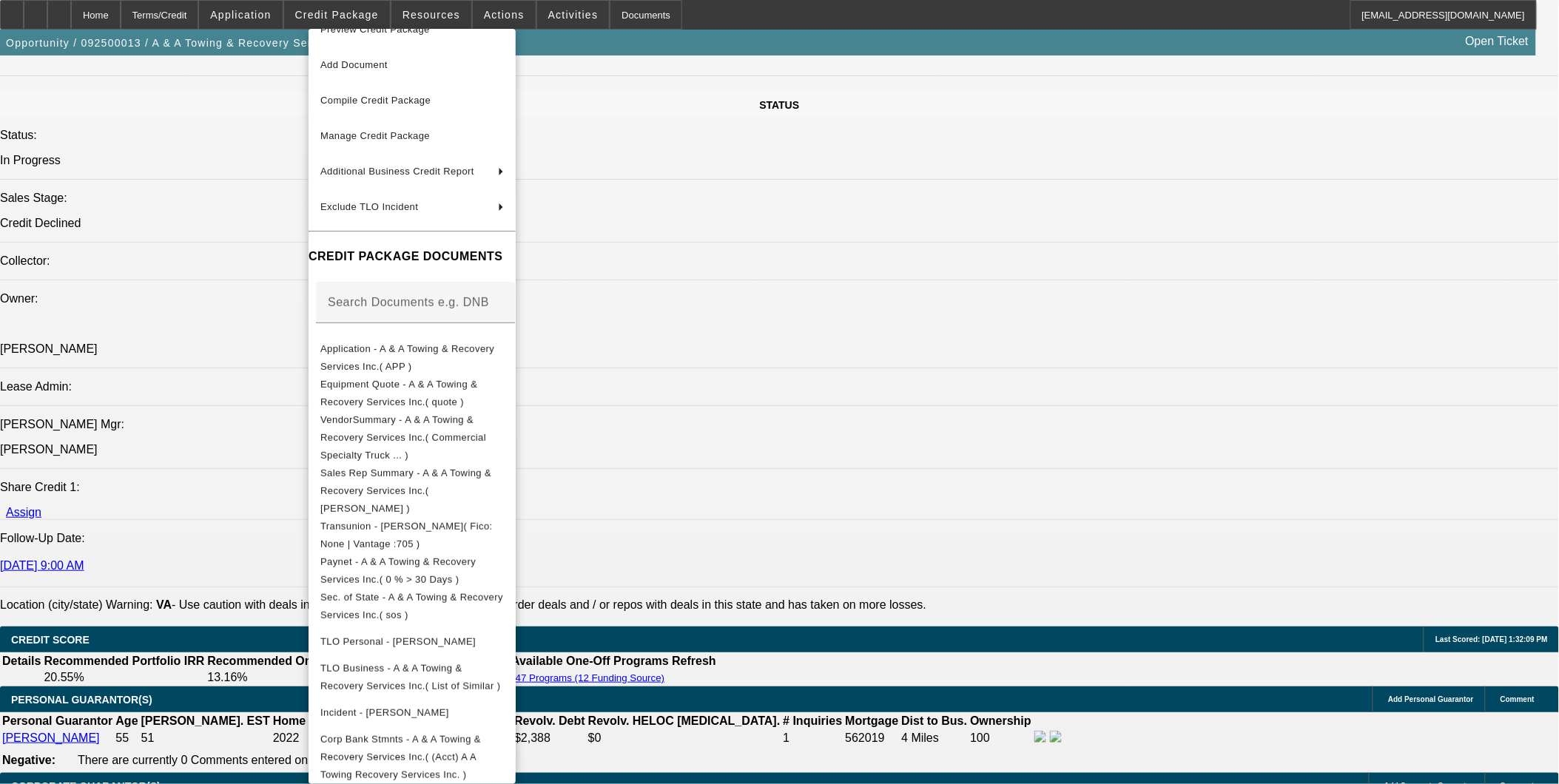
scroll to position [1726, 0]
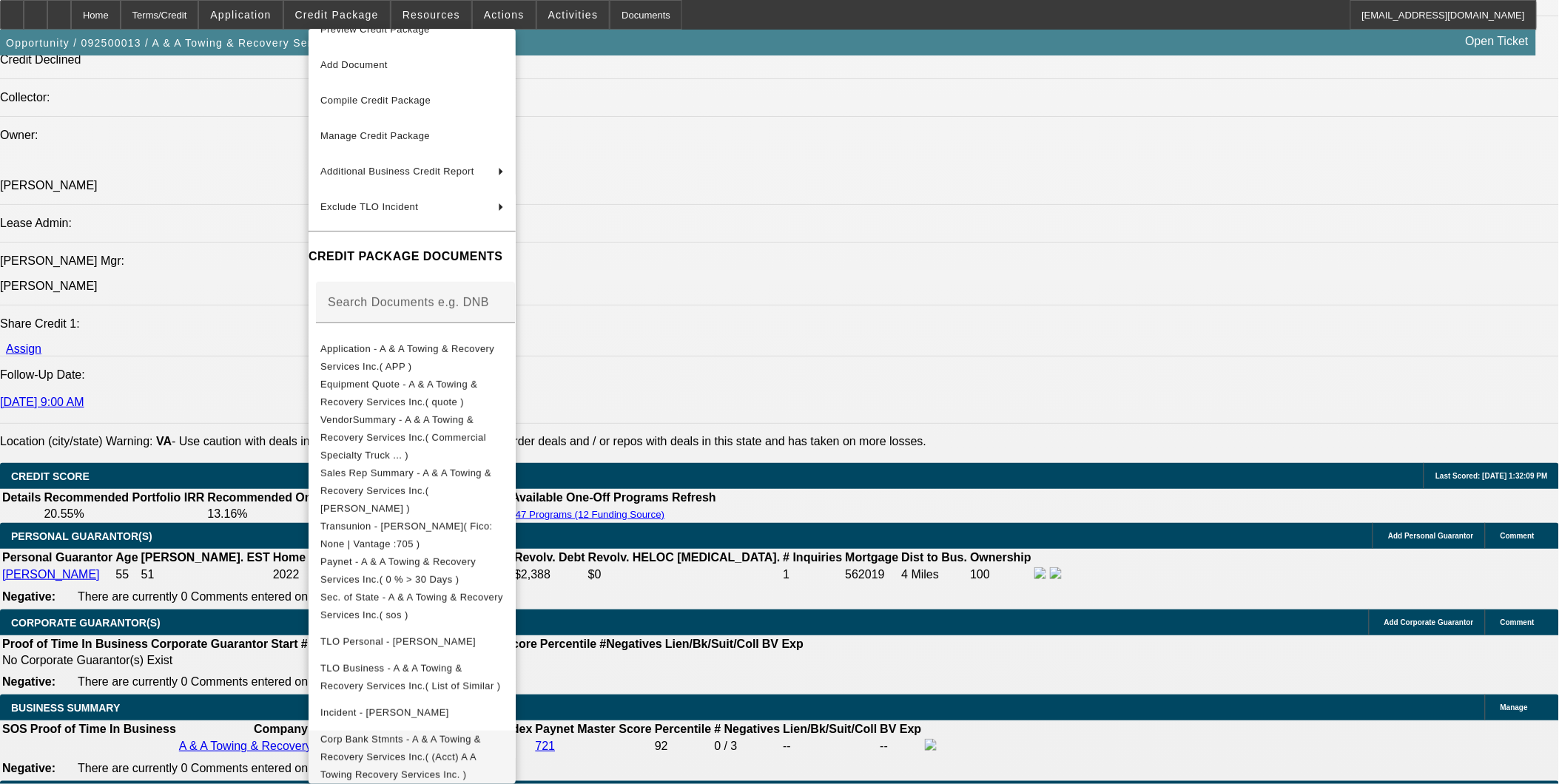
click at [477, 730] on span "Corp Bank Stmnts - A & A Towing & Recovery Services Inc.( (Acct) A A Towing Rec…" at bounding box center [411, 756] width 184 height 53
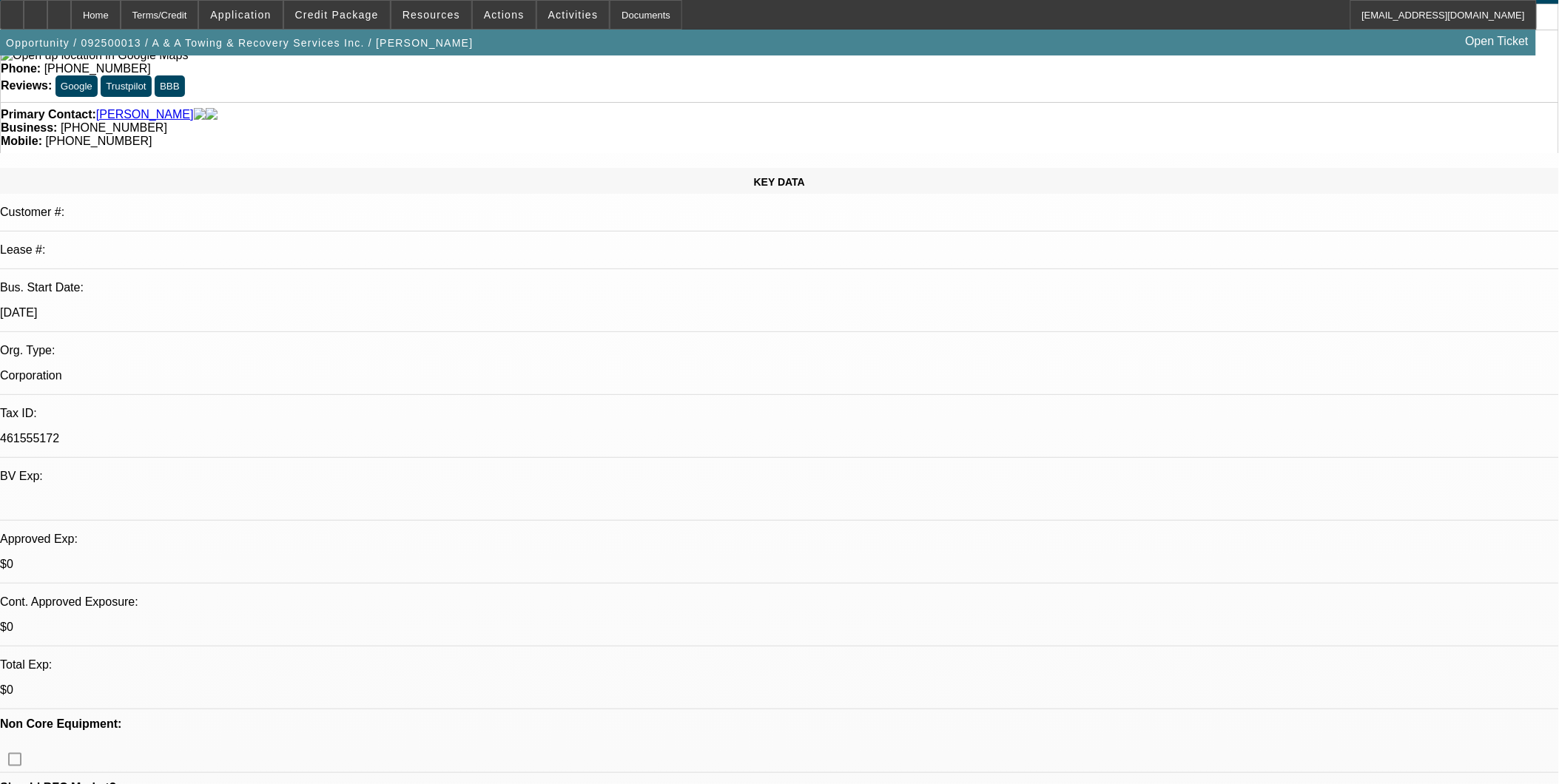
scroll to position [0, 0]
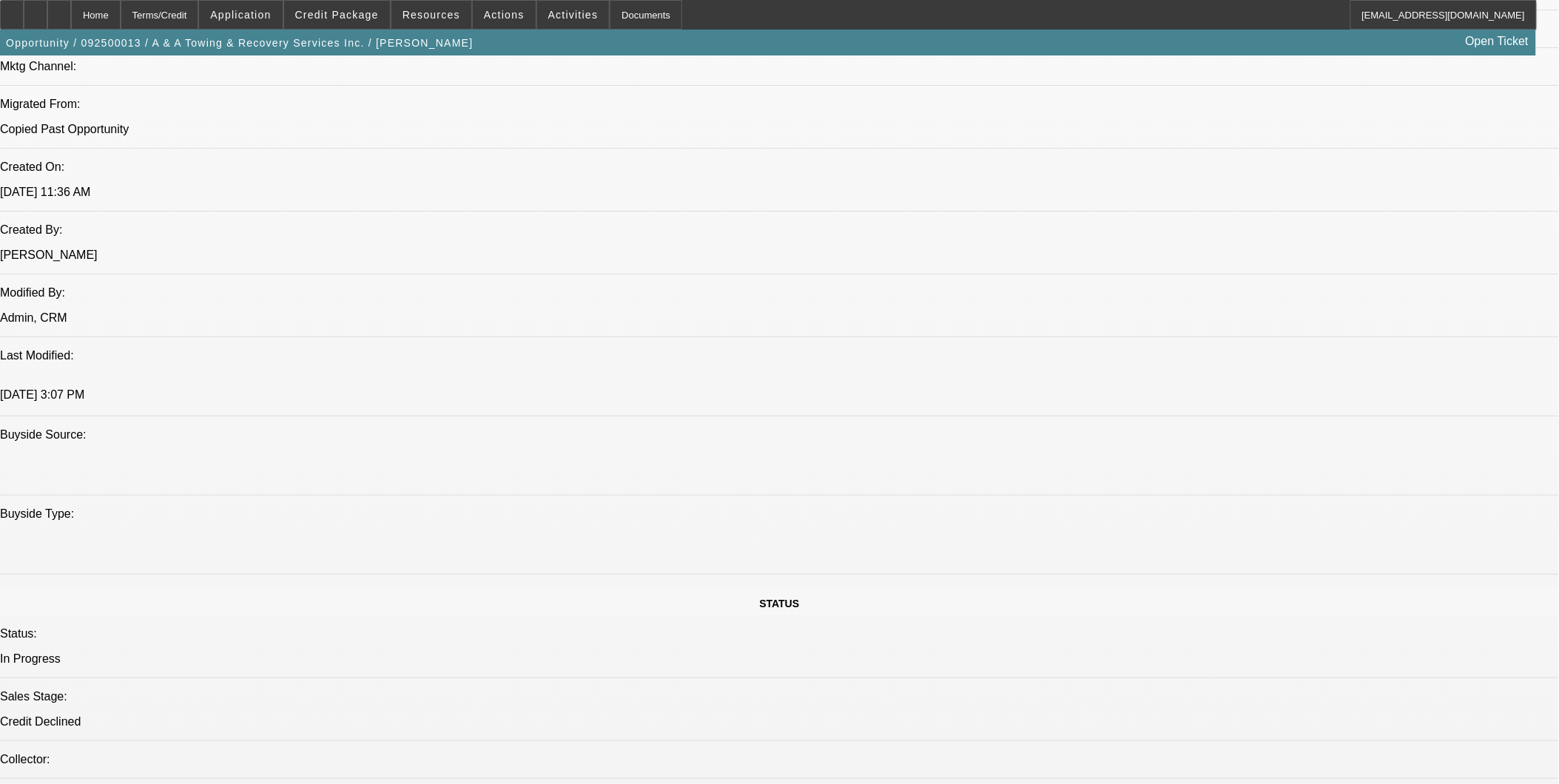
scroll to position [1150, 0]
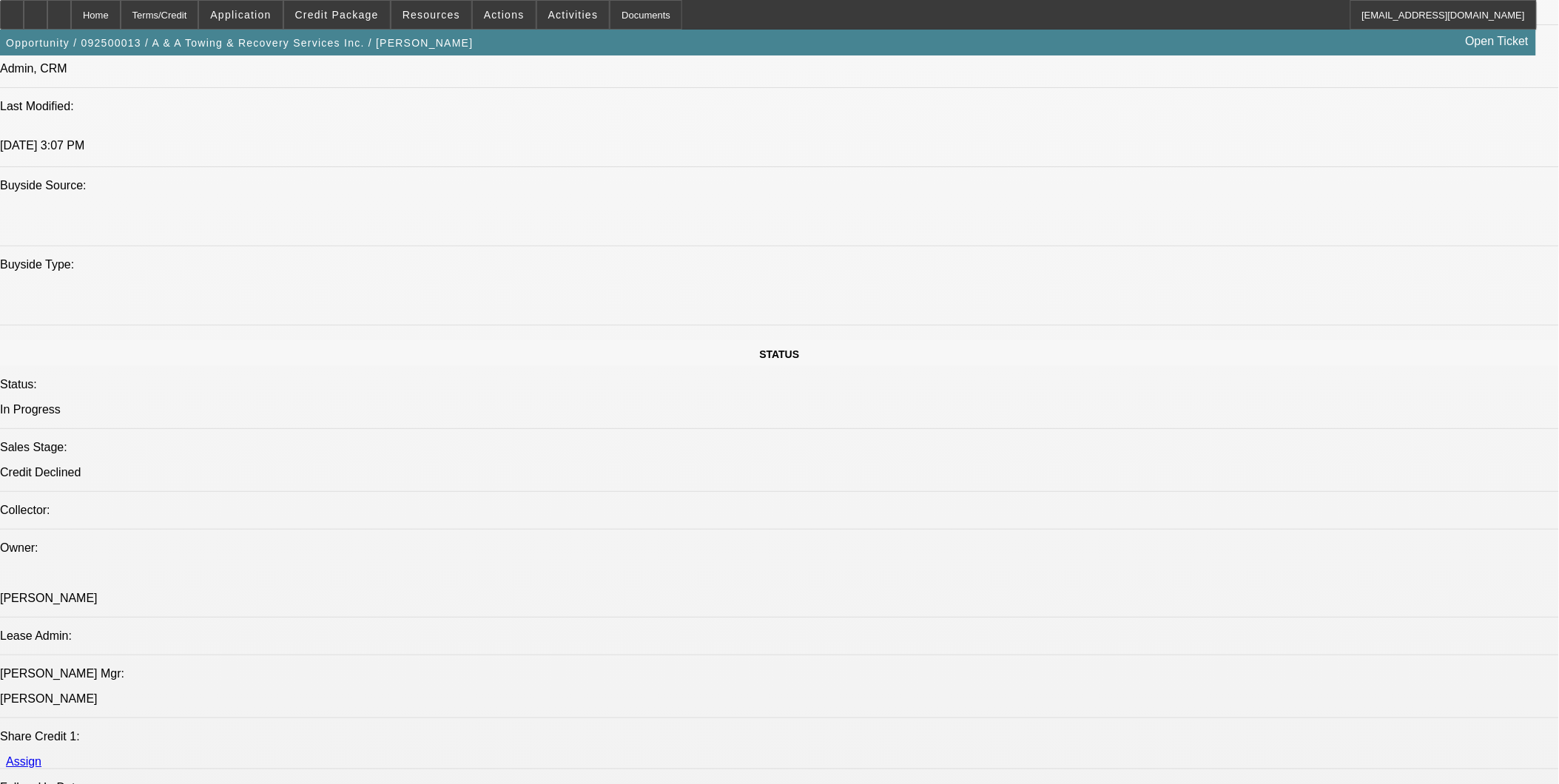
scroll to position [1314, 0]
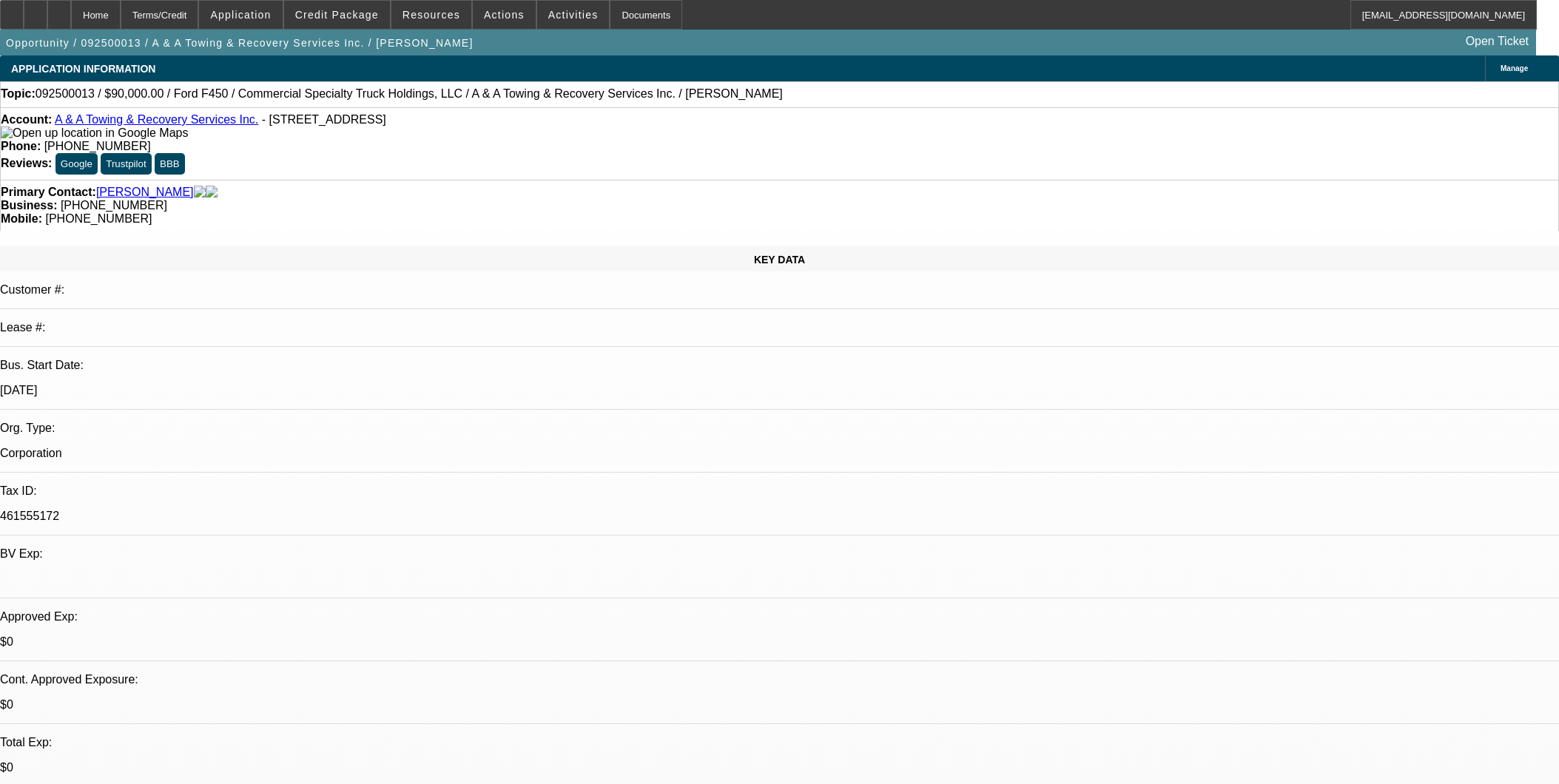
select select "0"
select select "2"
select select "0"
select select "6"
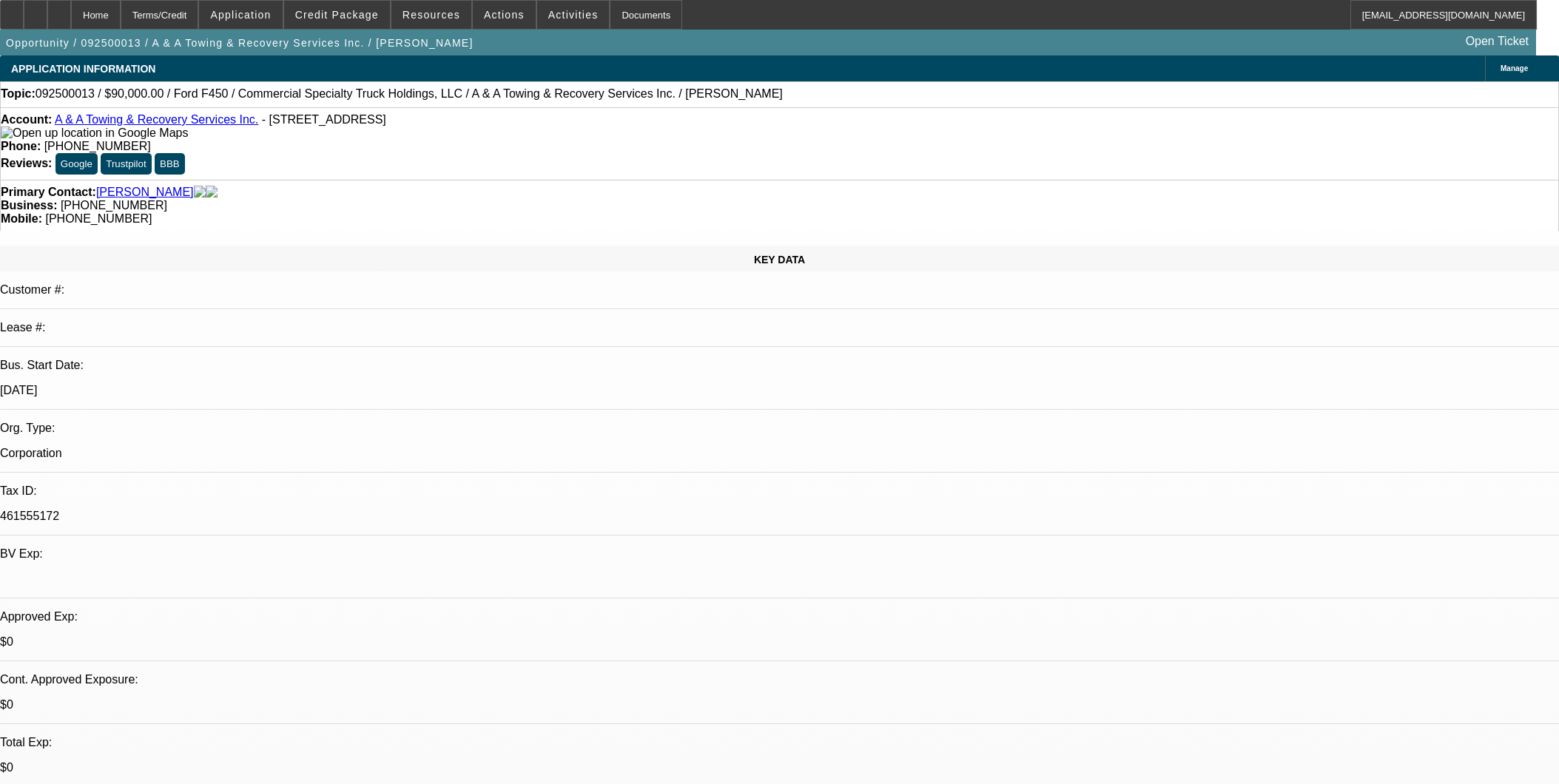
select select "0"
select select "2"
select select "0"
select select "6"
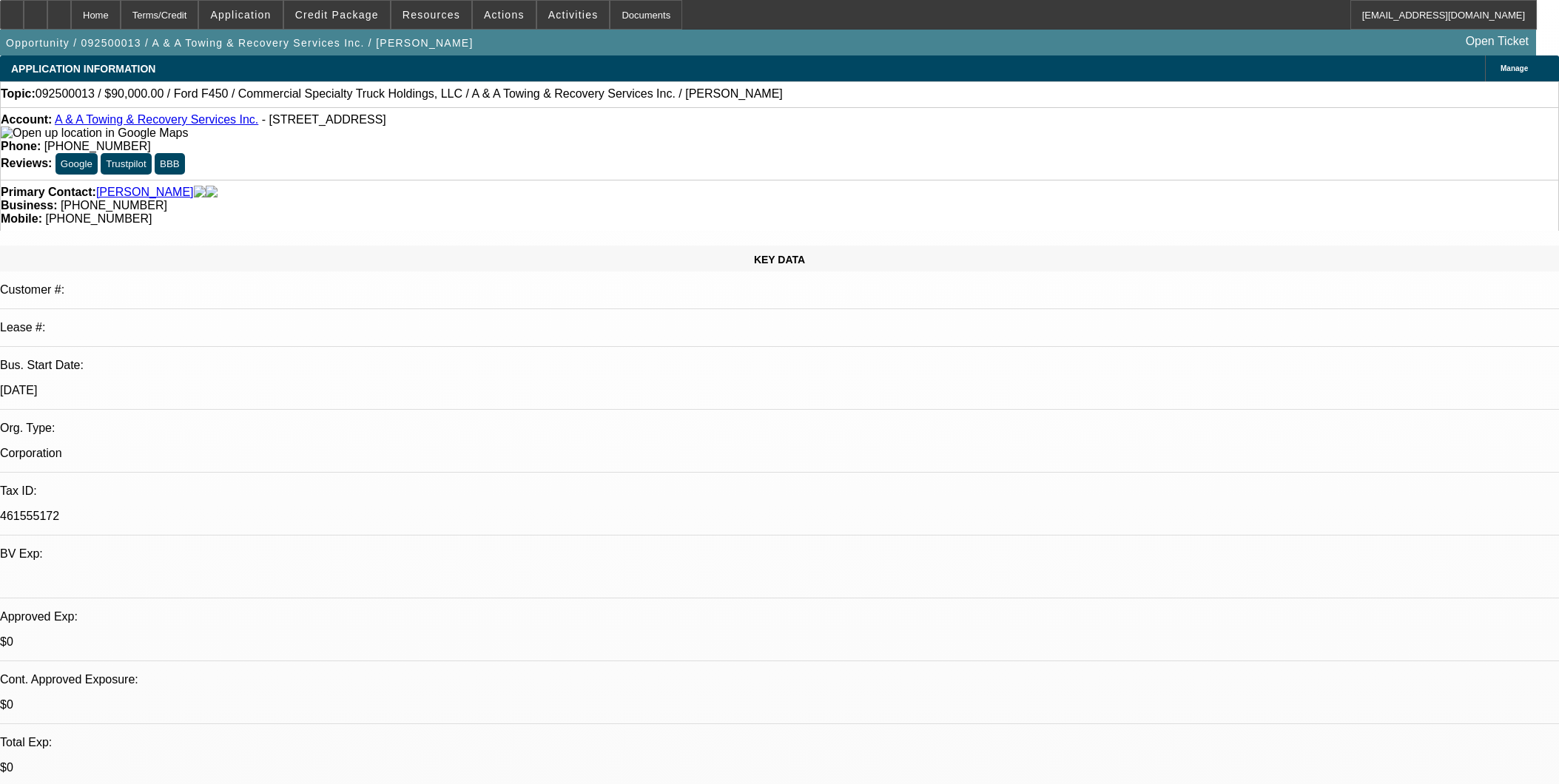
select select "0.1"
select select "2"
select select "0"
select select "6"
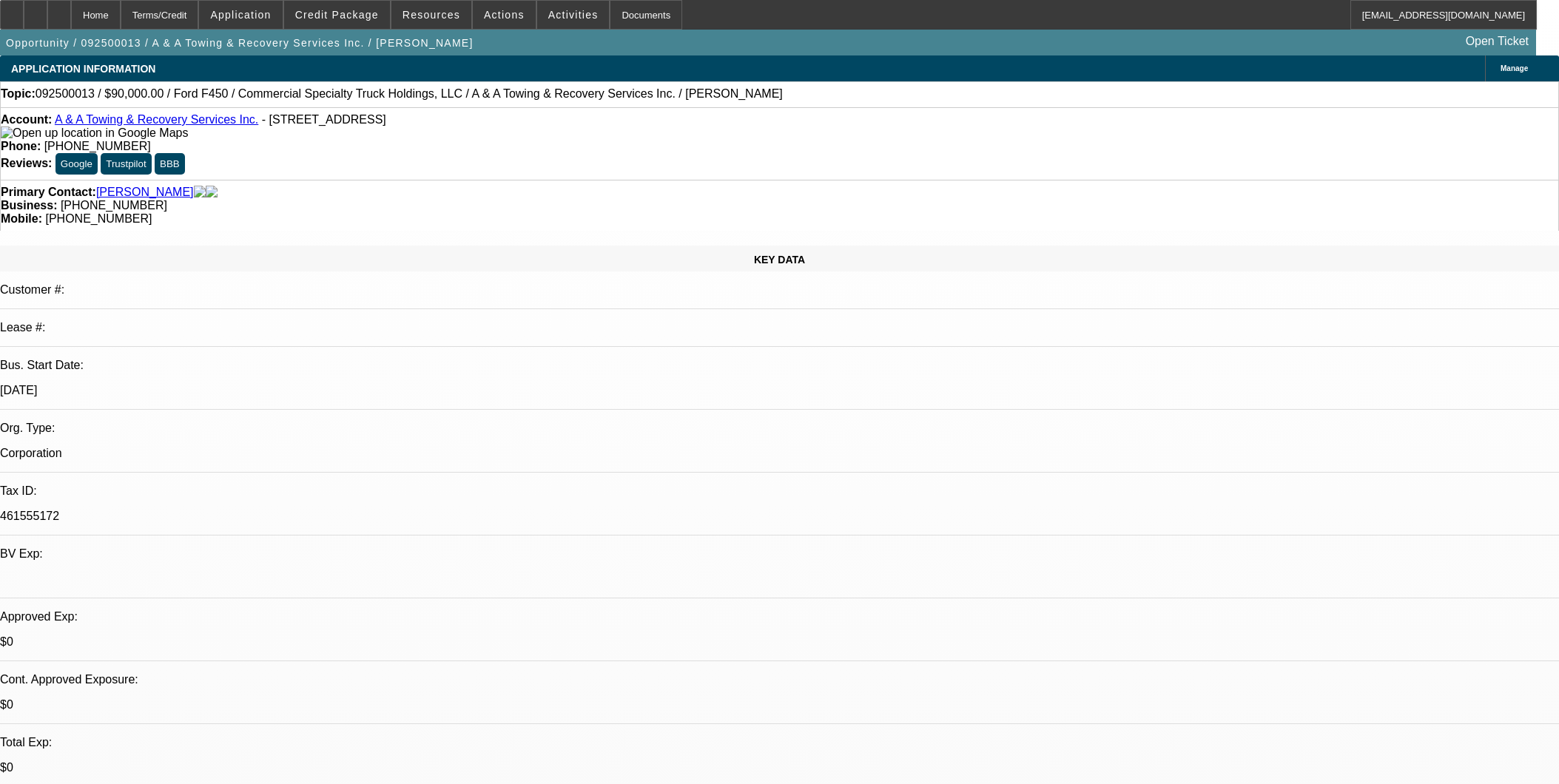
select select "0"
select select "6"
click at [366, 17] on span "Credit Package" at bounding box center [336, 14] width 83 height 12
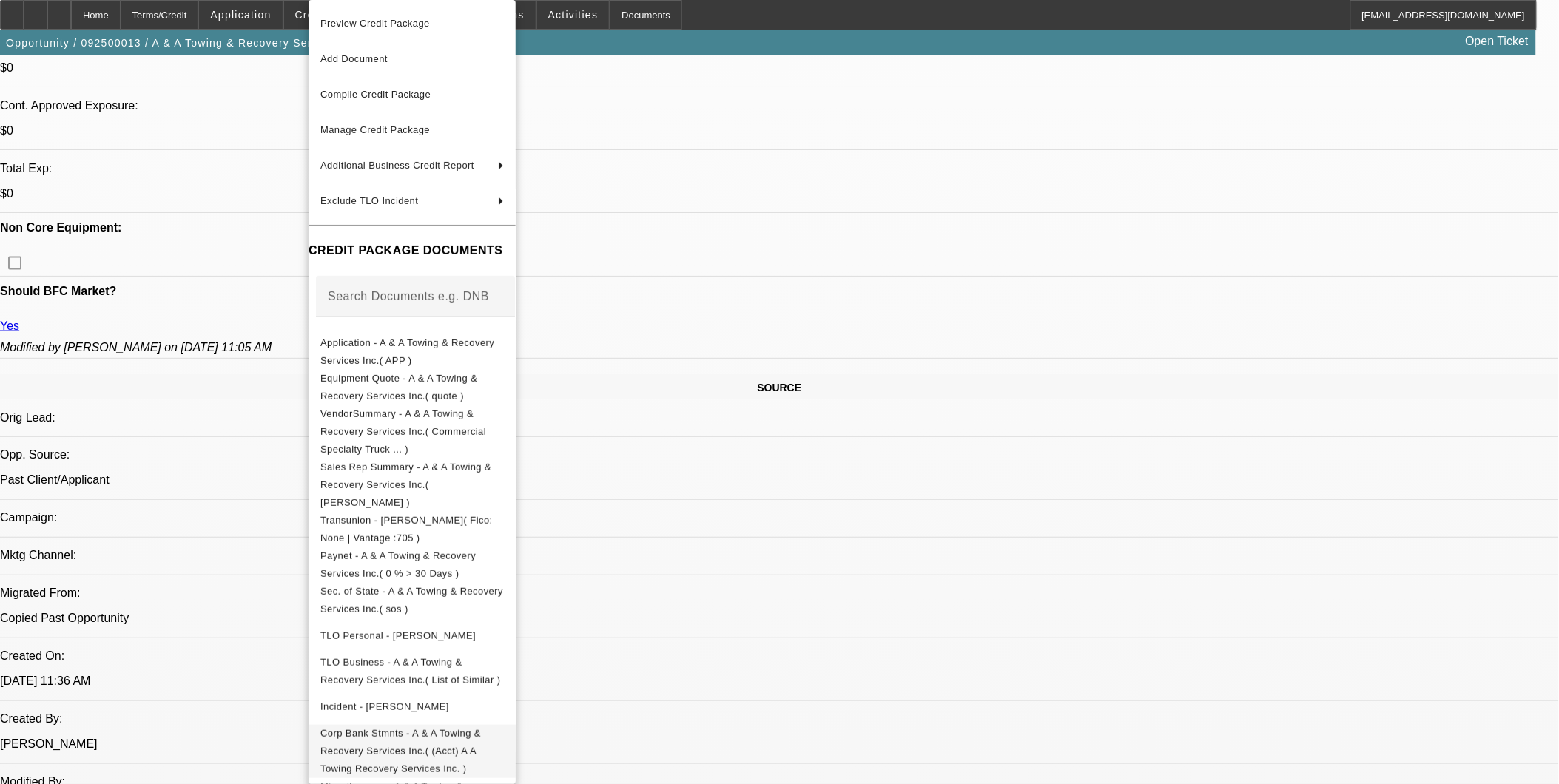
scroll to position [574, 0]
click at [490, 781] on span "Miscellaneous - A & A Towing & Recovery Services Inc.( Pay History )" at bounding box center [405, 796] width 170 height 29
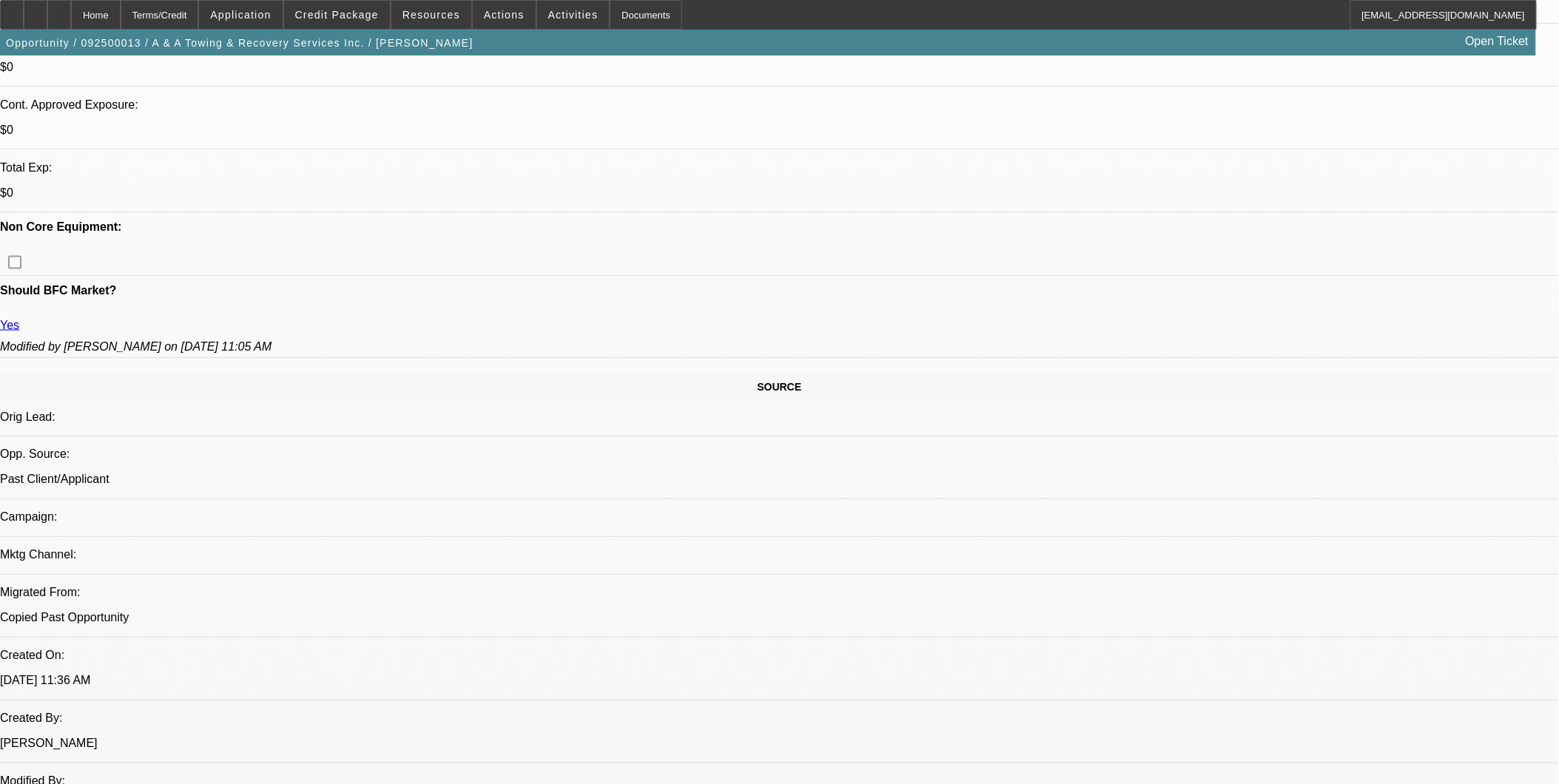
drag, startPoint x: 527, startPoint y: 485, endPoint x: 527, endPoint y: 498, distance: 13.0
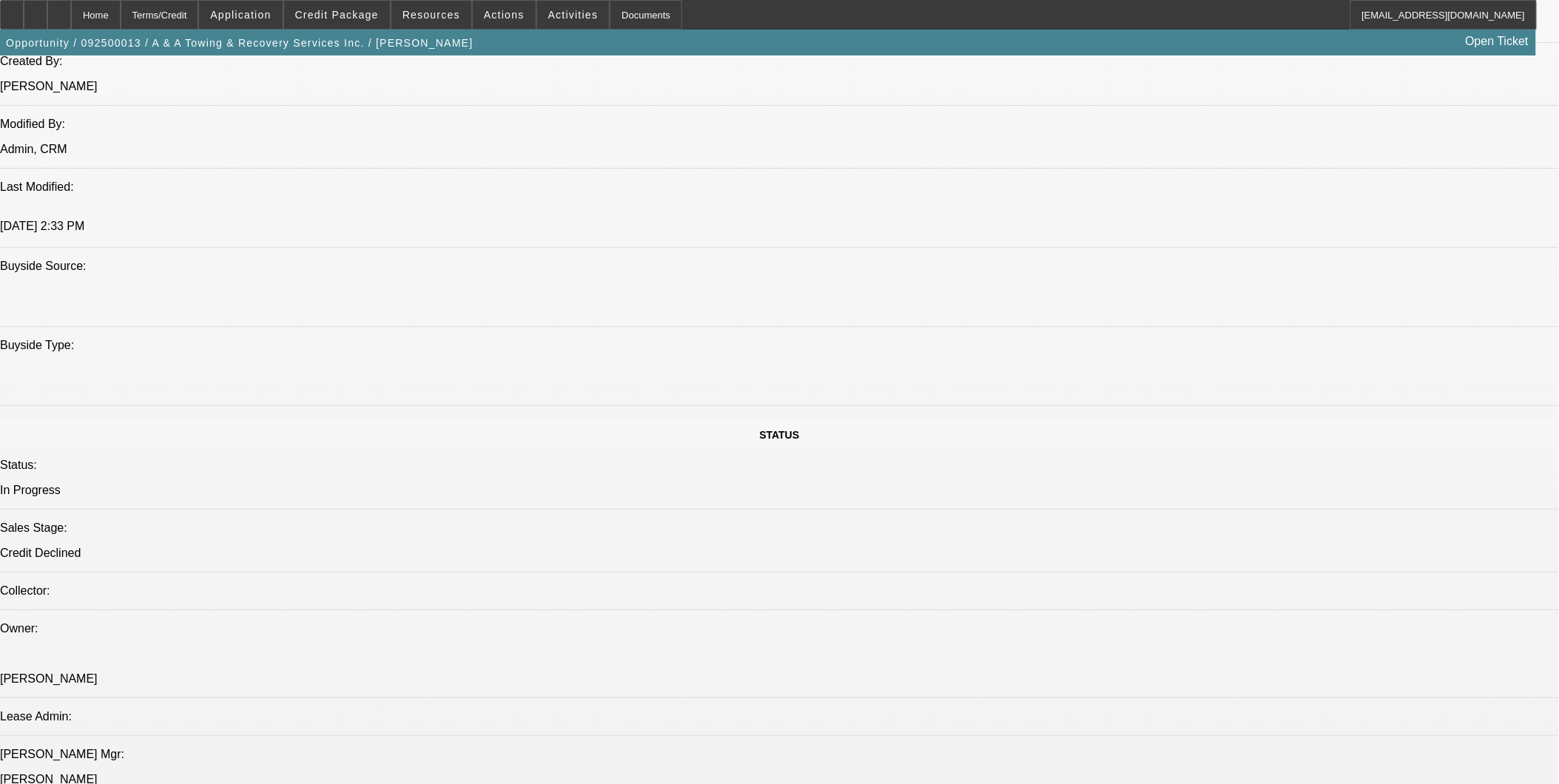
scroll to position [466, 0]
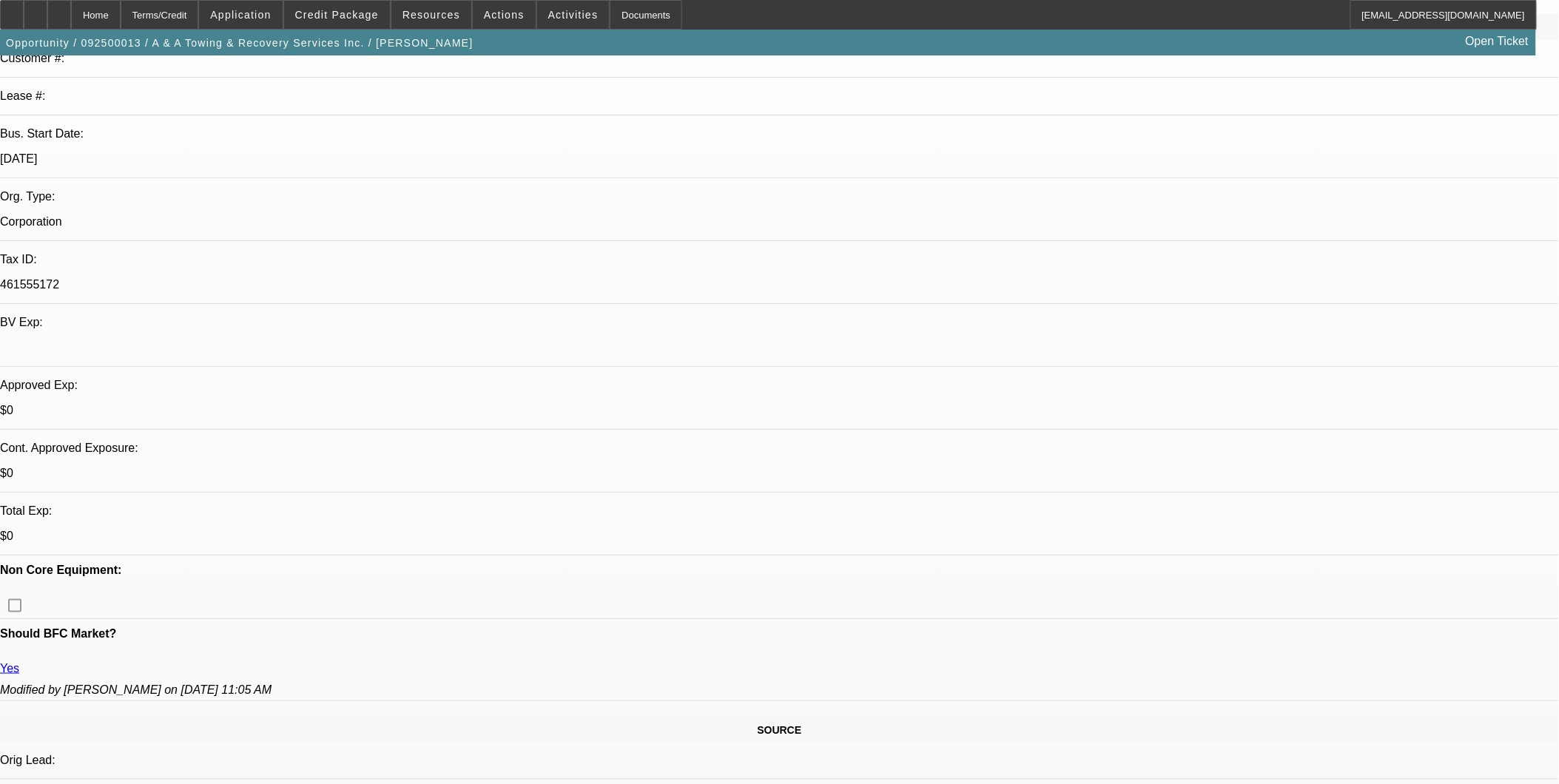
scroll to position [0, 0]
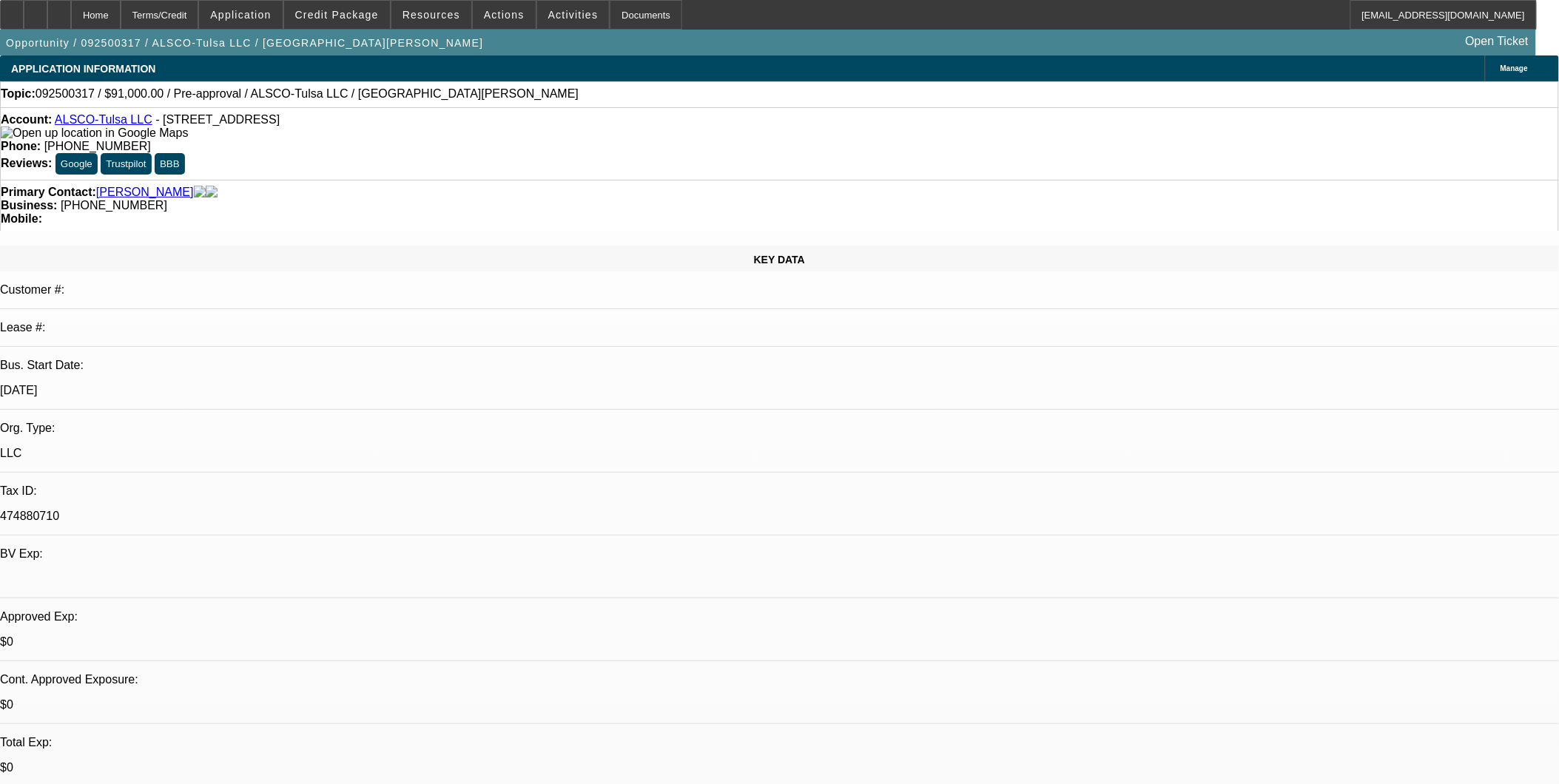
select select "0"
select select "2"
select select "0.1"
select select "1"
select select "2"
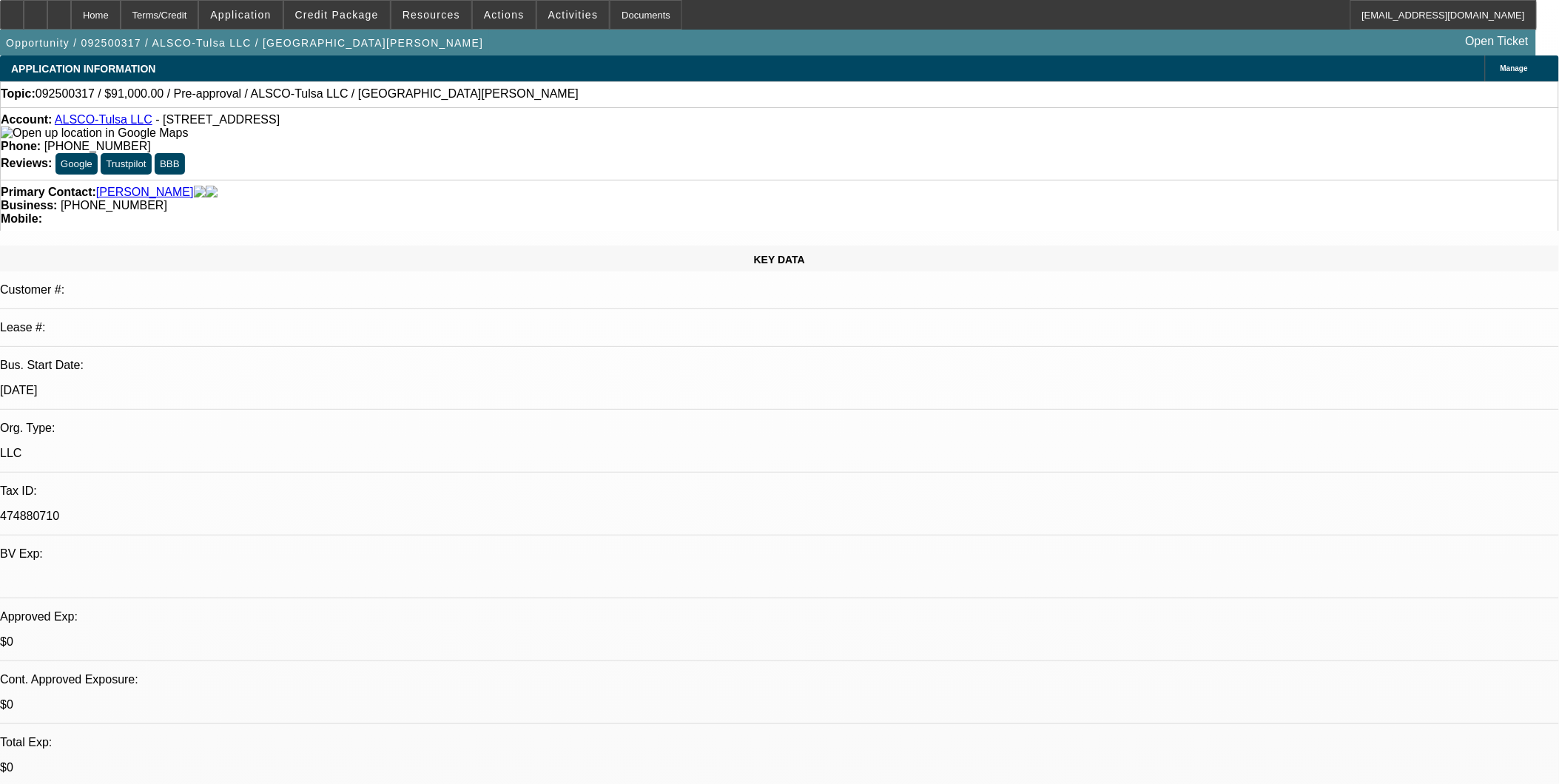
select select "4"
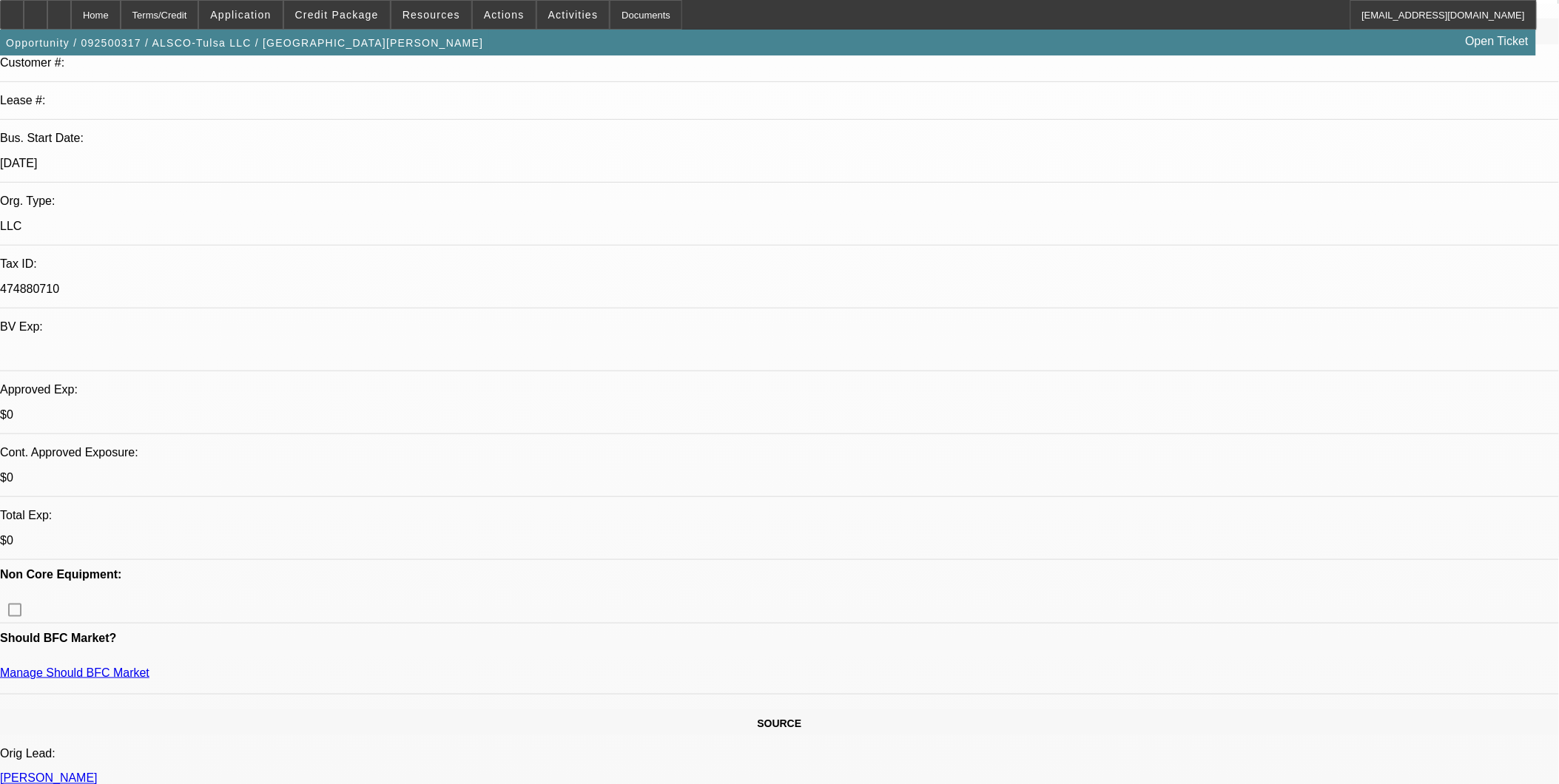
scroll to position [246, 0]
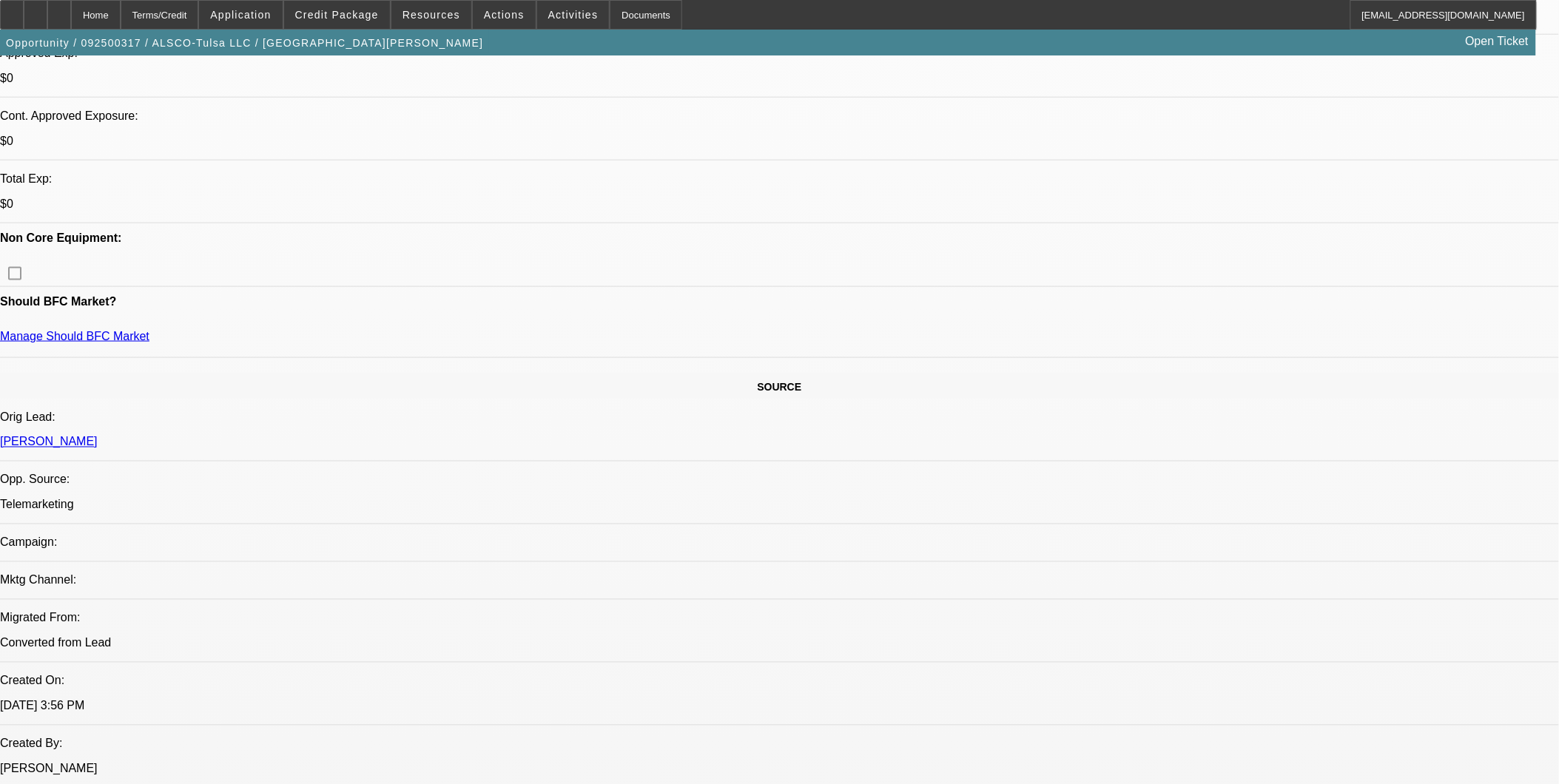
scroll to position [574, 0]
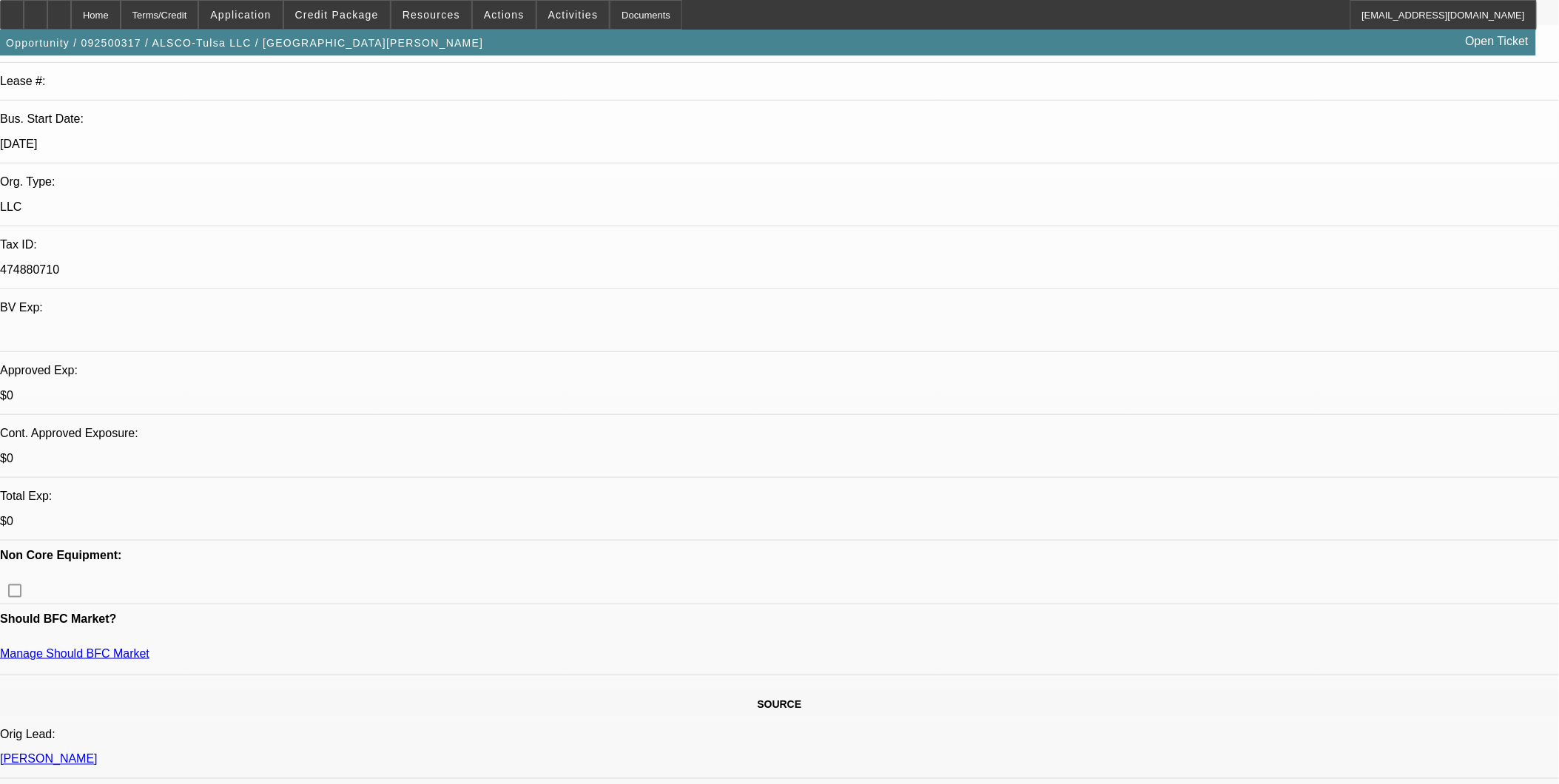
scroll to position [0, 0]
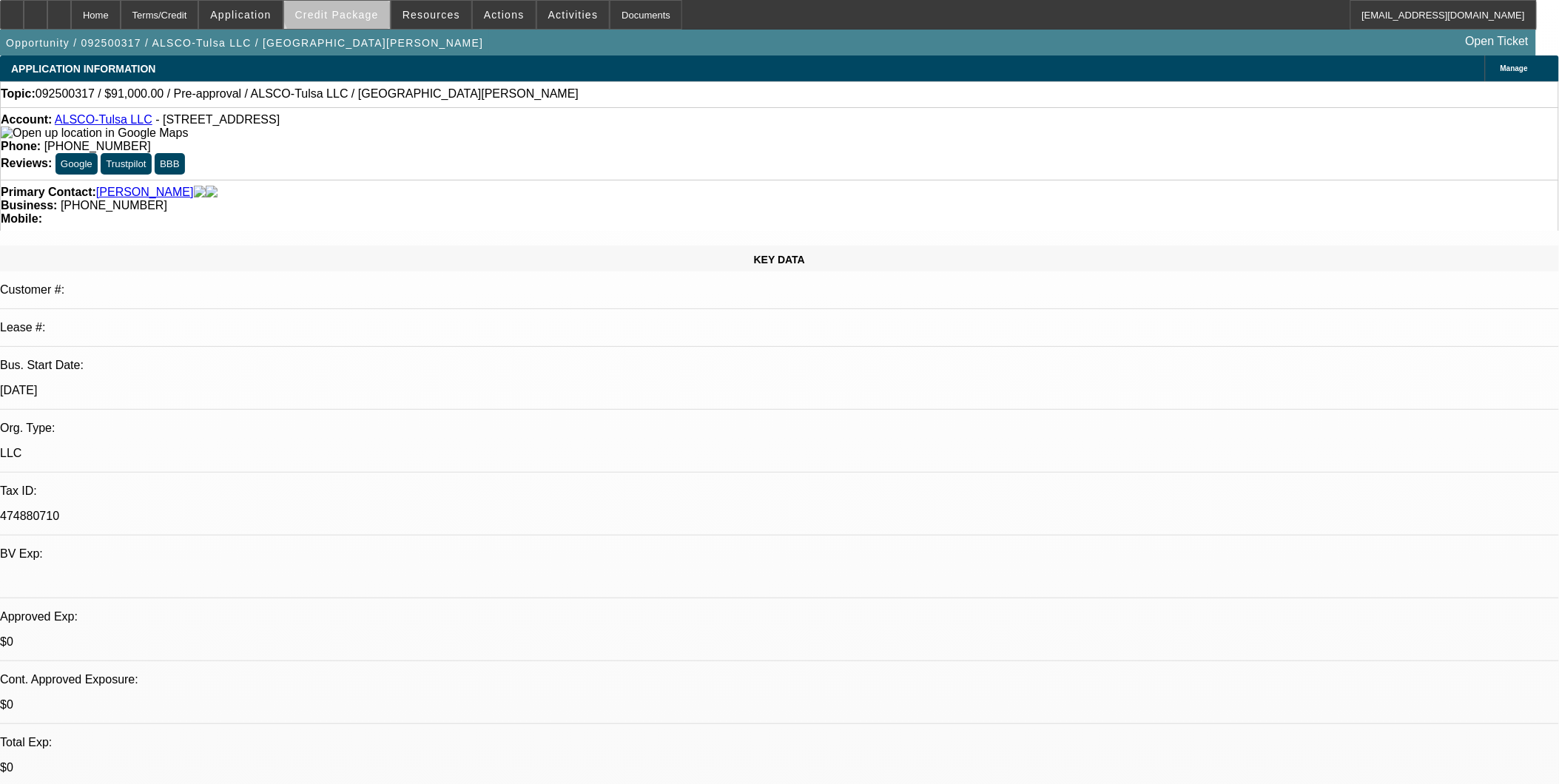
click at [363, 5] on span at bounding box center [337, 15] width 106 height 36
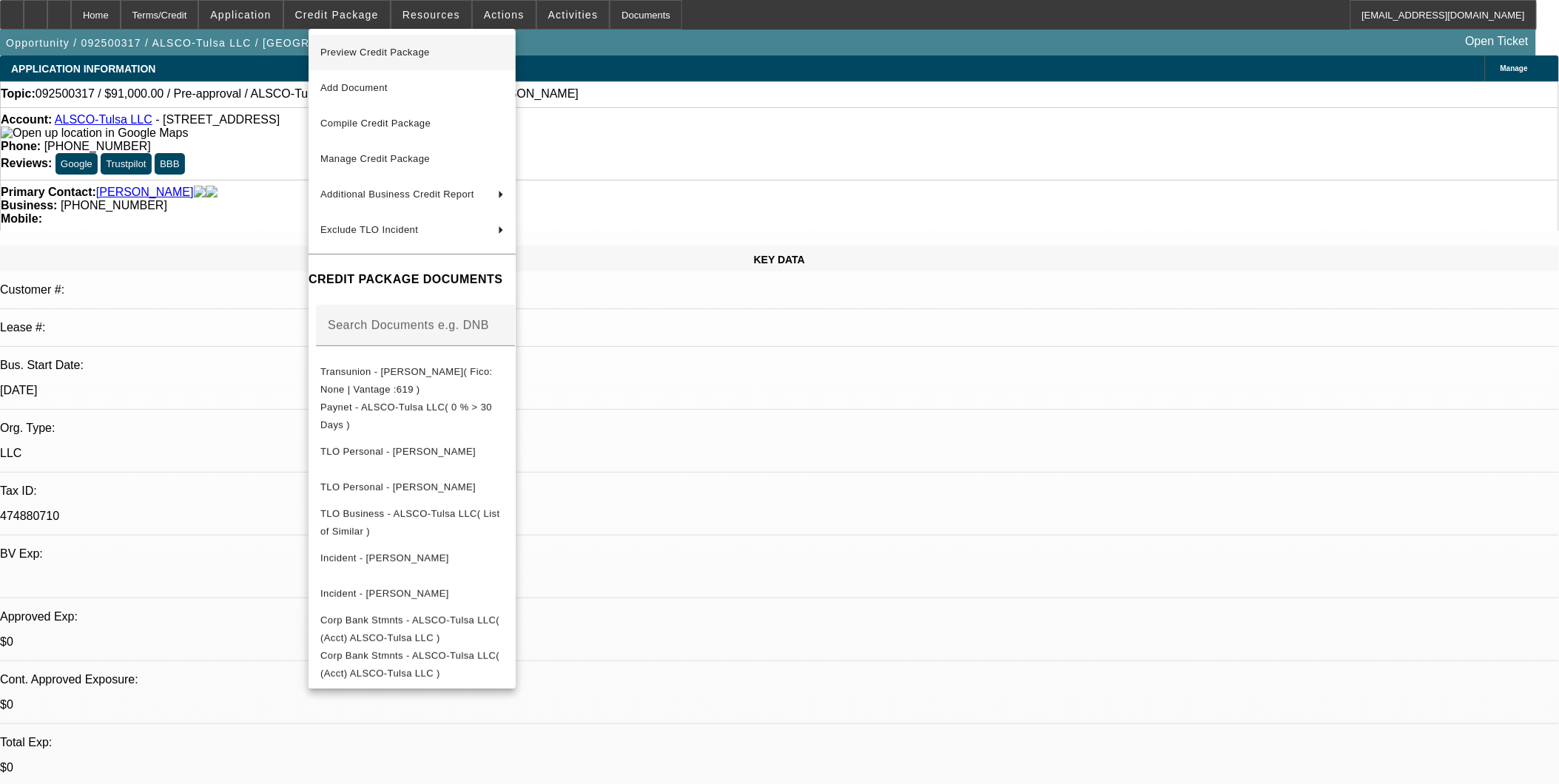
click at [449, 54] on span "Preview Credit Package" at bounding box center [411, 53] width 184 height 18
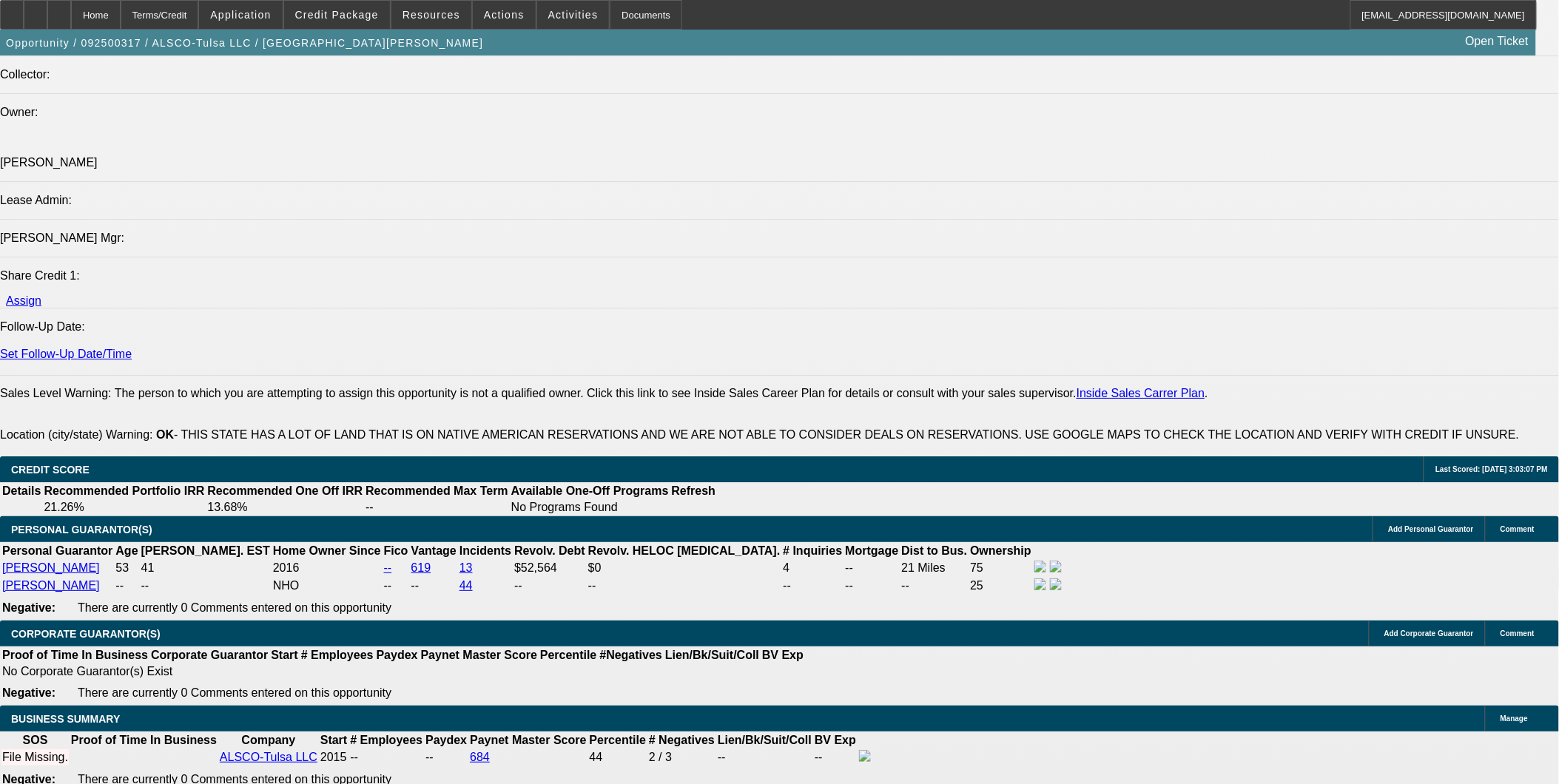
scroll to position [1726, 0]
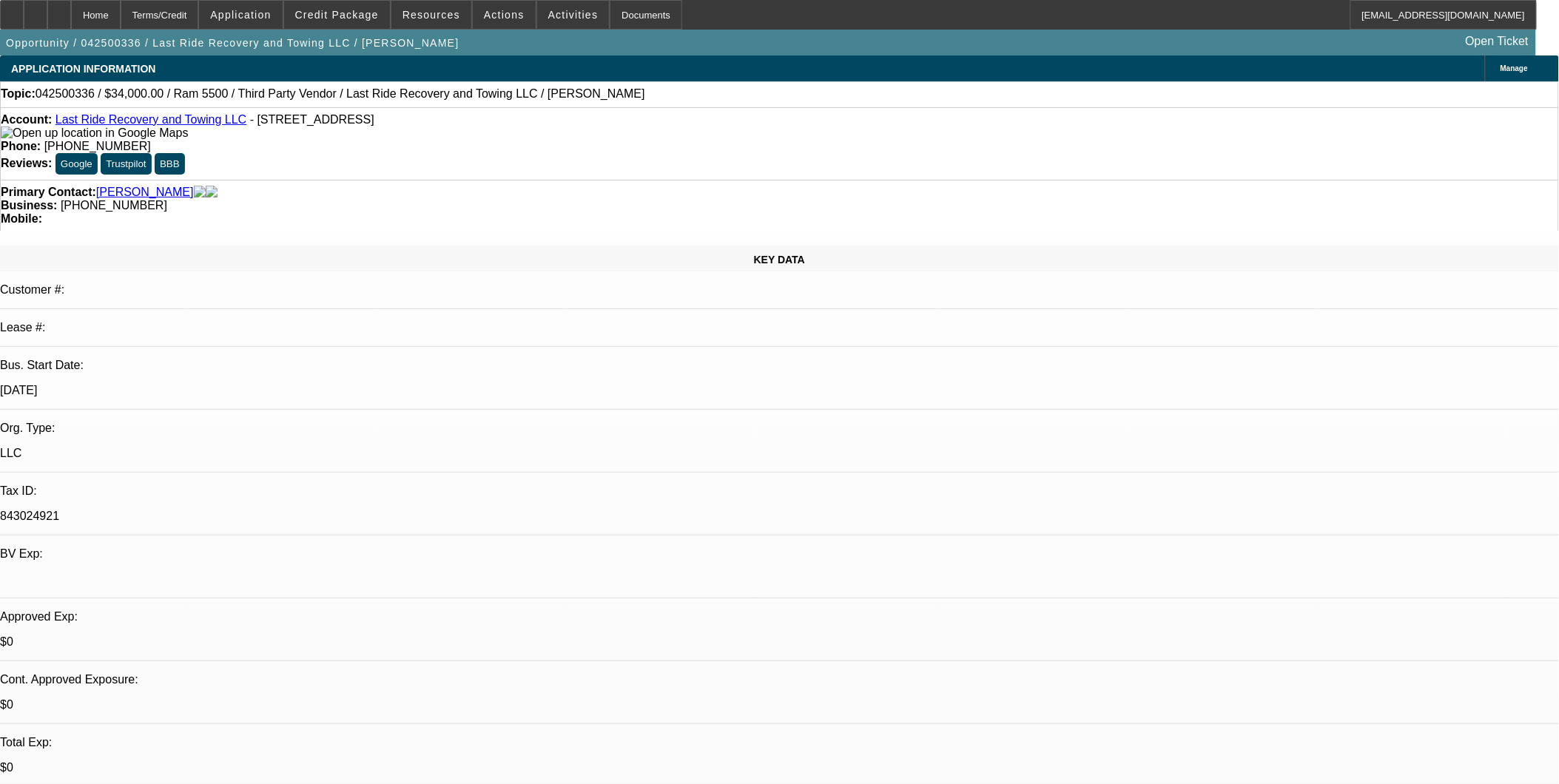
select select "0"
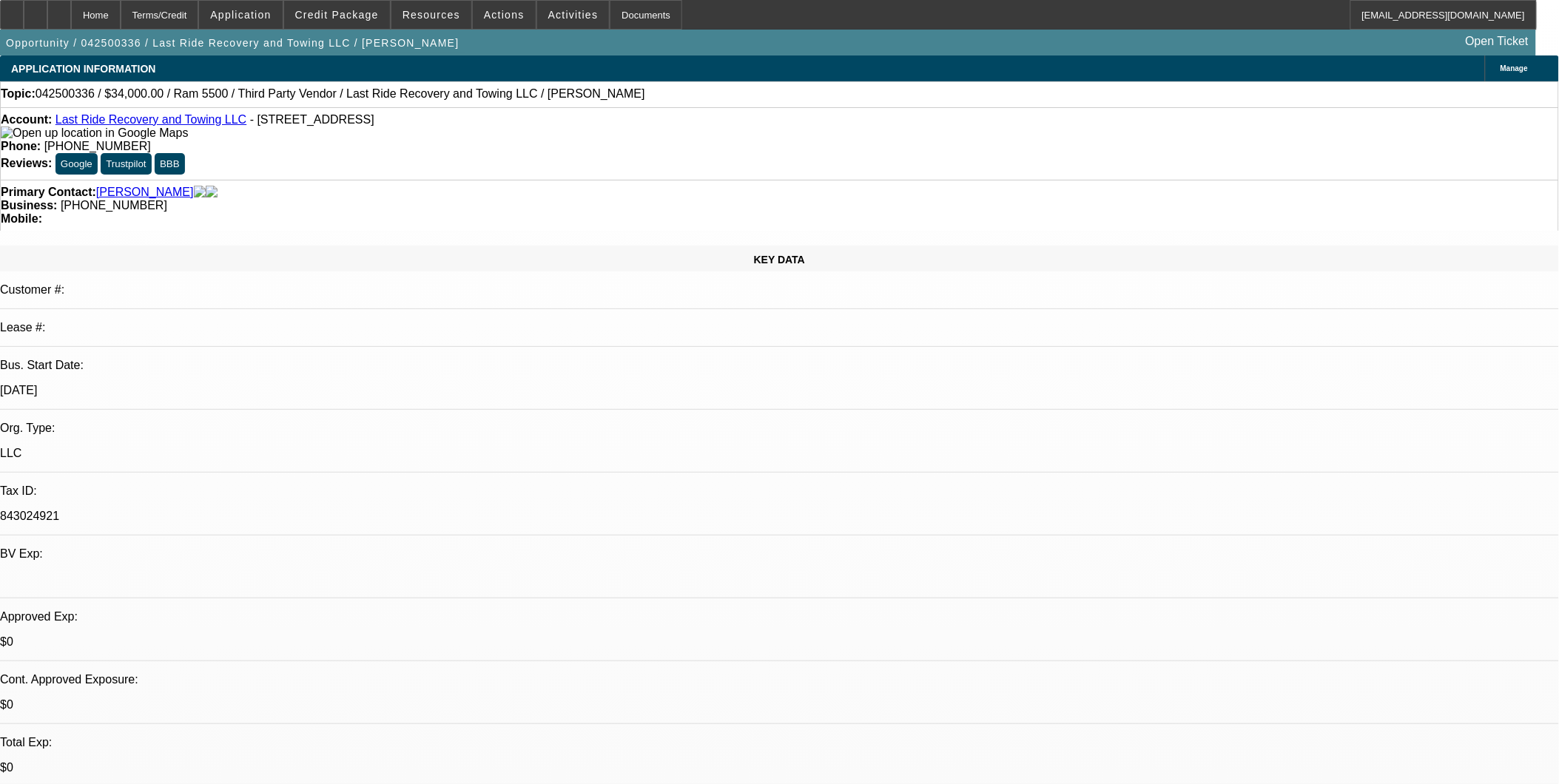
select select "0"
select select "0.15"
select select "0"
select select "0.1"
select select "0.15"
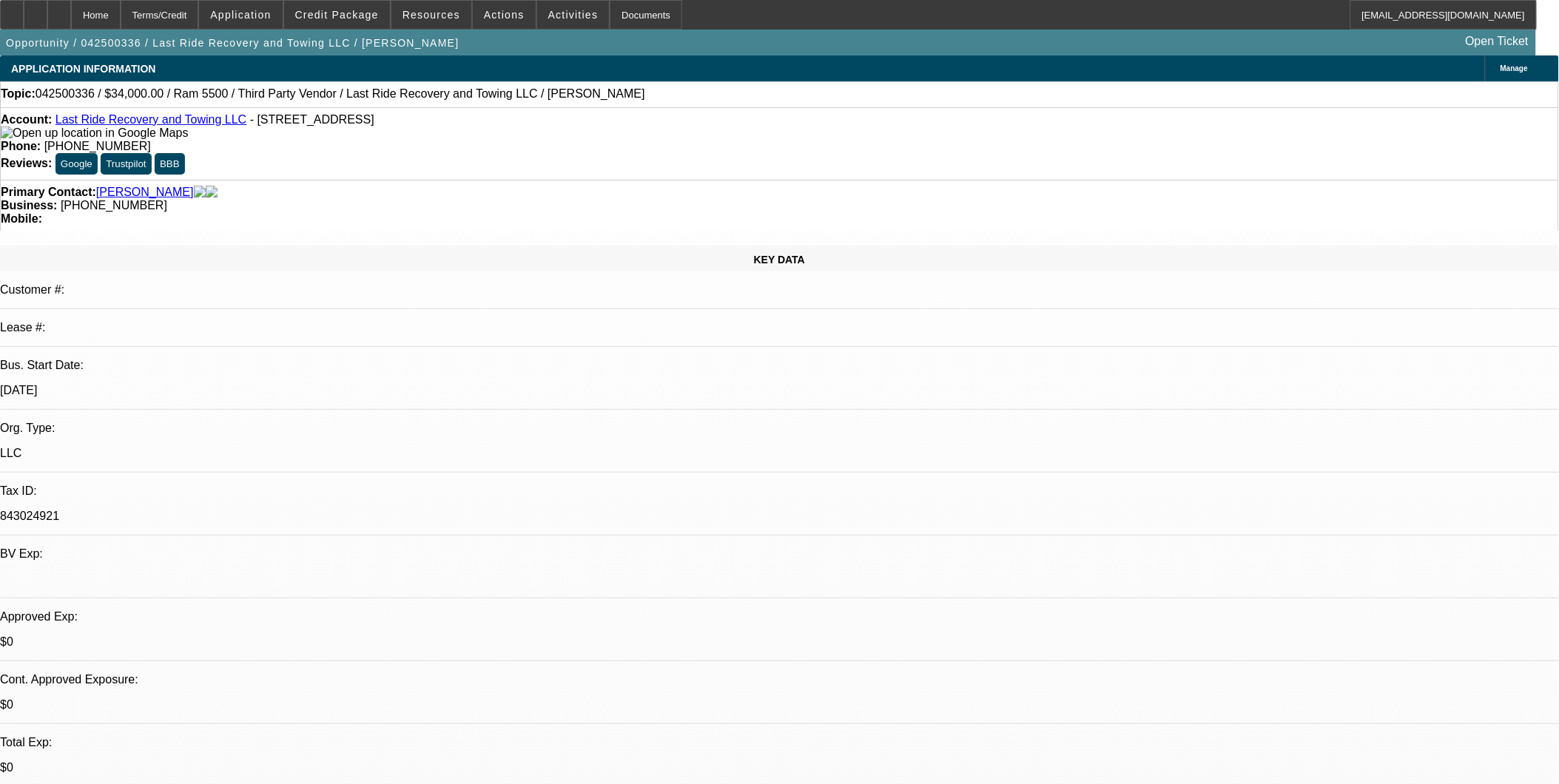
select select "0"
select select "1"
select select "2"
select select "5"
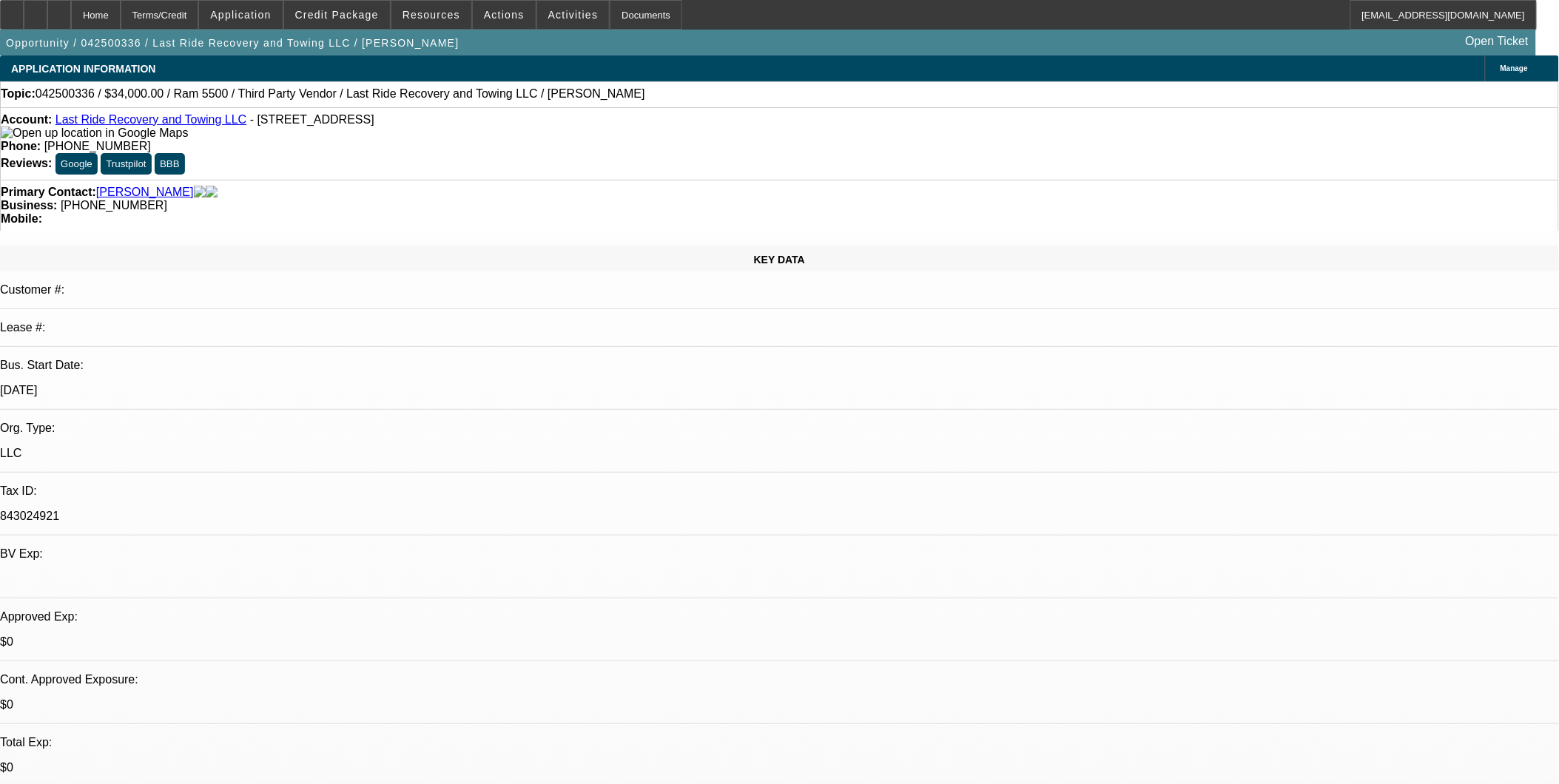
select select "1"
select select "2"
select select "5"
select select "1"
select select "3"
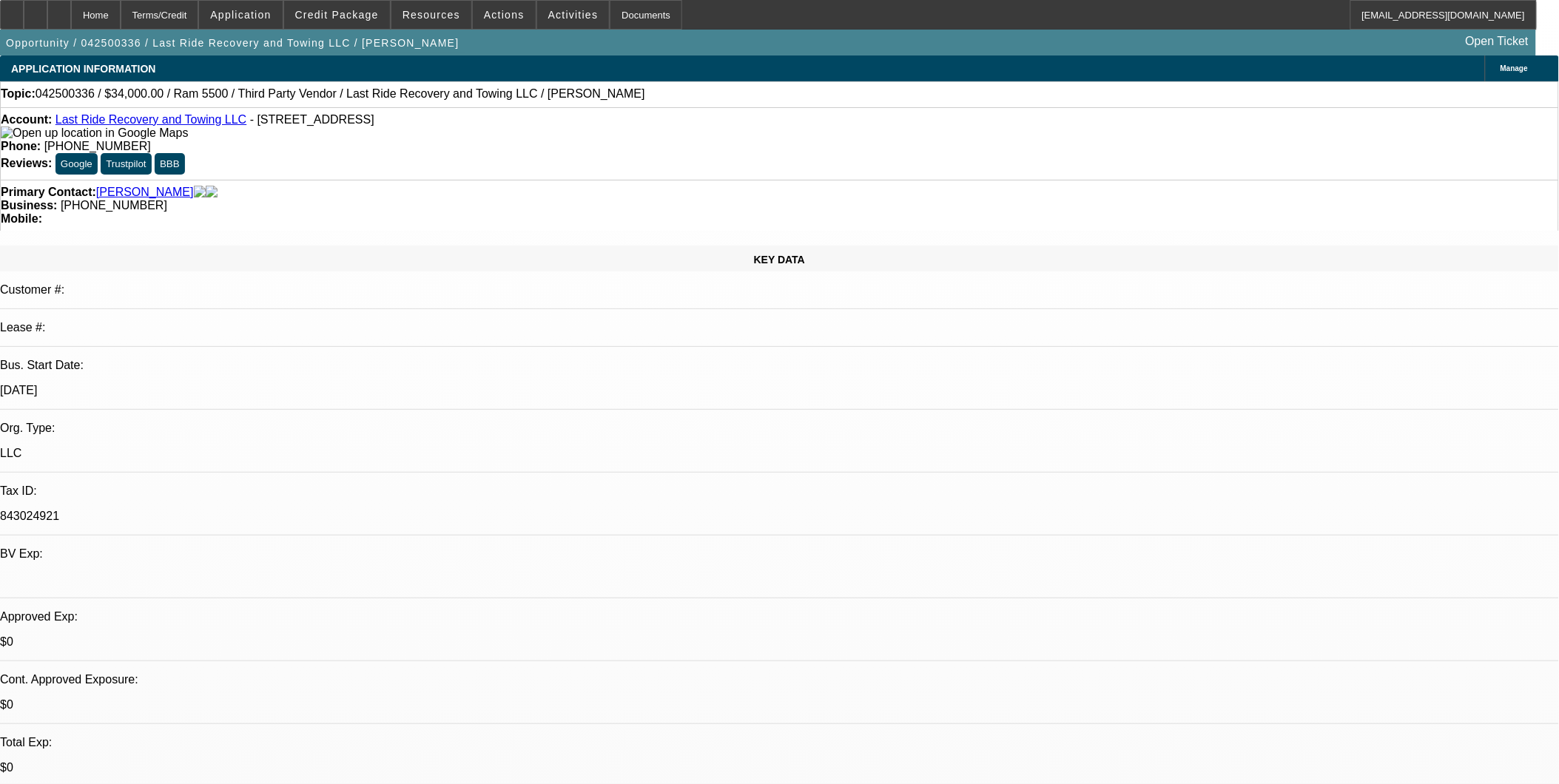
select select "4"
select select "1"
select select "3"
select select "6"
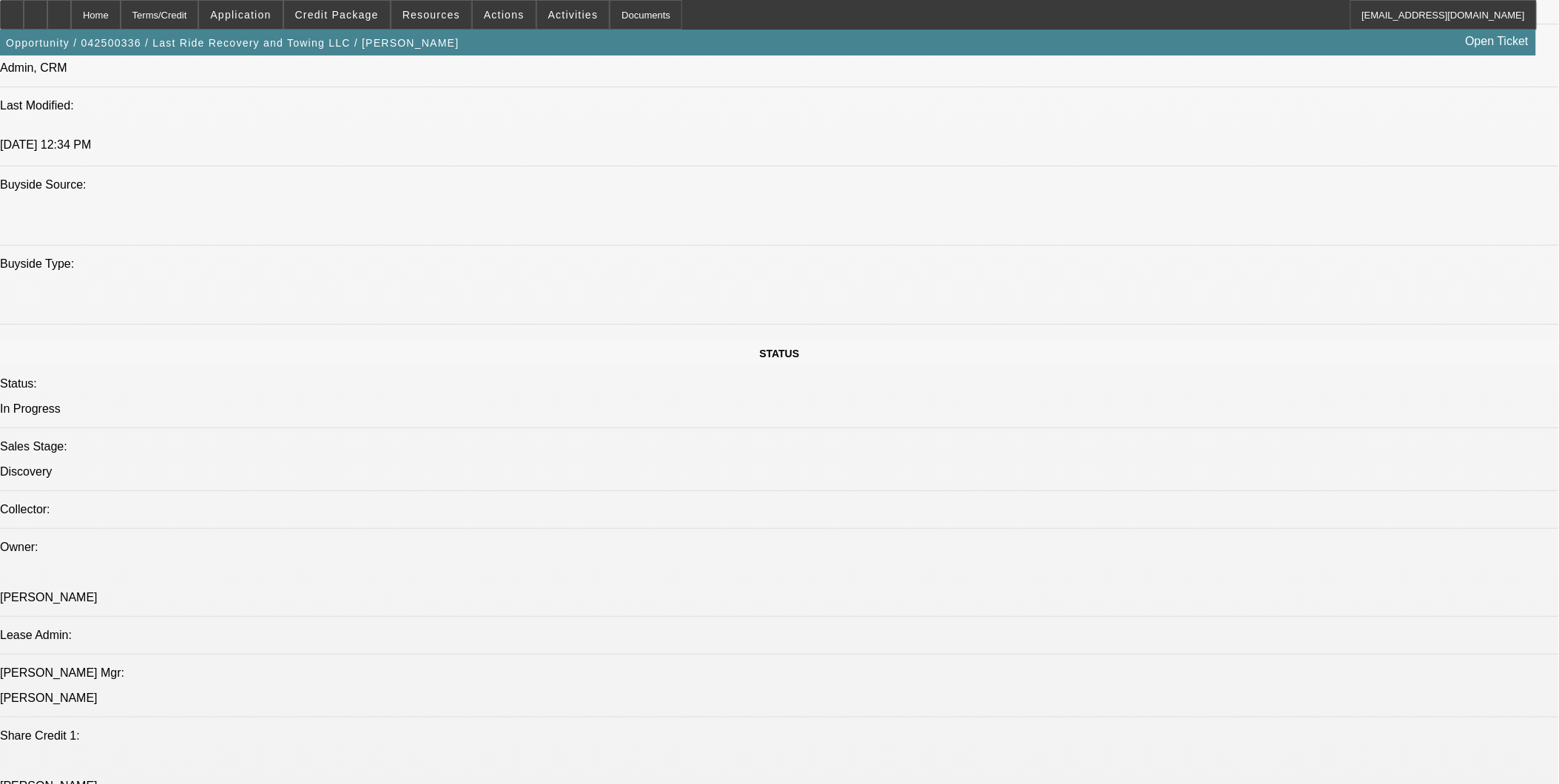
scroll to position [1314, 0]
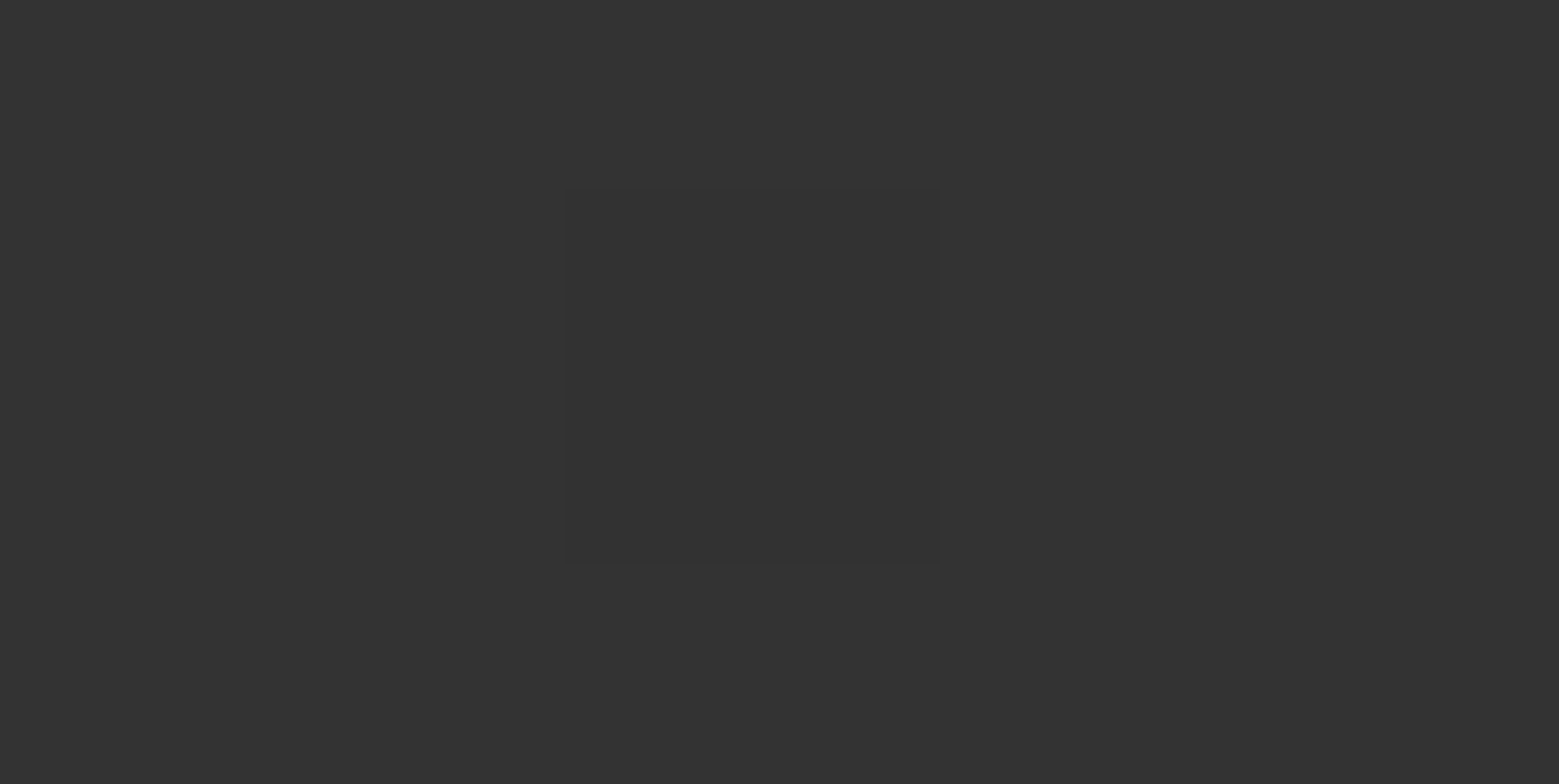
scroll to position [0, 0]
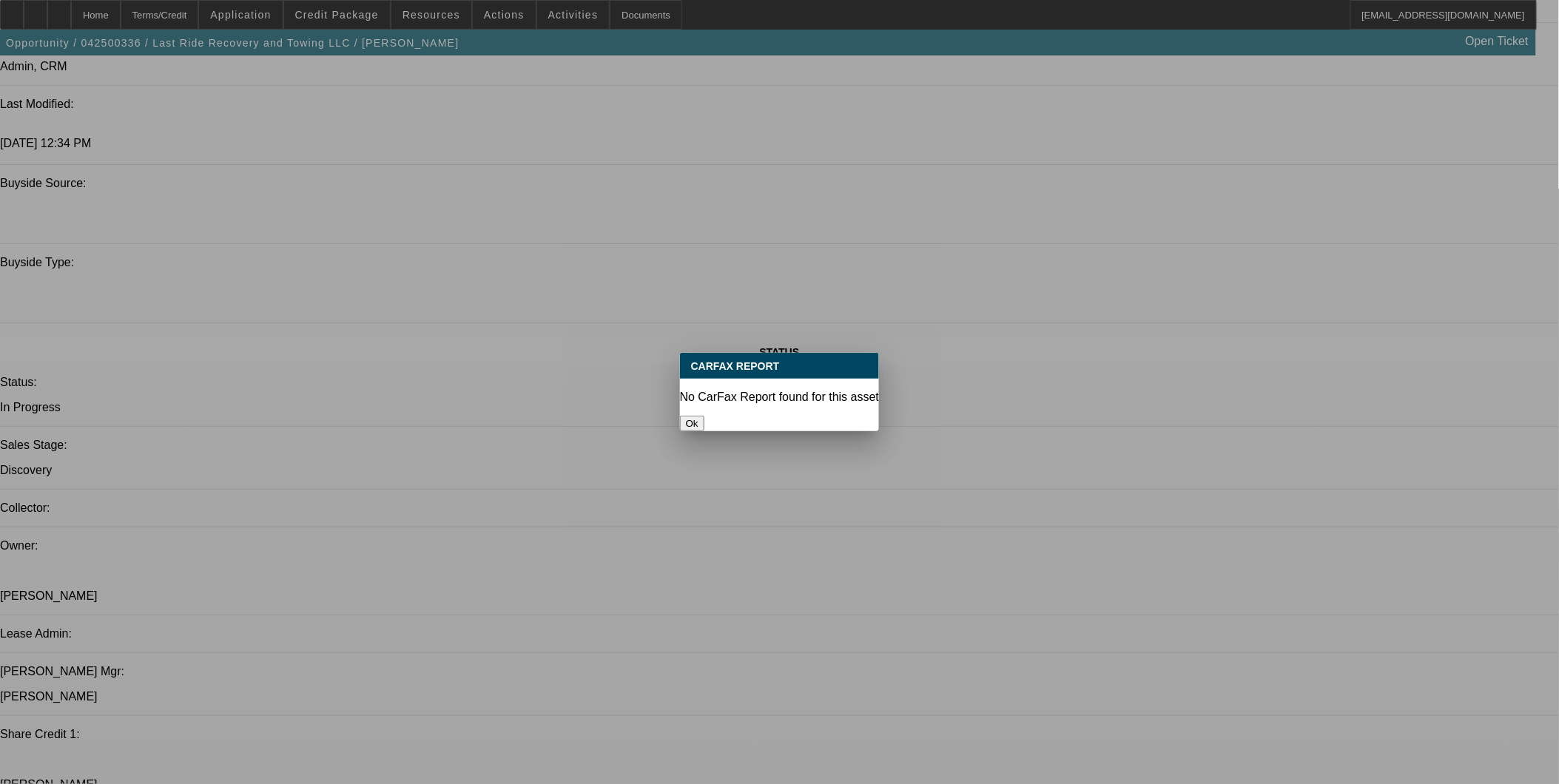
click at [705, 416] on button "Ok" at bounding box center [692, 423] width 24 height 15
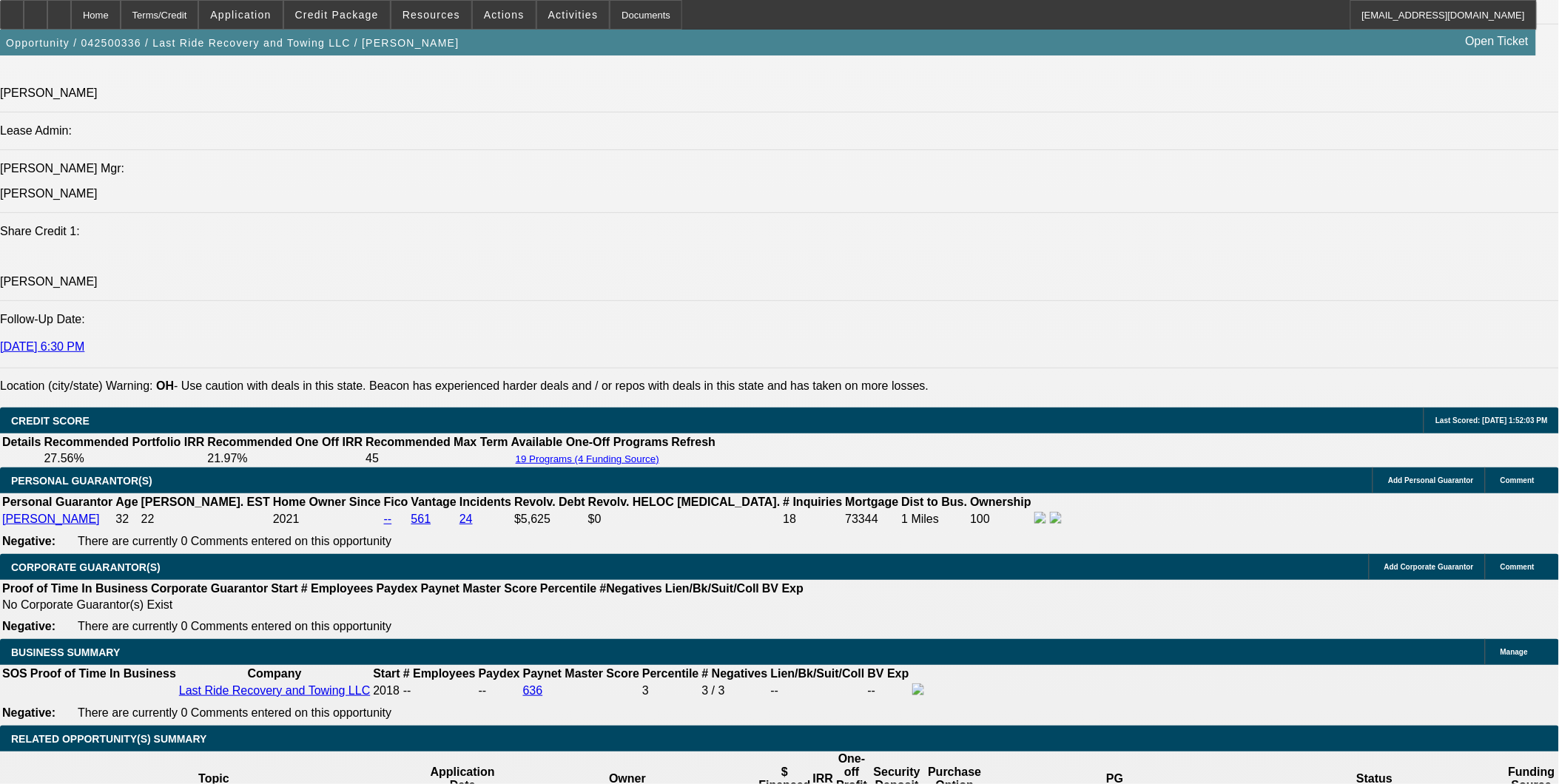
scroll to position [1890, 0]
